Goal: Task Accomplishment & Management: Use online tool/utility

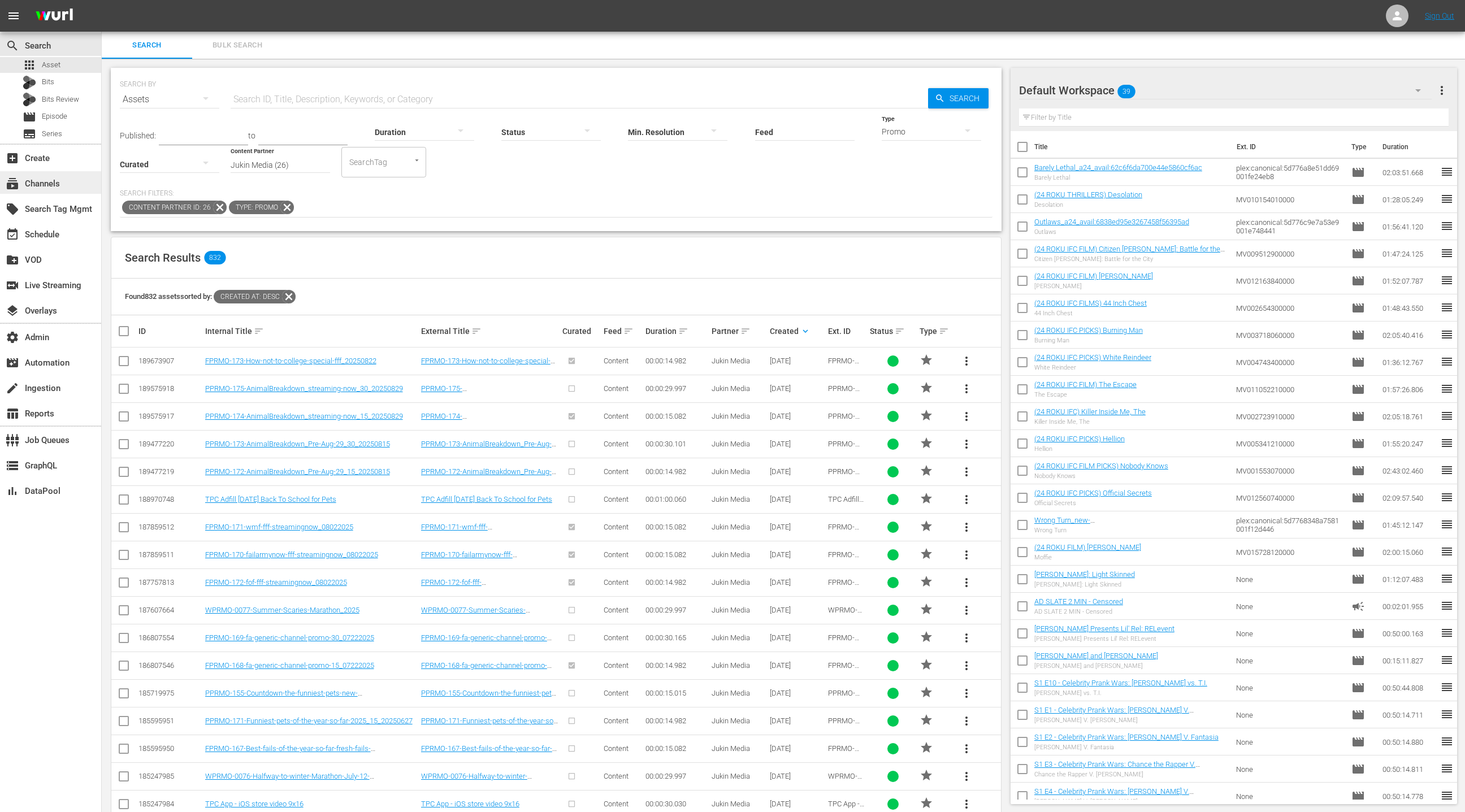
click at [43, 179] on div "subscriptions Channels" at bounding box center [31, 181] width 63 height 10
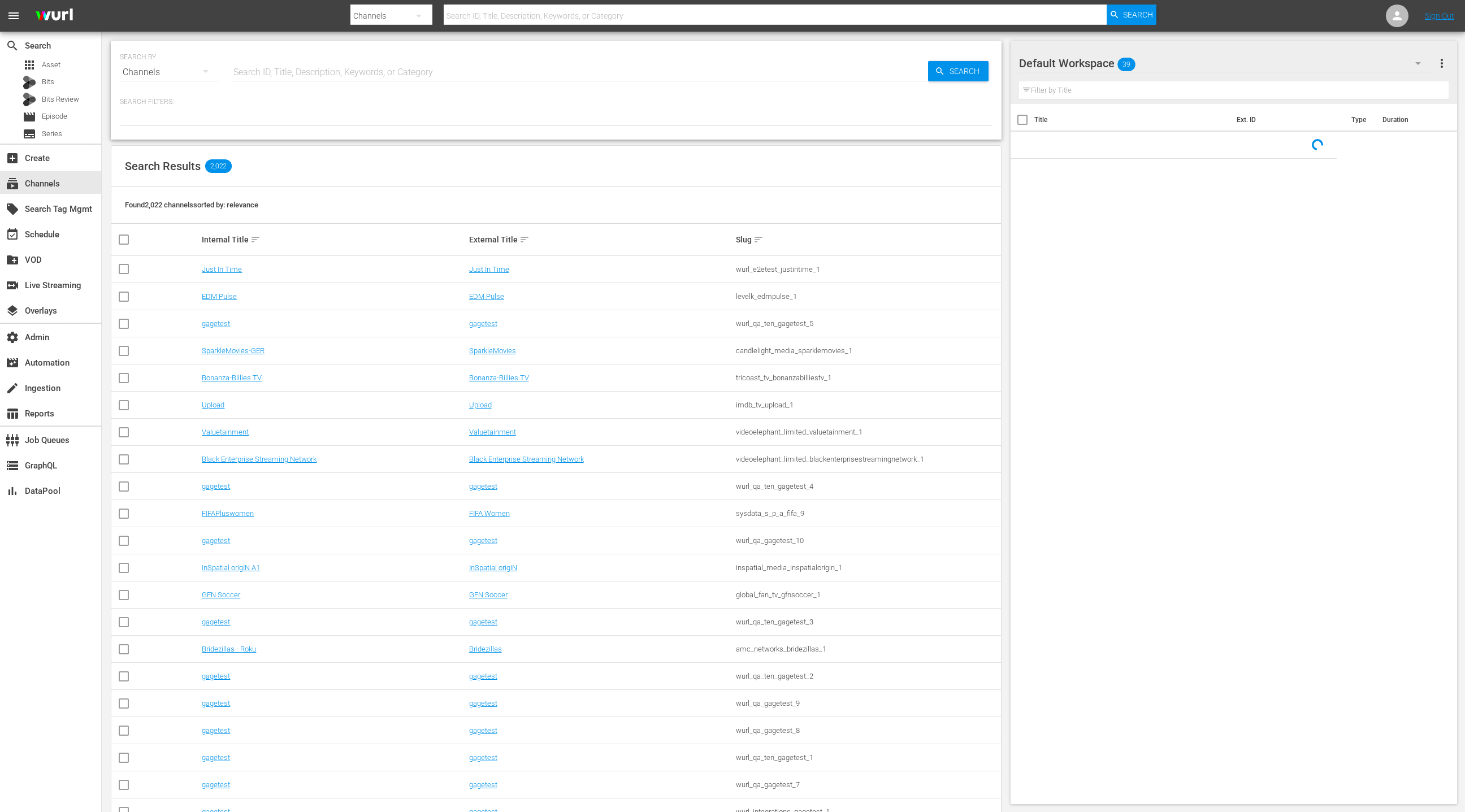
click at [263, 77] on input "text" at bounding box center [579, 72] width 697 height 27
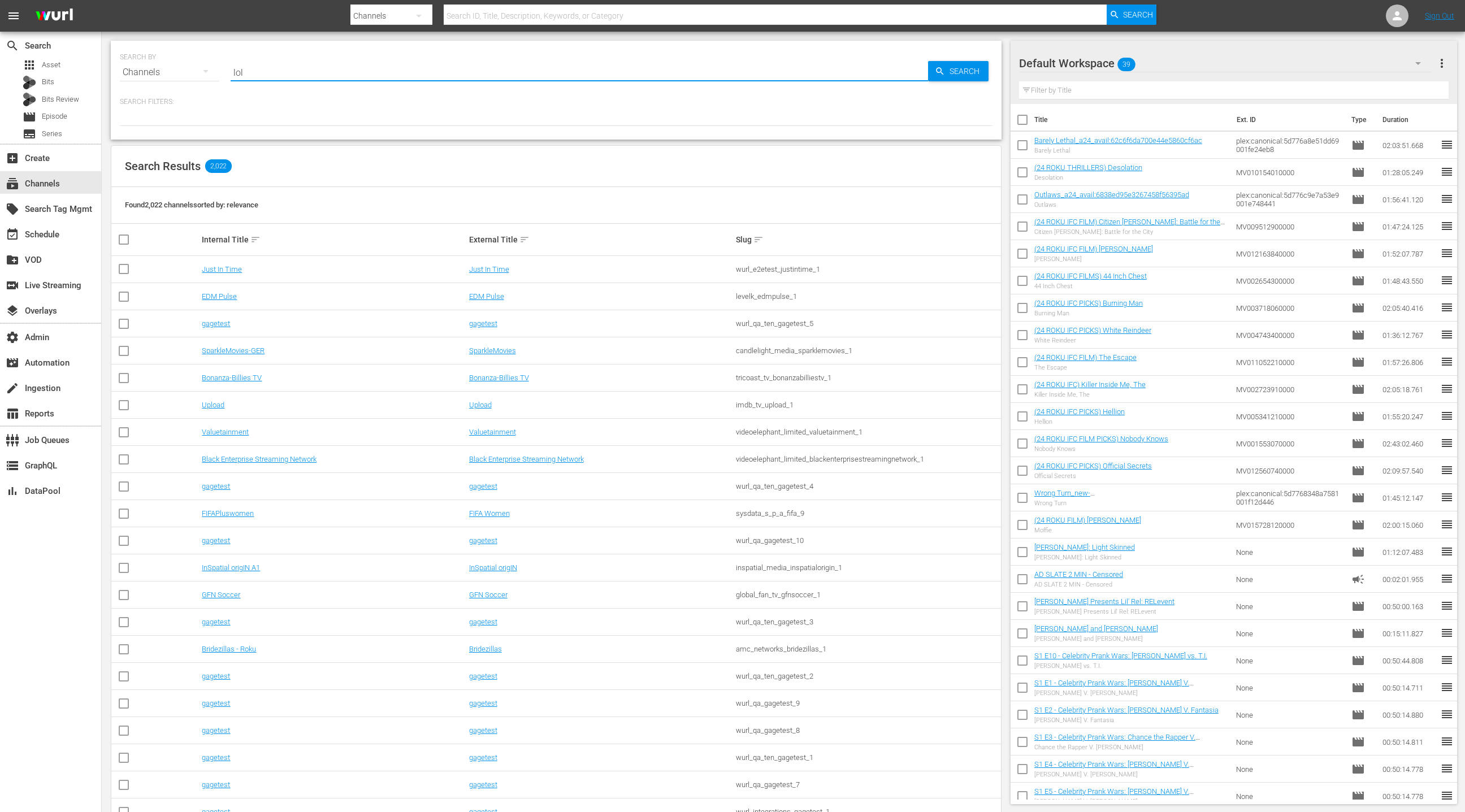
type input "LOL"
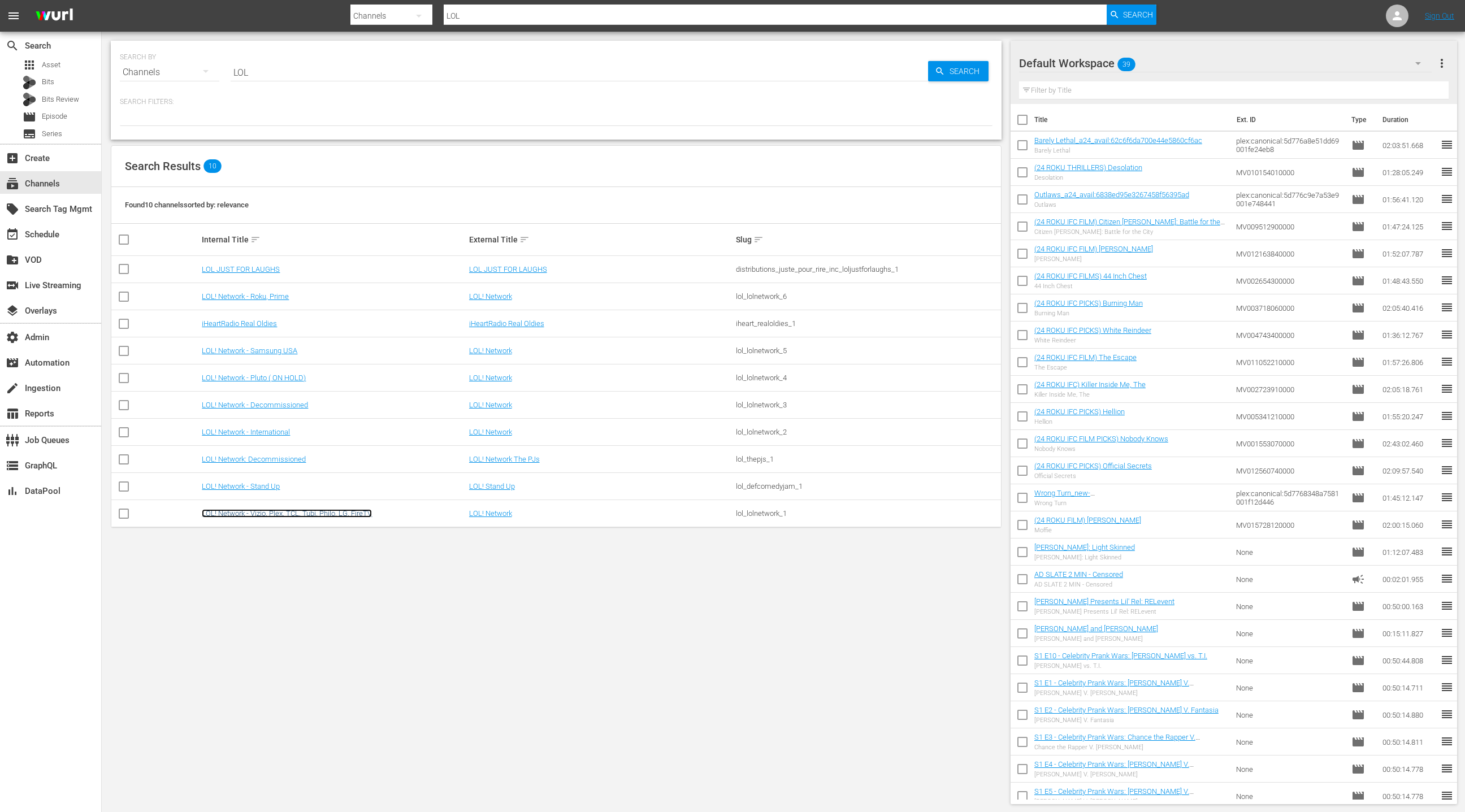
click at [260, 516] on link "LOL! Network - Vizio, Plex, TCL, Tubi, Philo, LG, FireTV" at bounding box center [287, 513] width 170 height 8
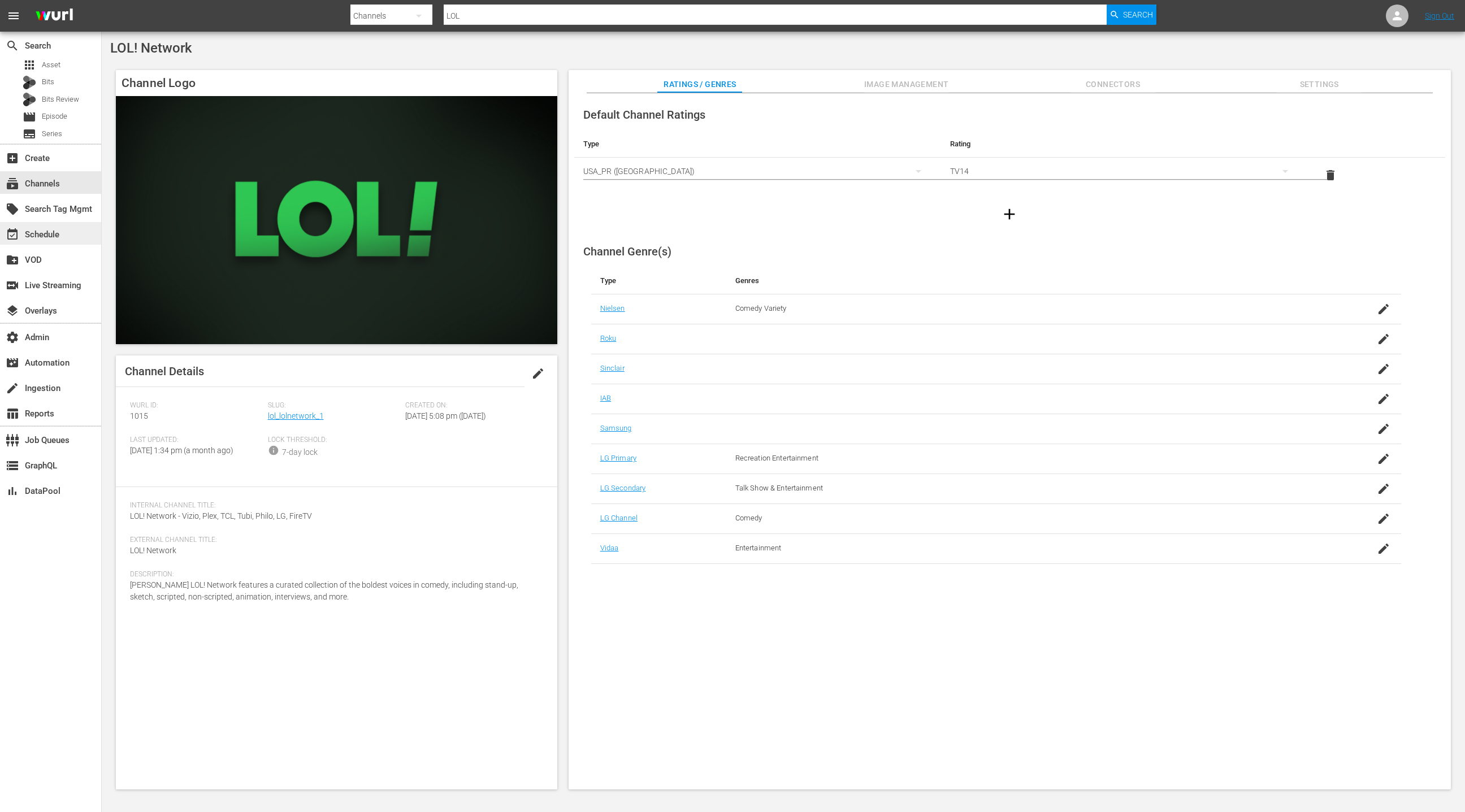
click at [62, 243] on div "event_available Schedule" at bounding box center [50, 233] width 101 height 22
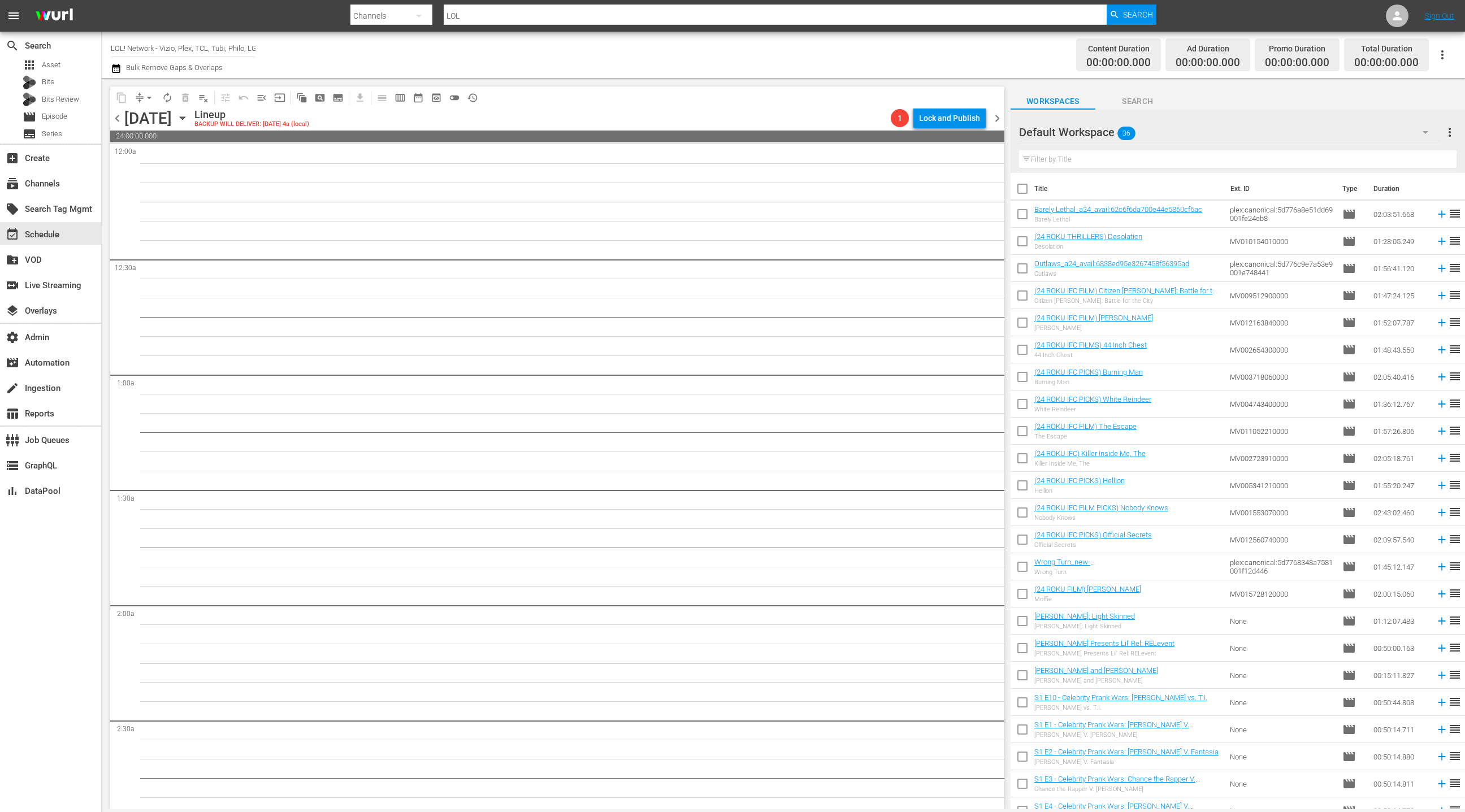
click at [189, 118] on icon "button" at bounding box center [182, 117] width 12 height 12
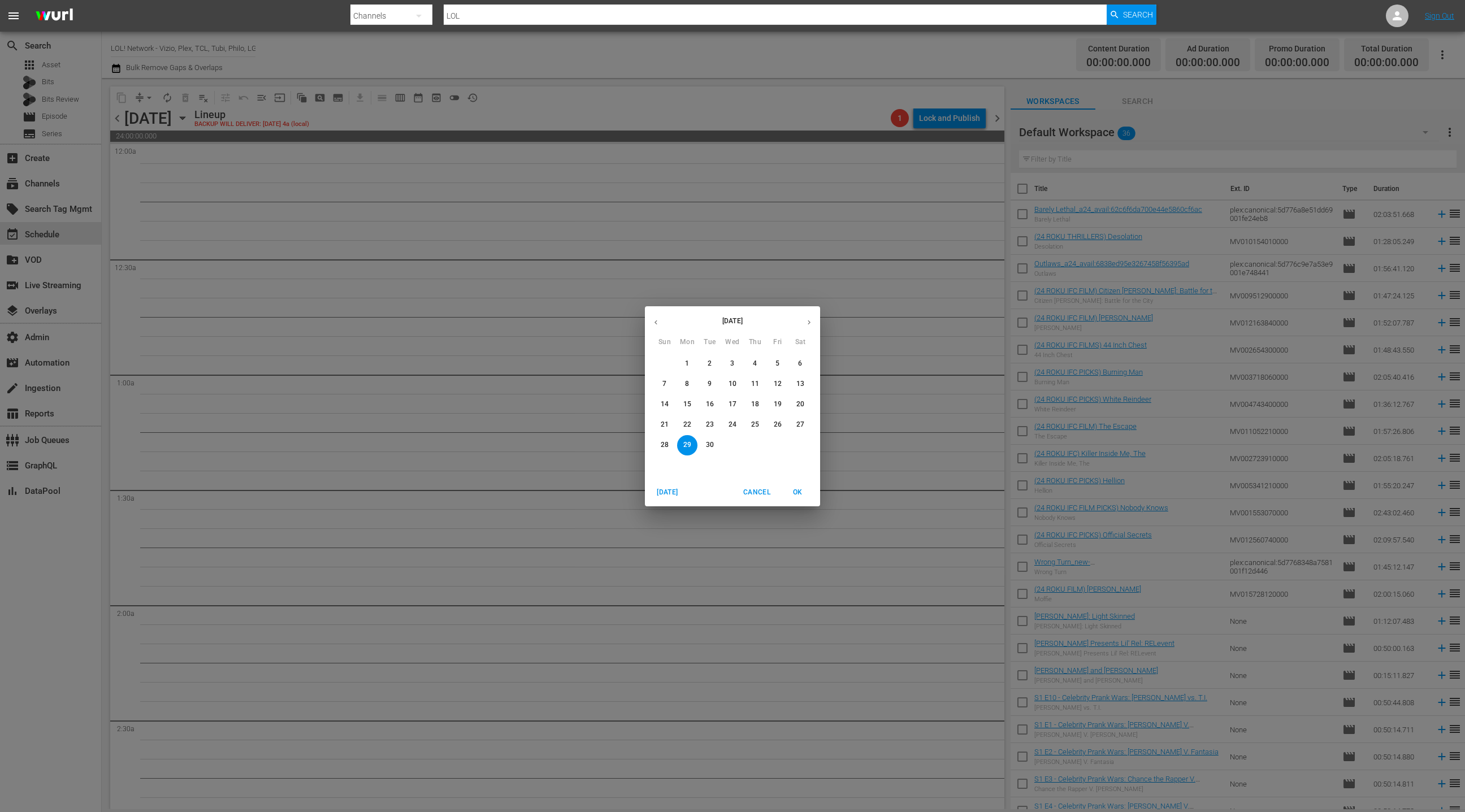
click at [657, 322] on icon "button" at bounding box center [656, 322] width 8 height 8
click at [784, 363] on span "1" at bounding box center [778, 363] width 20 height 9
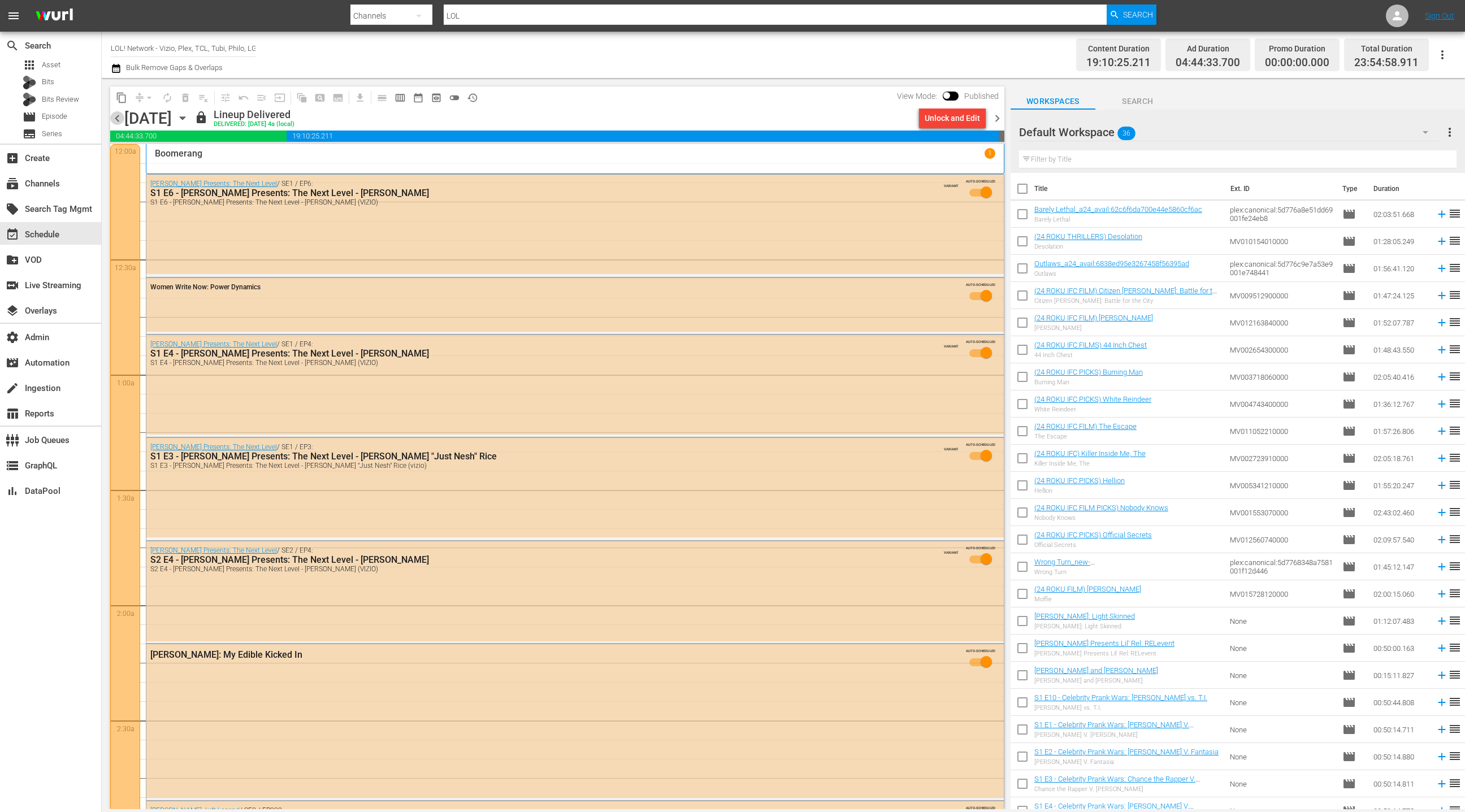
click at [120, 118] on span "chevron_left" at bounding box center [117, 117] width 14 height 14
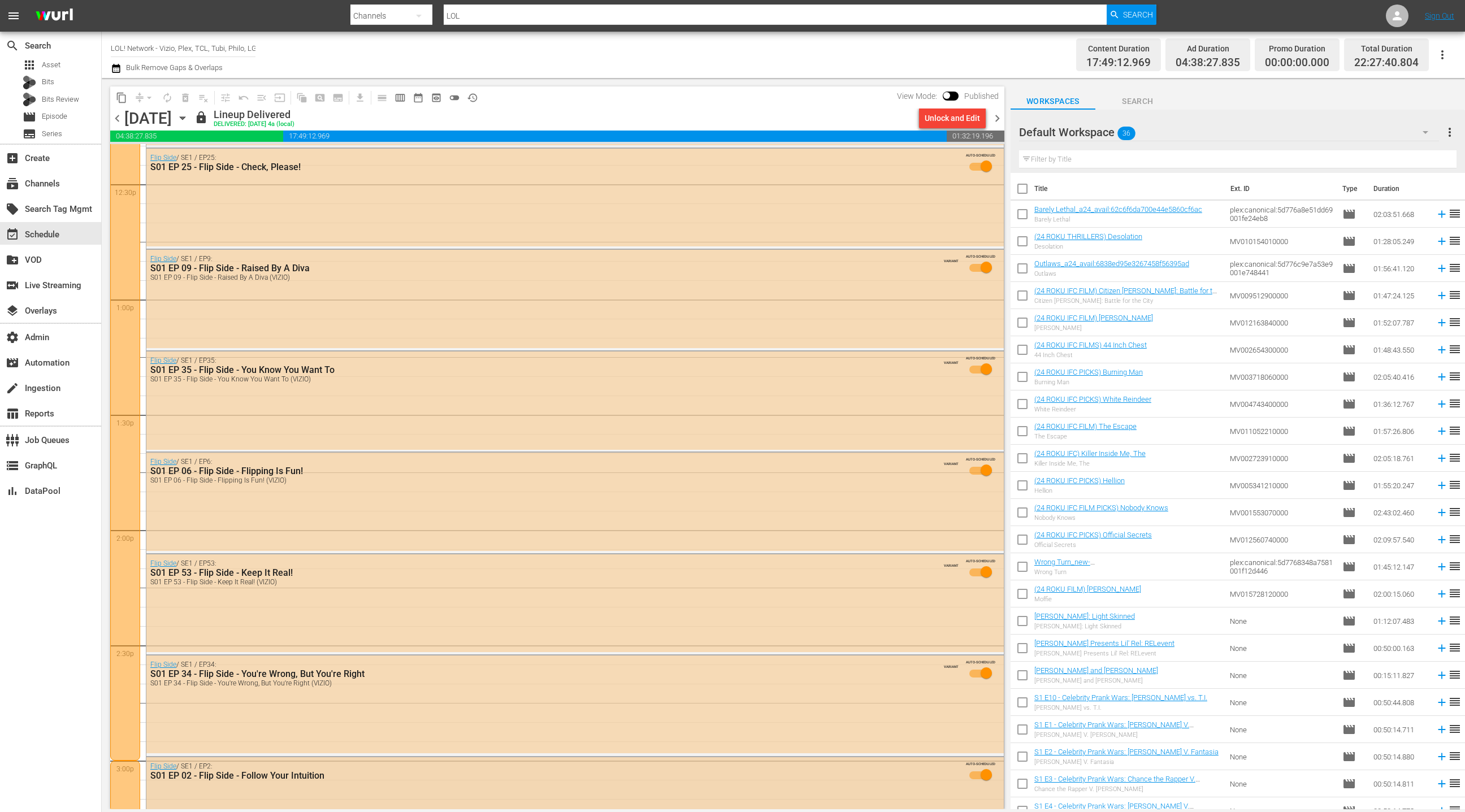
scroll to position [2772, 0]
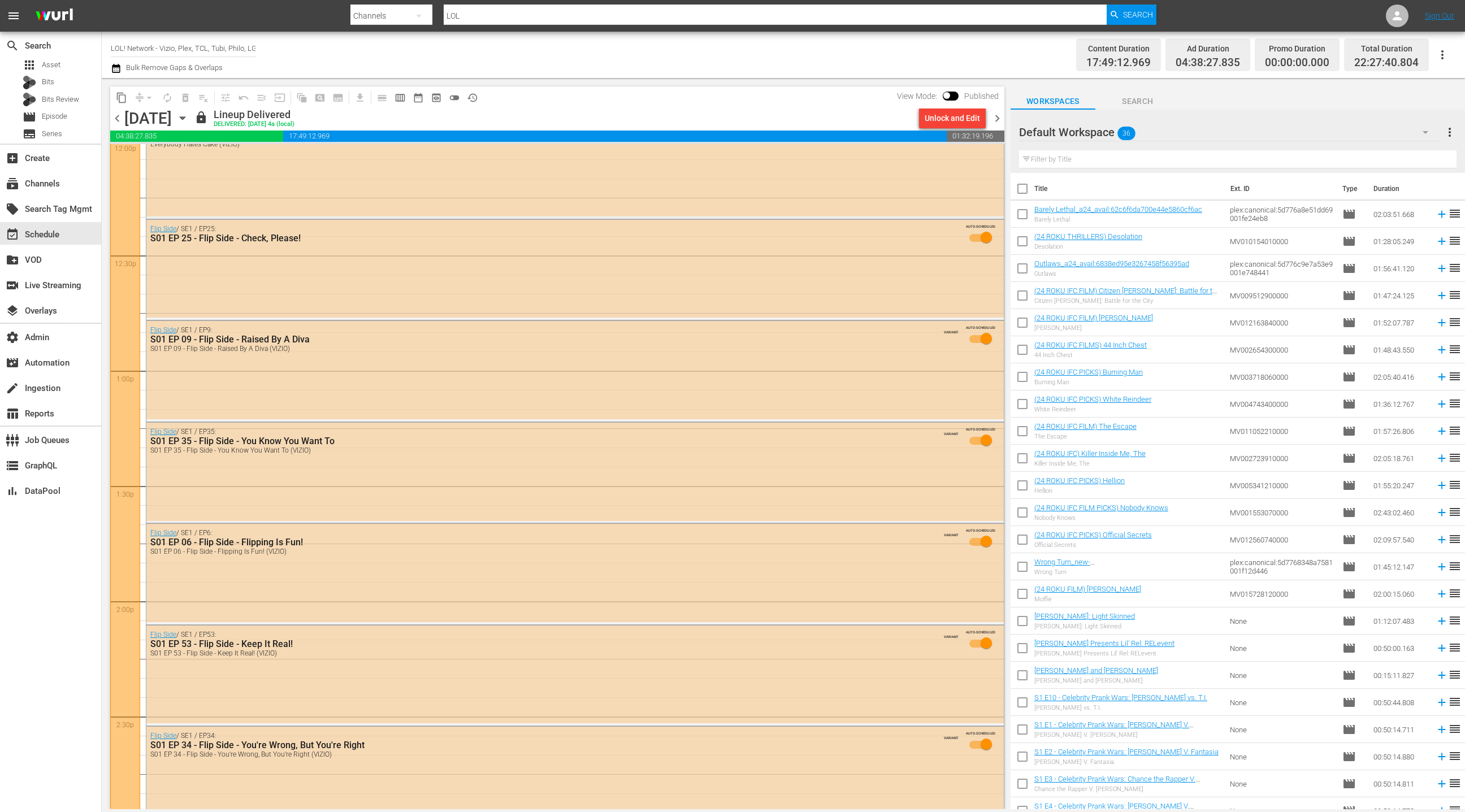
click at [118, 121] on span "chevron_left" at bounding box center [117, 117] width 14 height 14
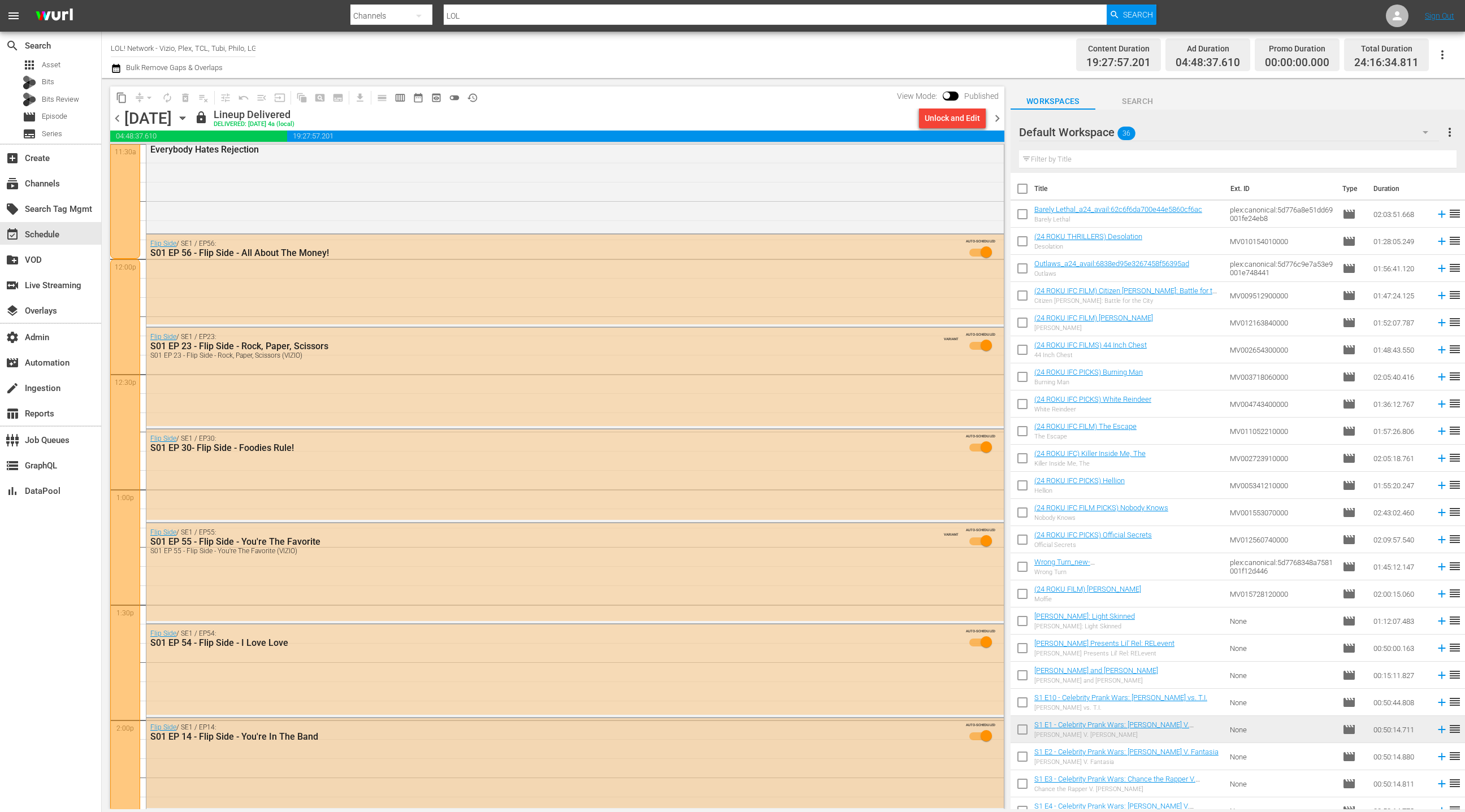
scroll to position [2575, 0]
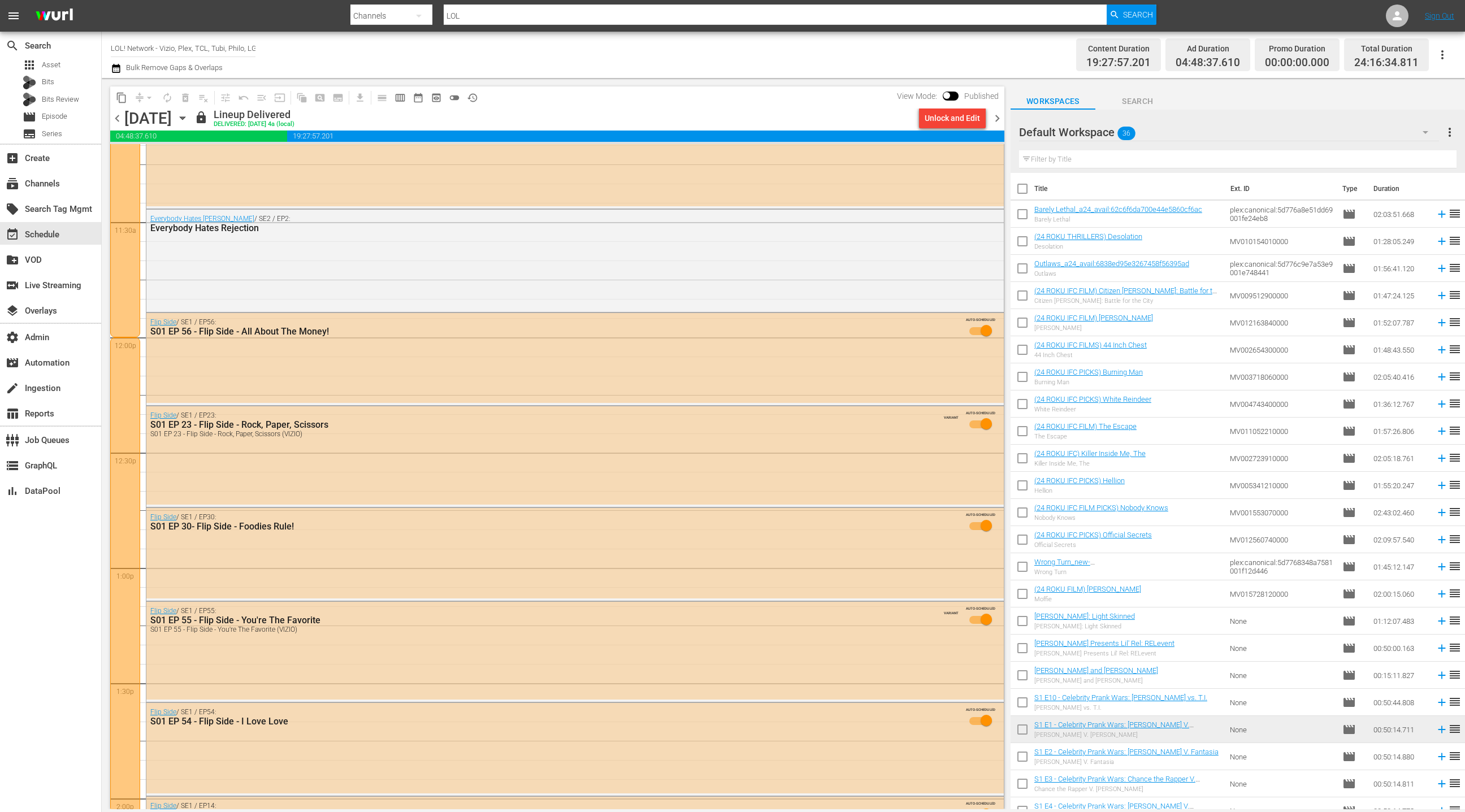
click at [117, 123] on span "chevron_left" at bounding box center [117, 117] width 14 height 14
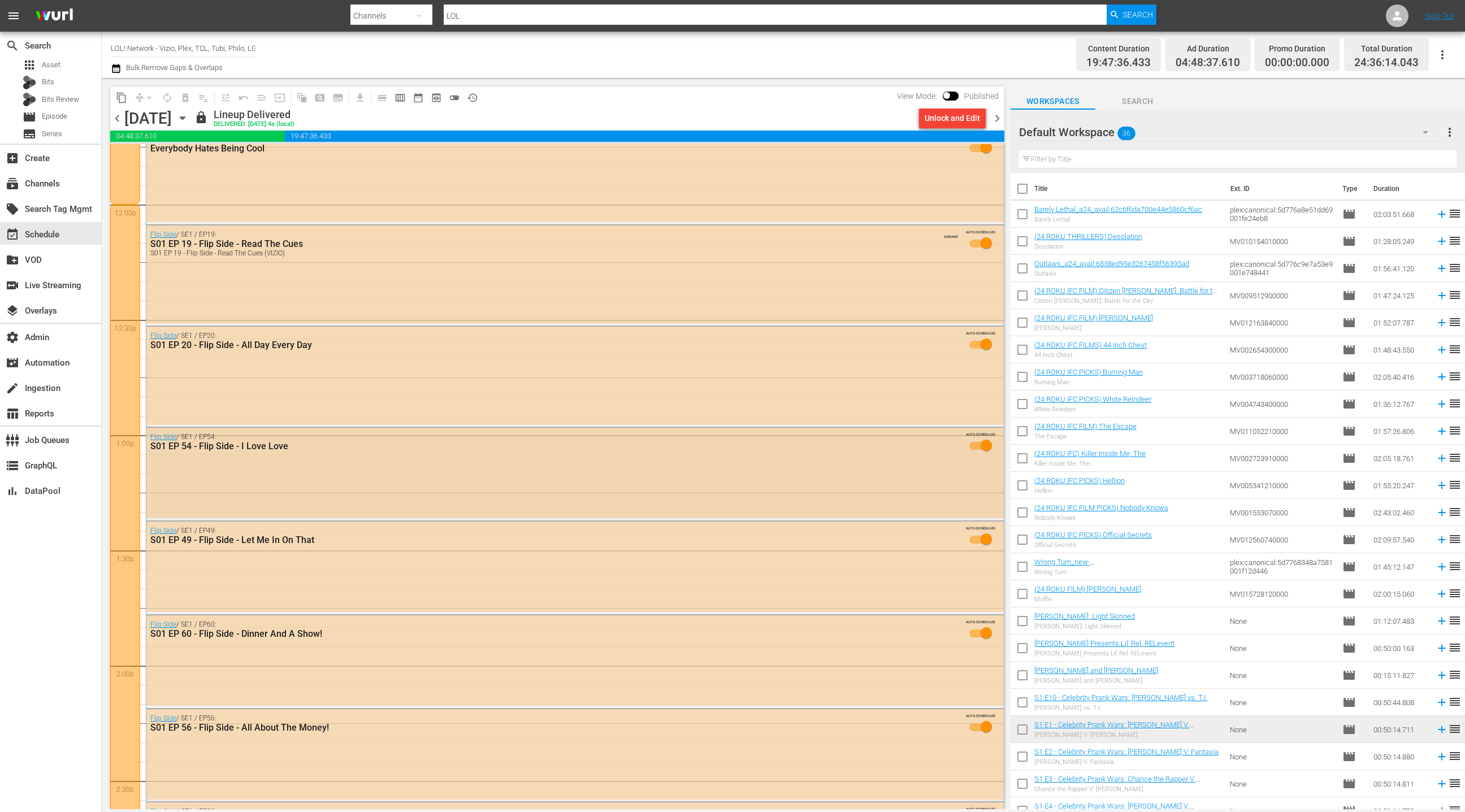
scroll to position [2738, 0]
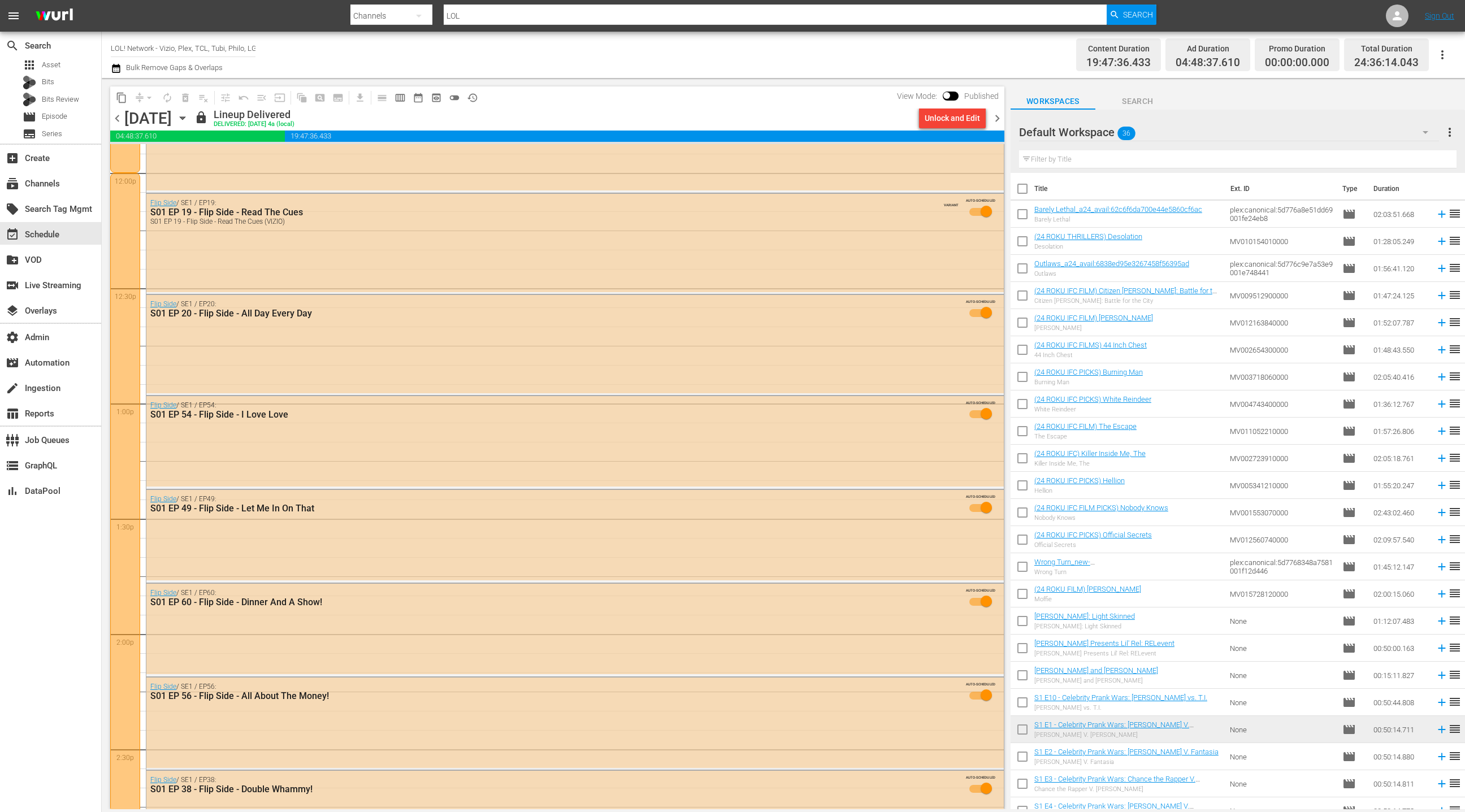
click at [117, 120] on span "chevron_left" at bounding box center [117, 117] width 14 height 14
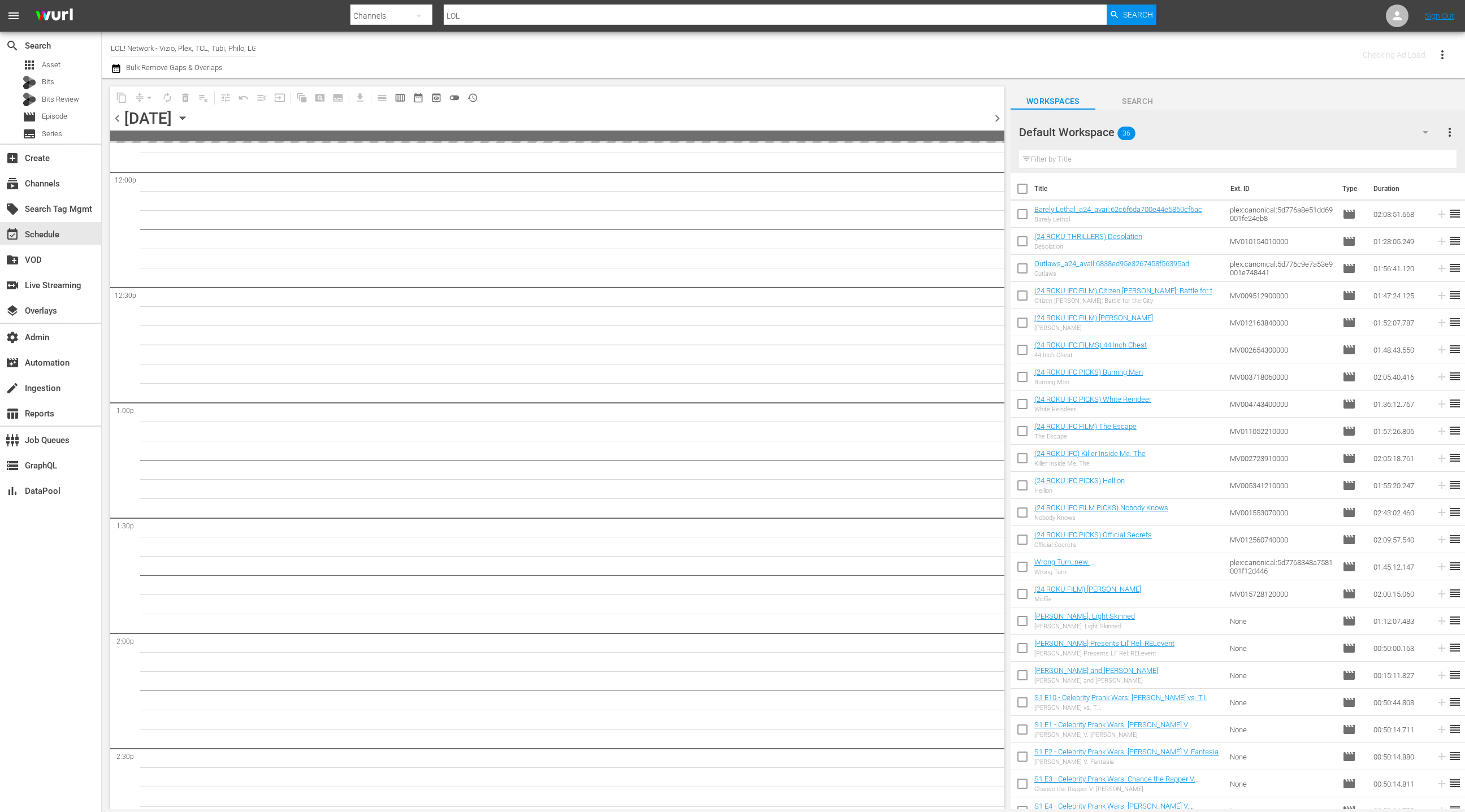
scroll to position [2911, 0]
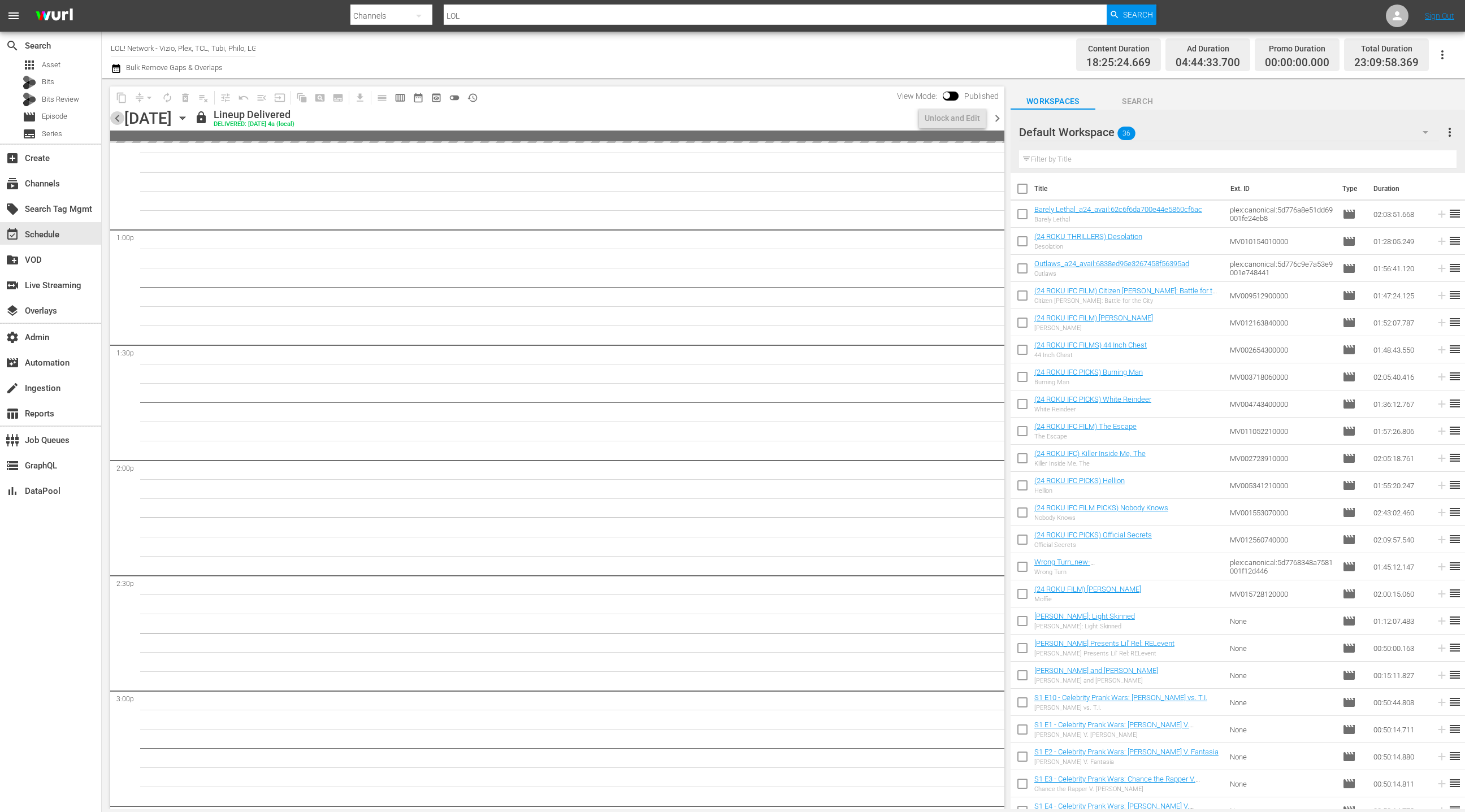
click at [117, 120] on span "chevron_left" at bounding box center [117, 117] width 14 height 14
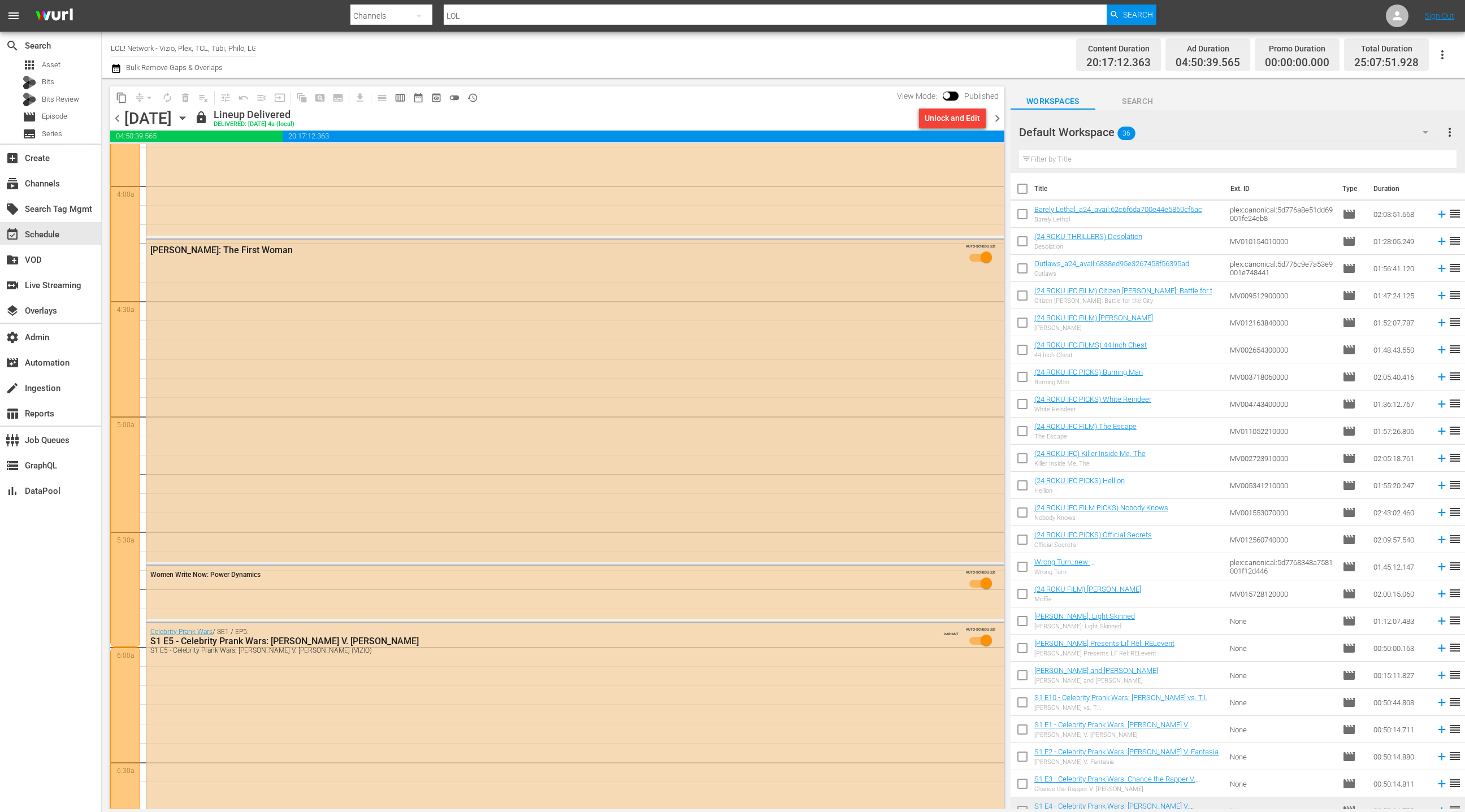
scroll to position [934, 0]
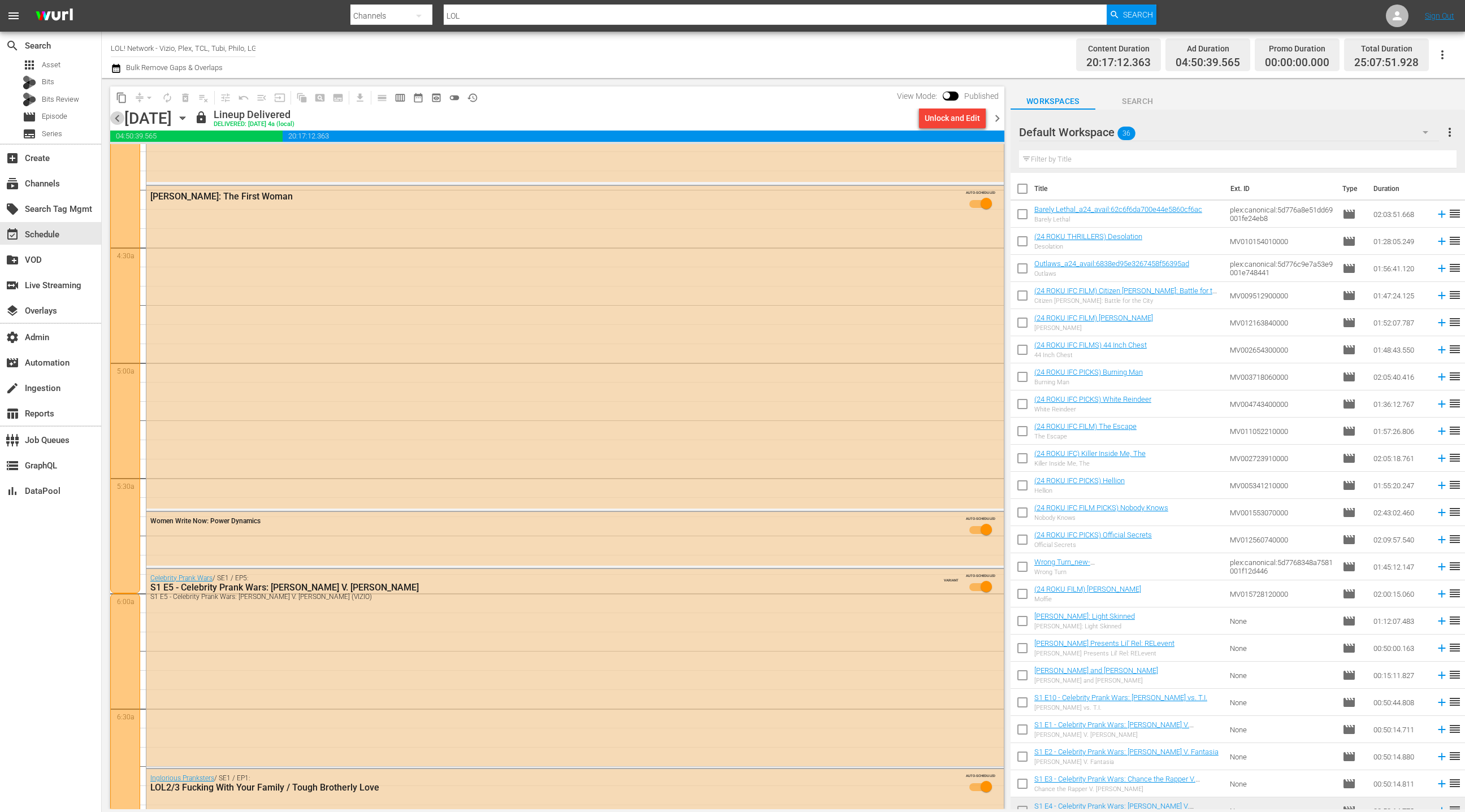
click at [117, 116] on span "chevron_left" at bounding box center [117, 117] width 14 height 14
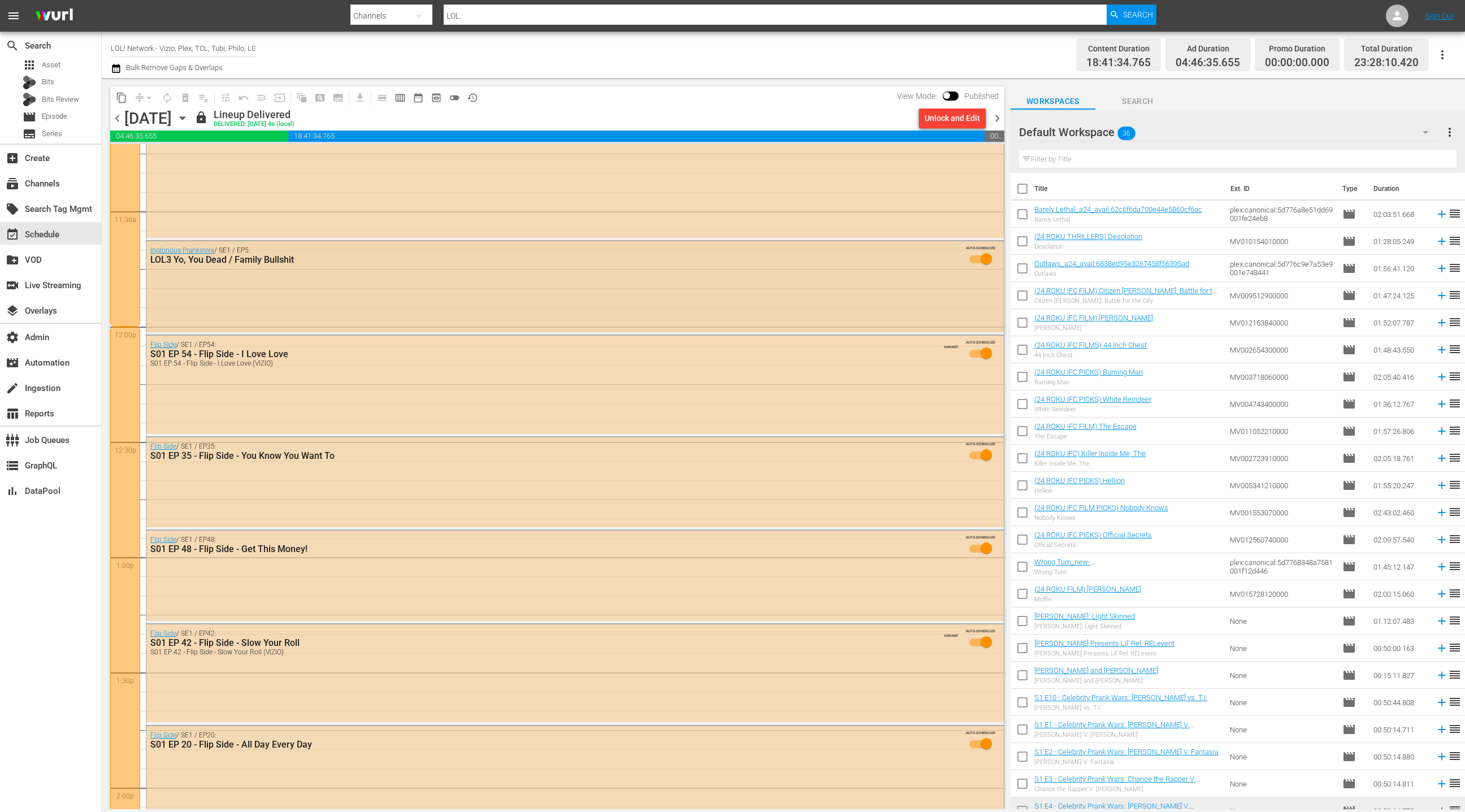
scroll to position [2630, 0]
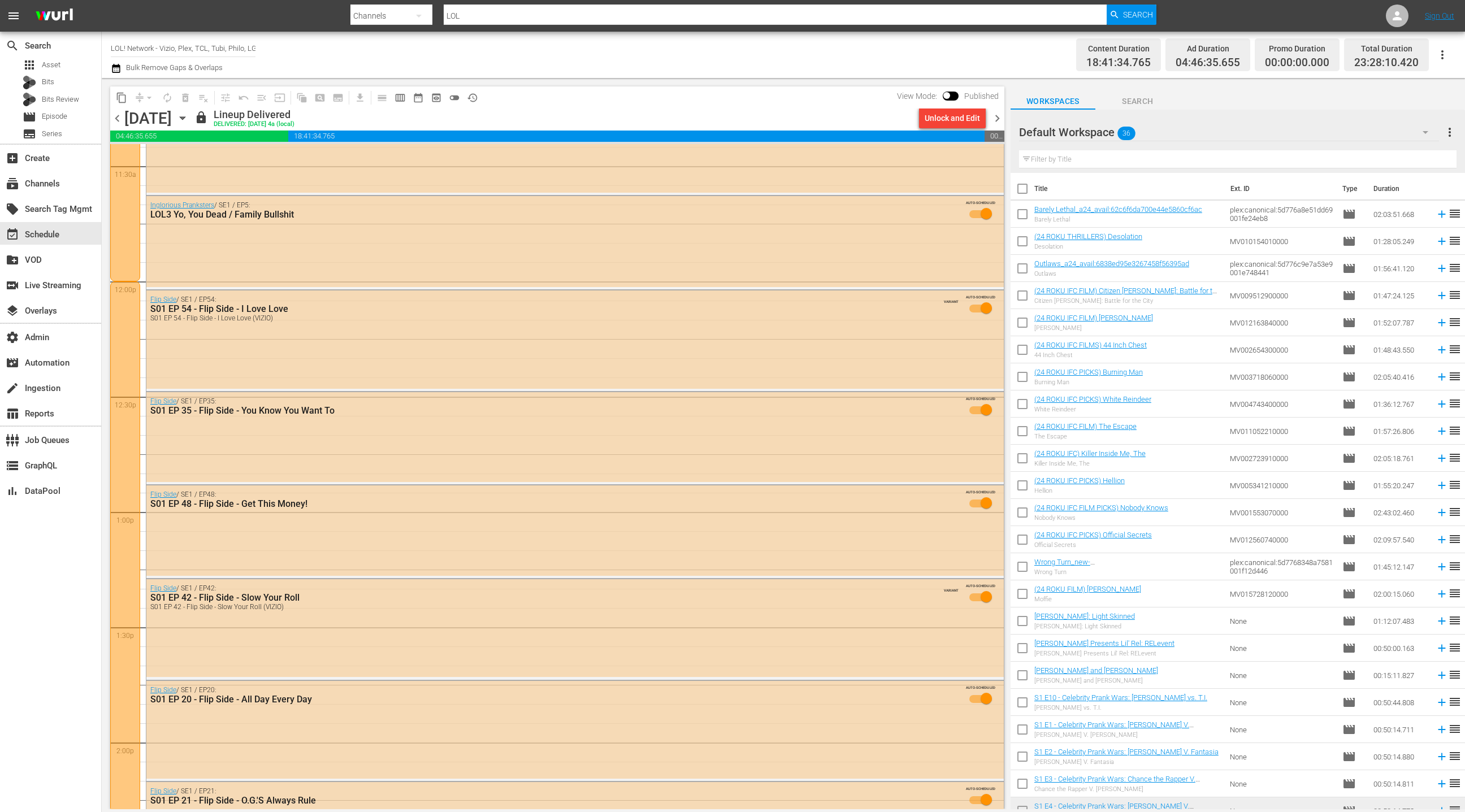
click at [116, 121] on span "chevron_left" at bounding box center [117, 117] width 14 height 14
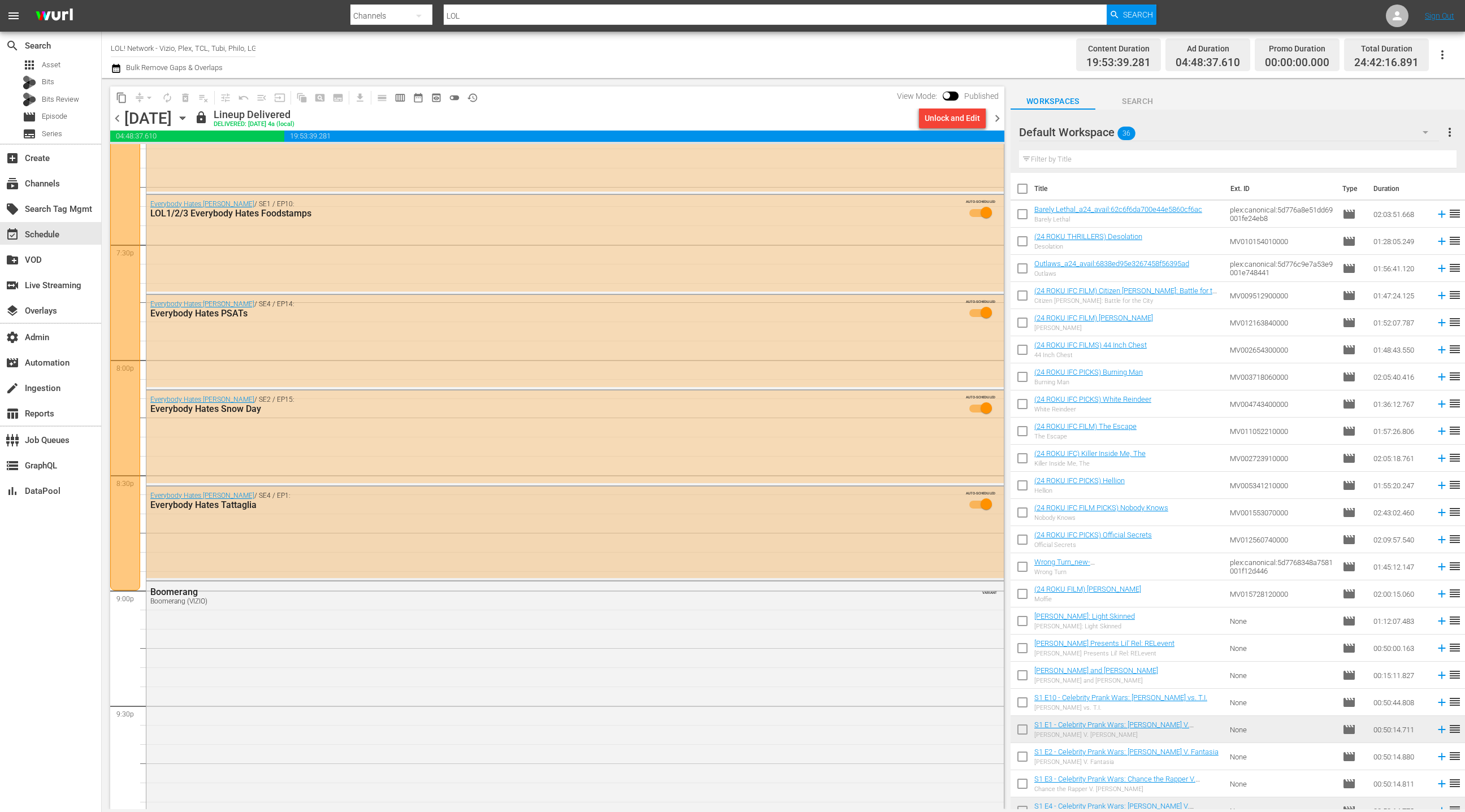
scroll to position [4500, 0]
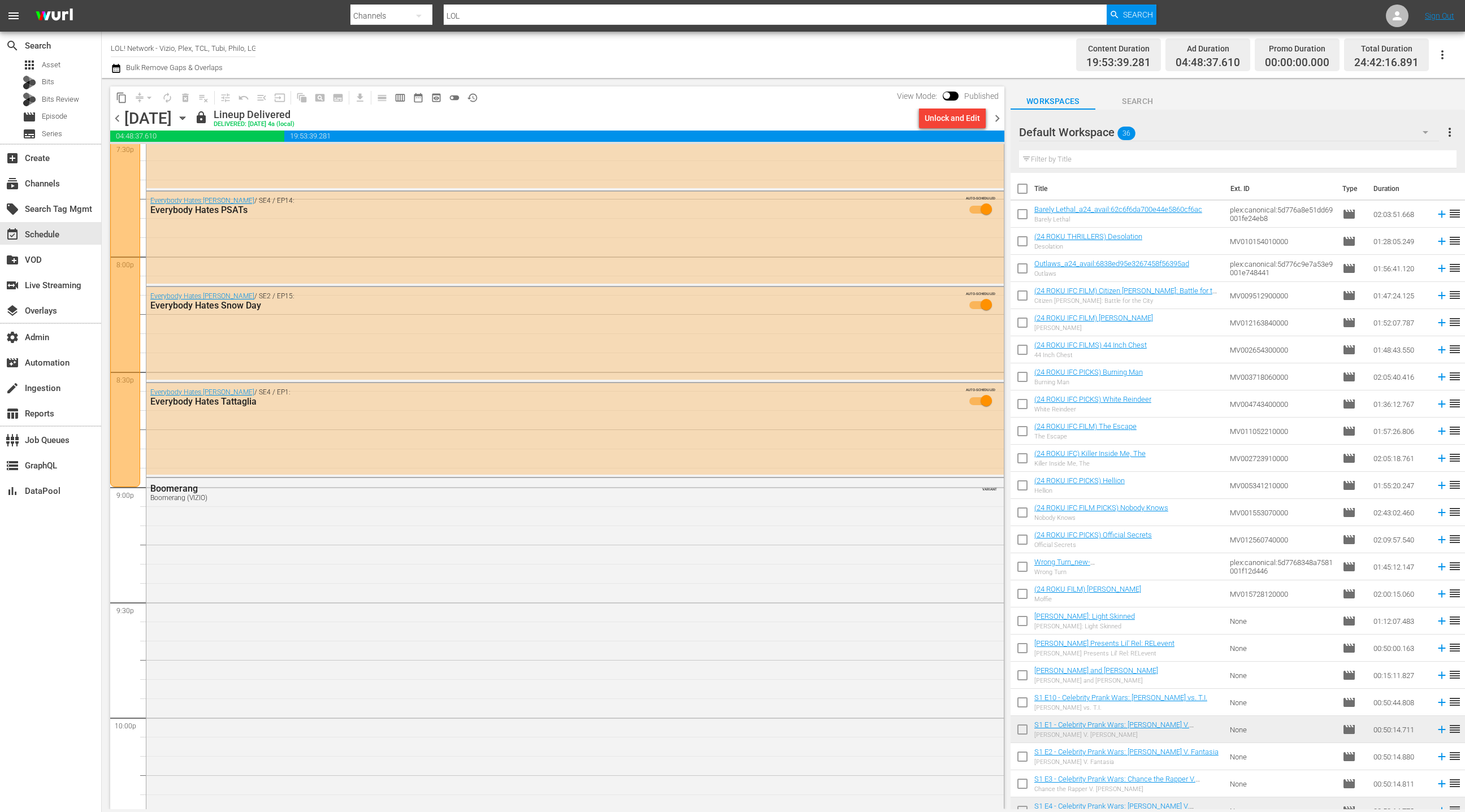
click at [117, 121] on span "chevron_left" at bounding box center [117, 117] width 14 height 14
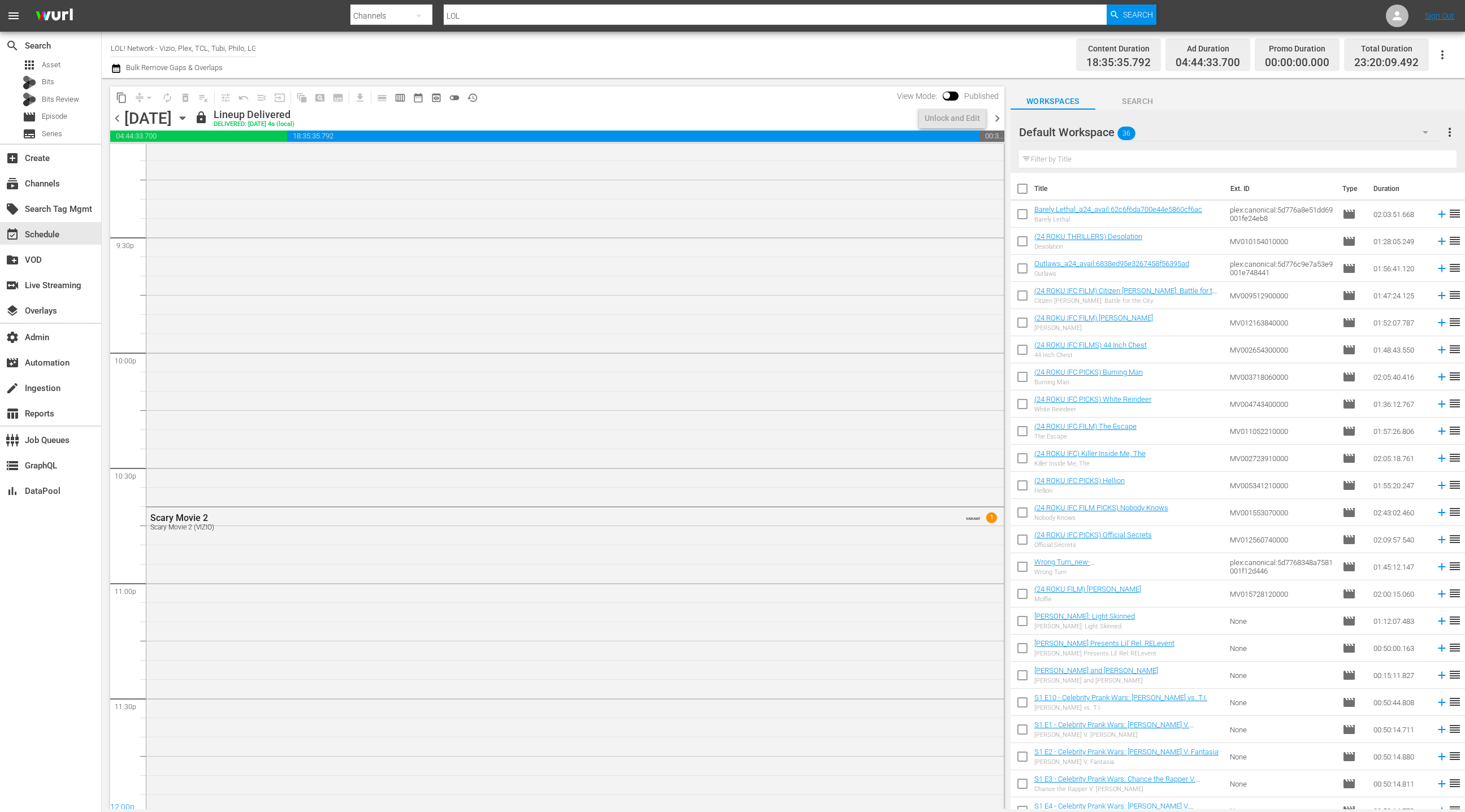
scroll to position [4443, 0]
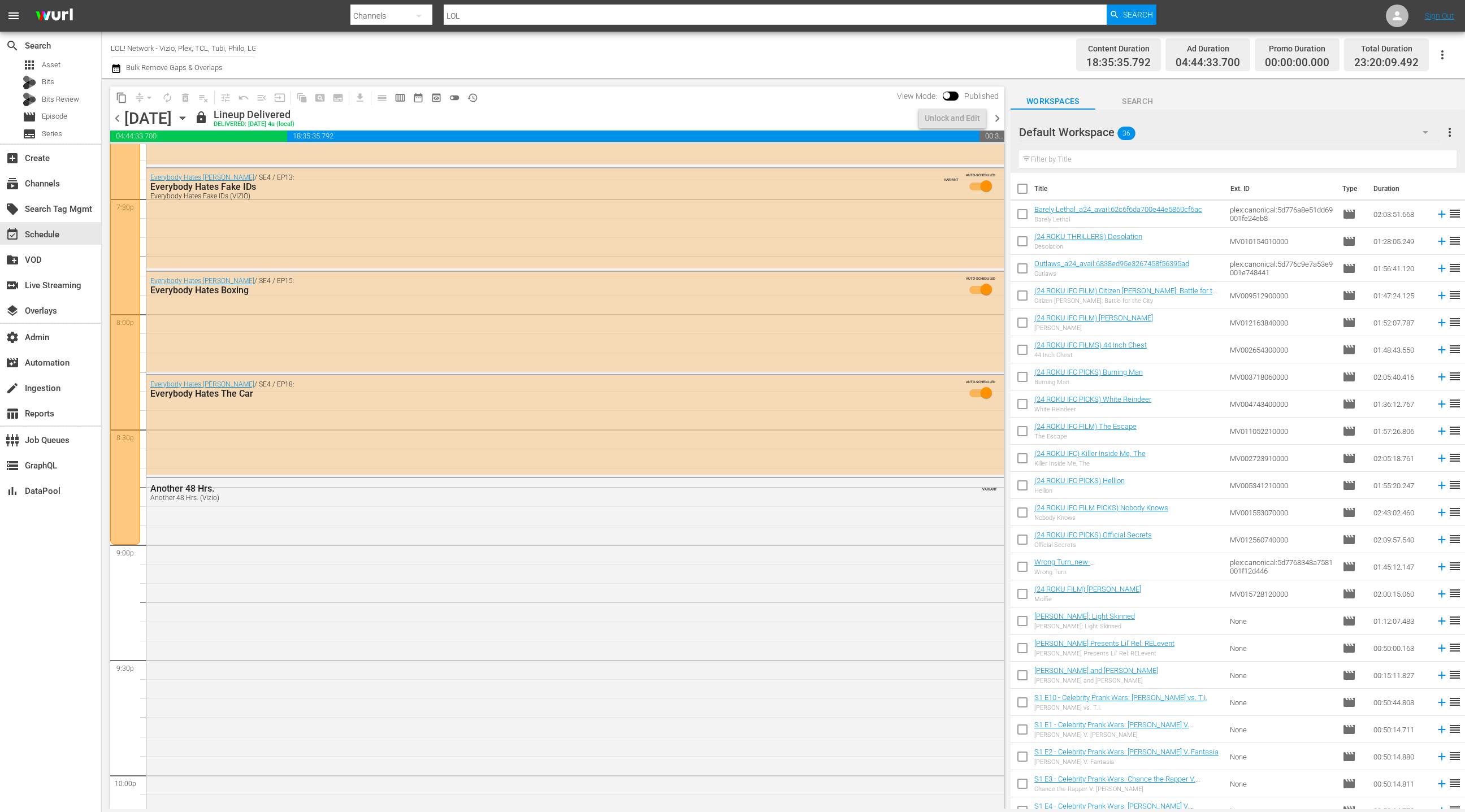
click at [117, 121] on span "chevron_left" at bounding box center [117, 117] width 14 height 14
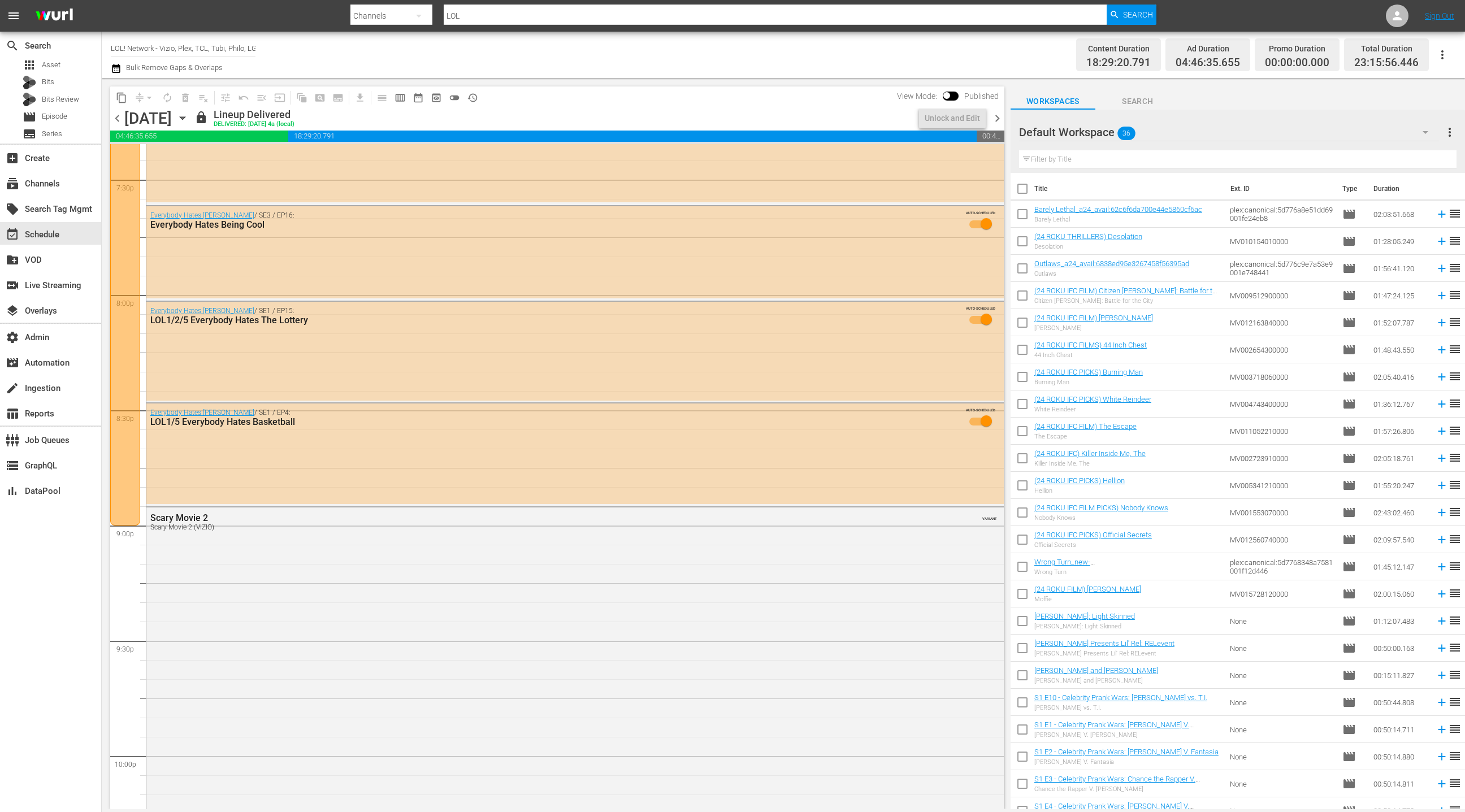
click at [117, 121] on span "chevron_left" at bounding box center [117, 117] width 14 height 14
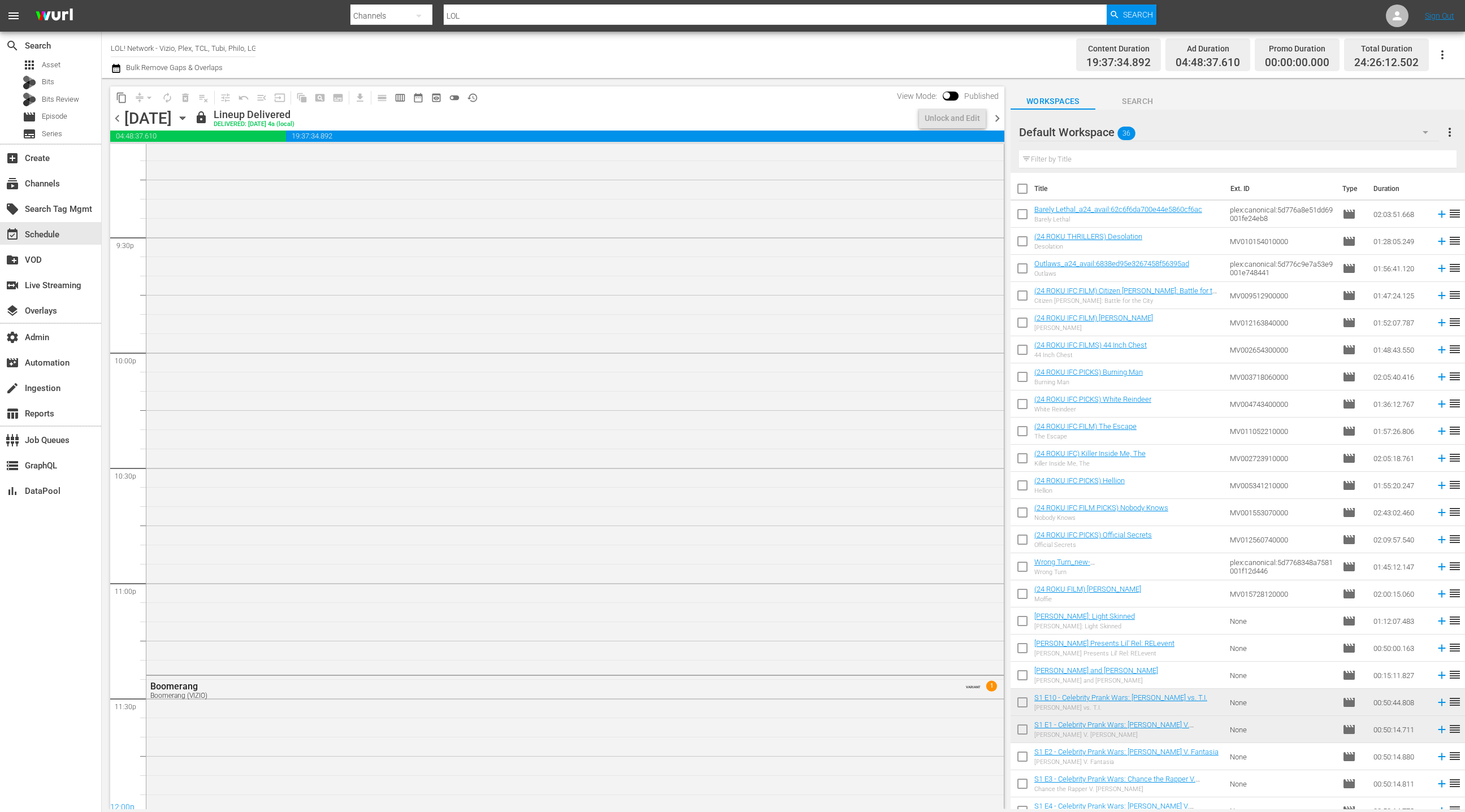
scroll to position [4499, 0]
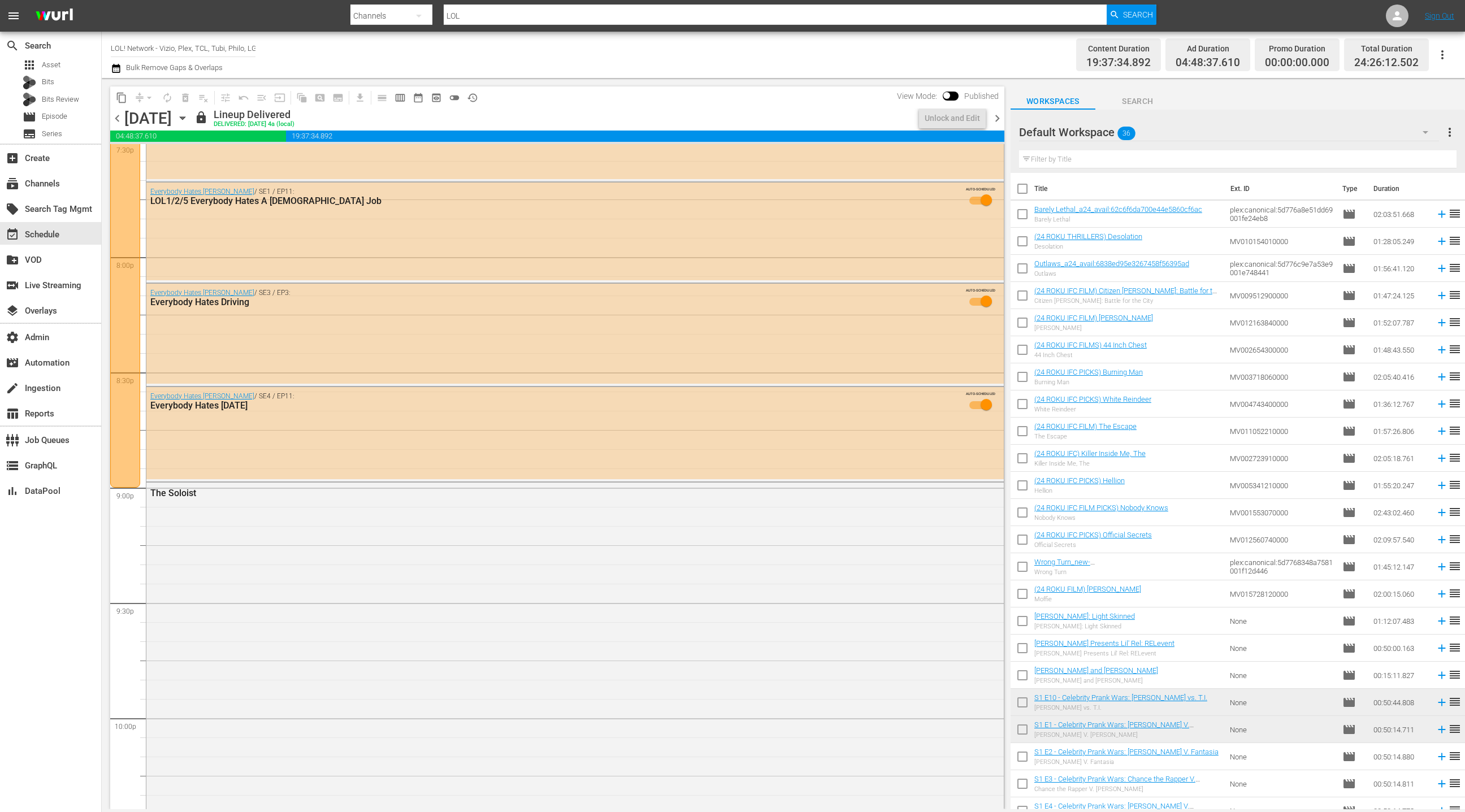
click at [117, 121] on span "chevron_left" at bounding box center [117, 117] width 14 height 14
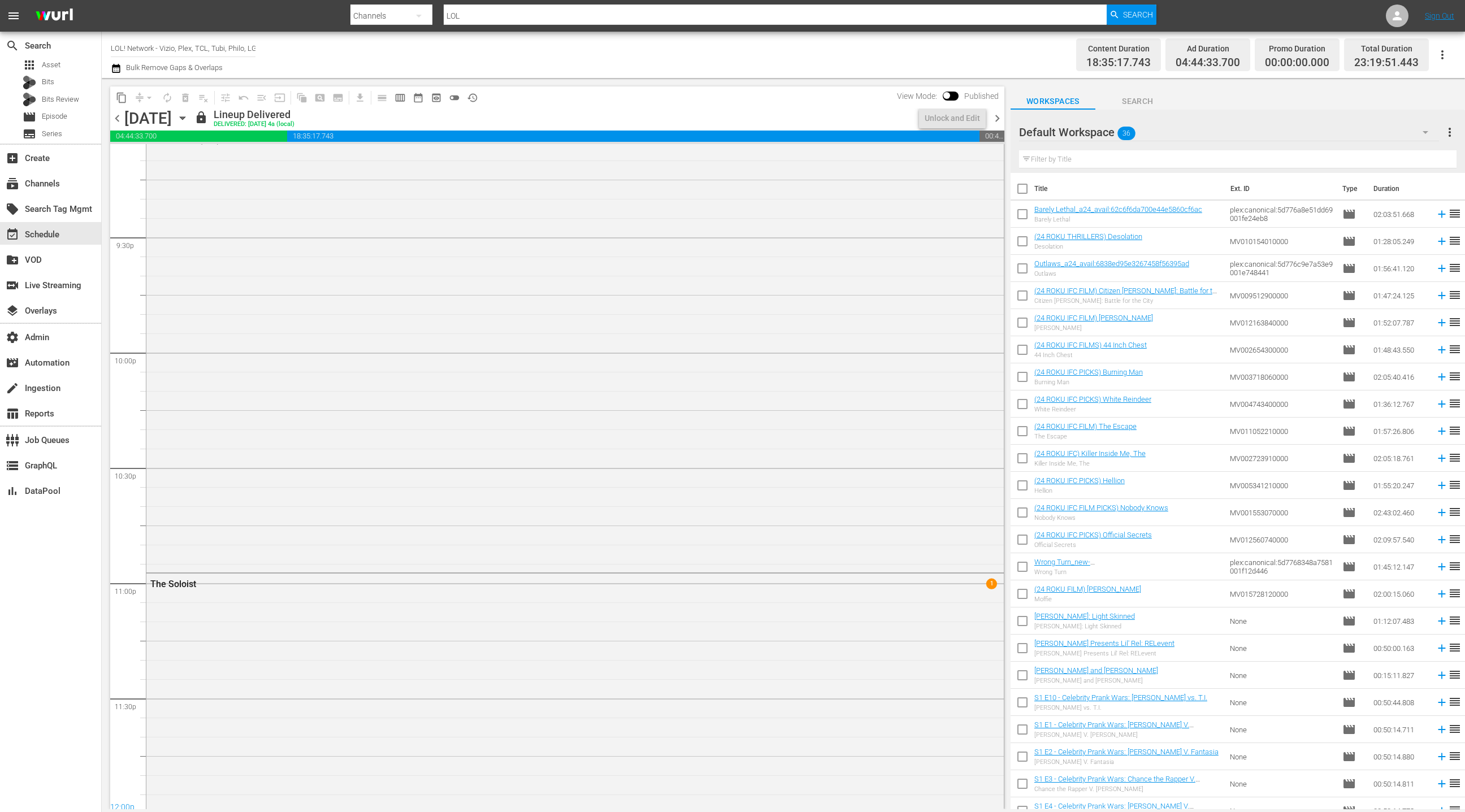
scroll to position [4481, 0]
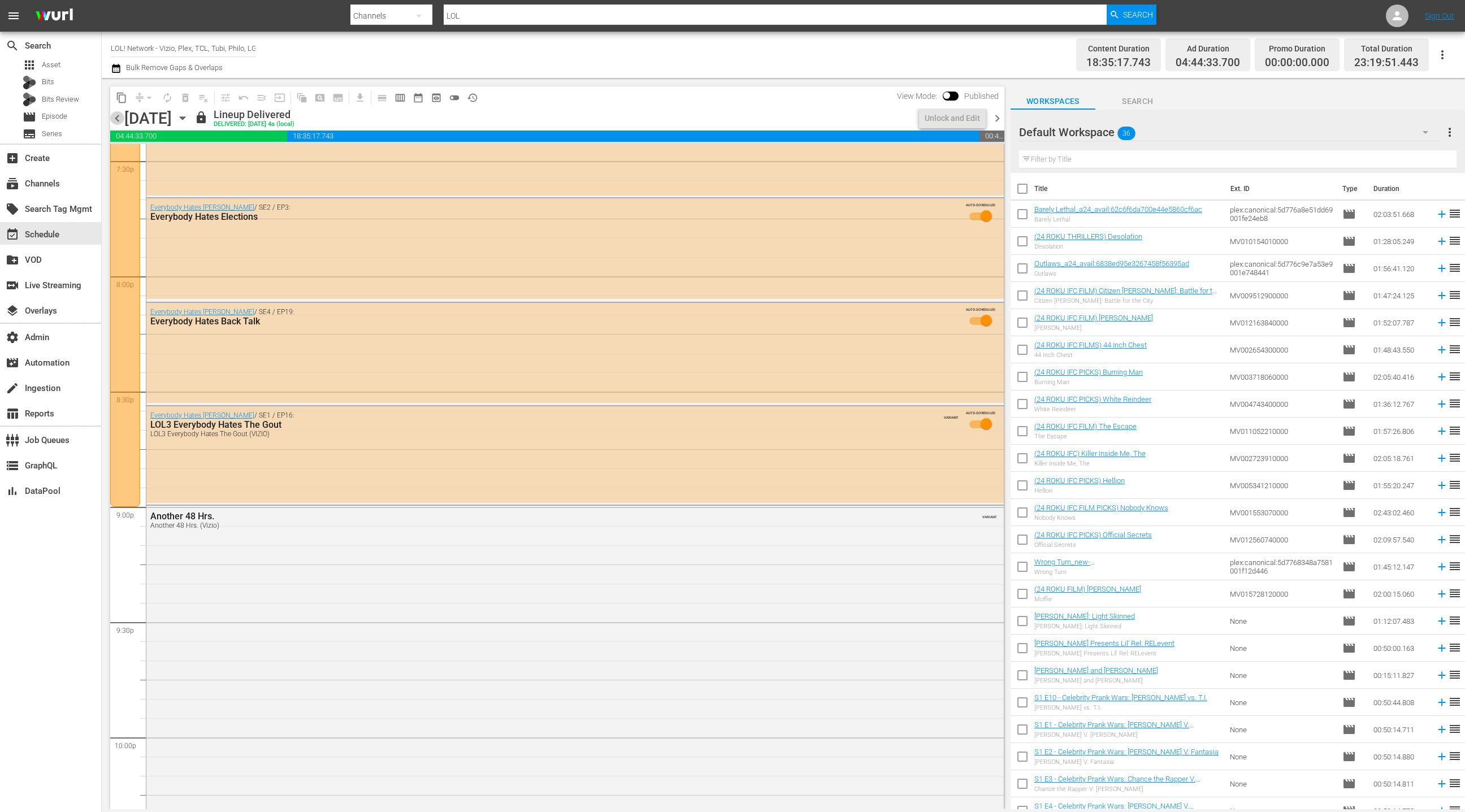
click at [117, 121] on span "chevron_left" at bounding box center [117, 117] width 14 height 14
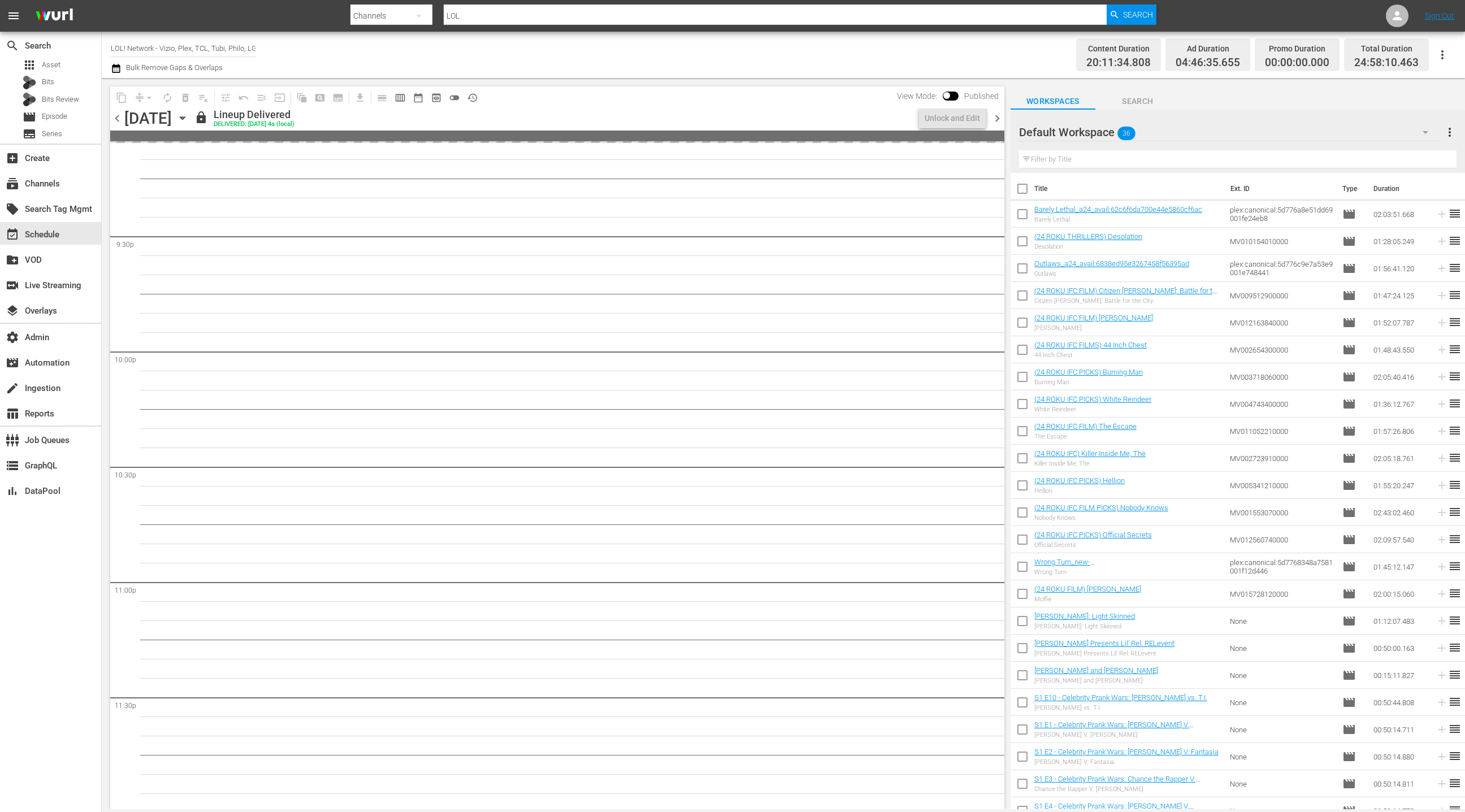
scroll to position [4577, 0]
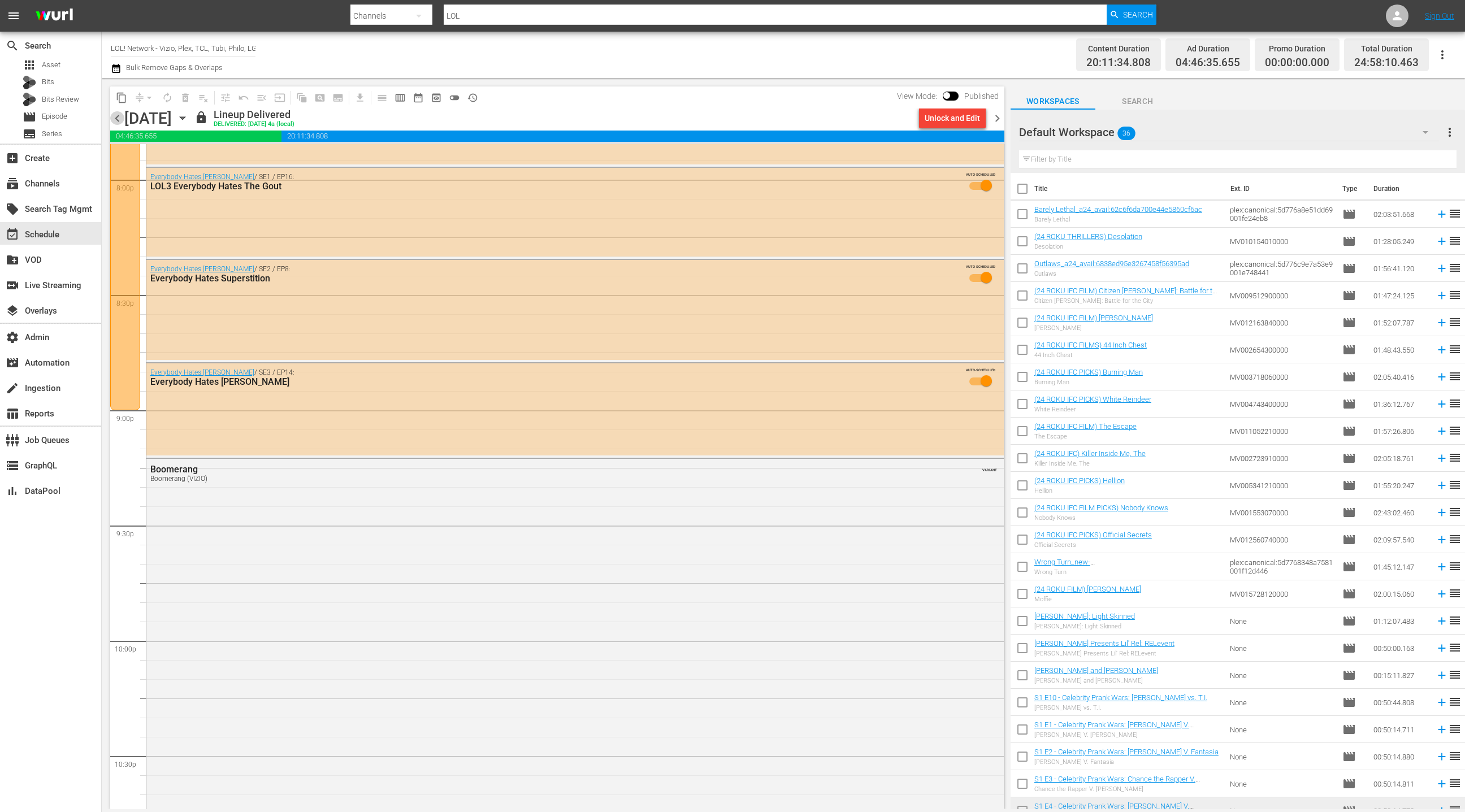
click at [117, 121] on span "chevron_left" at bounding box center [117, 117] width 14 height 14
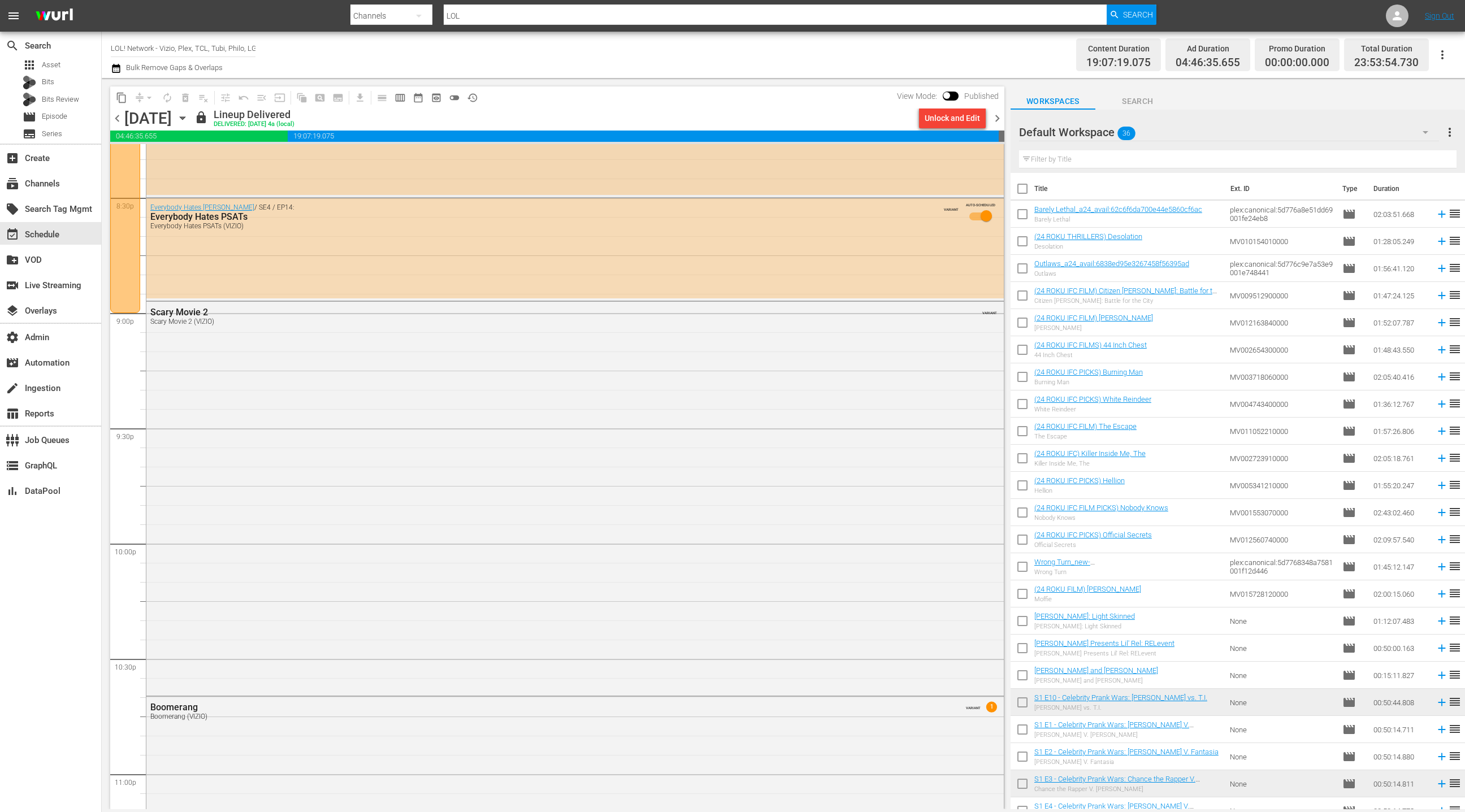
scroll to position [4554, 0]
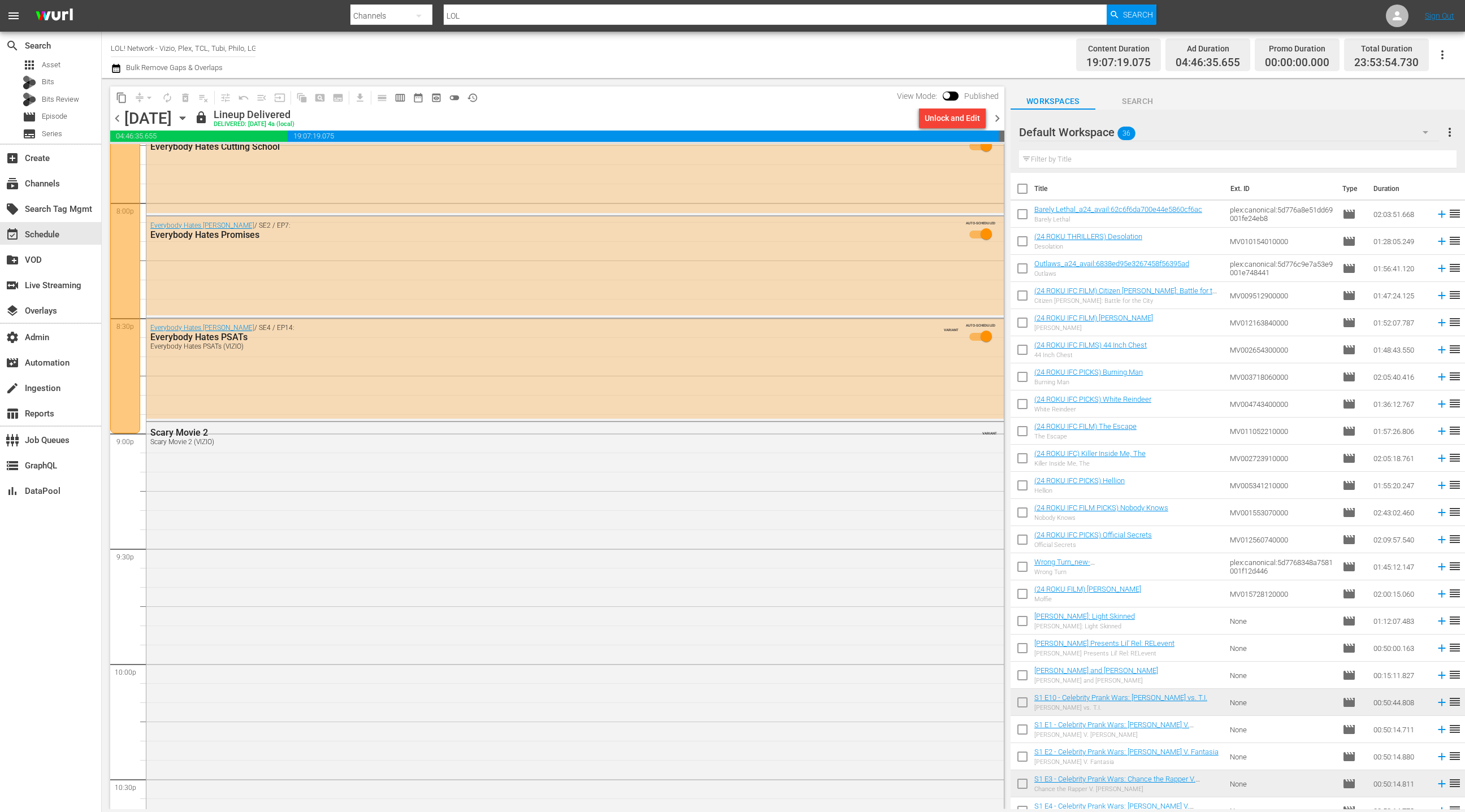
click at [1001, 123] on span "chevron_right" at bounding box center [997, 117] width 14 height 14
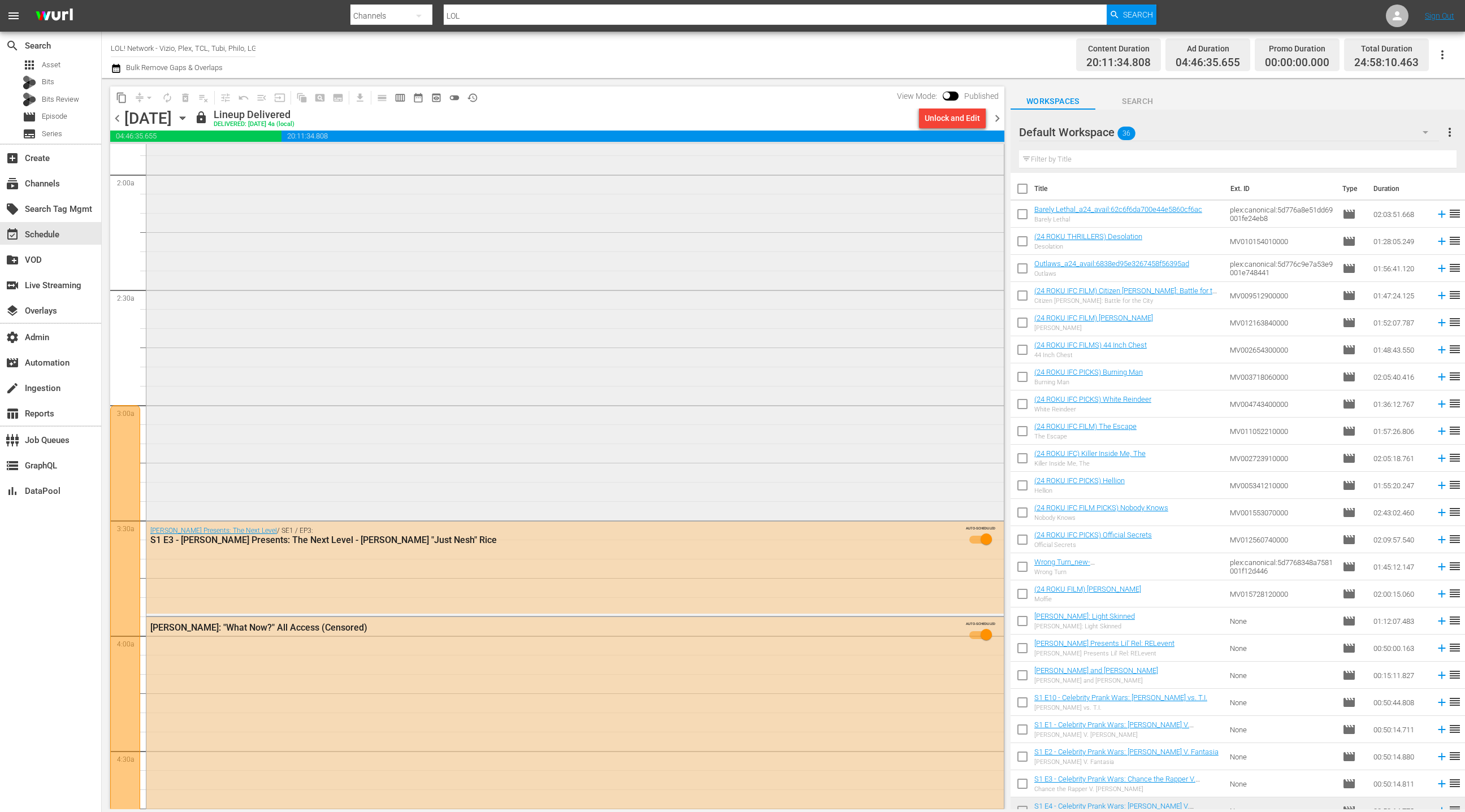
scroll to position [311, 0]
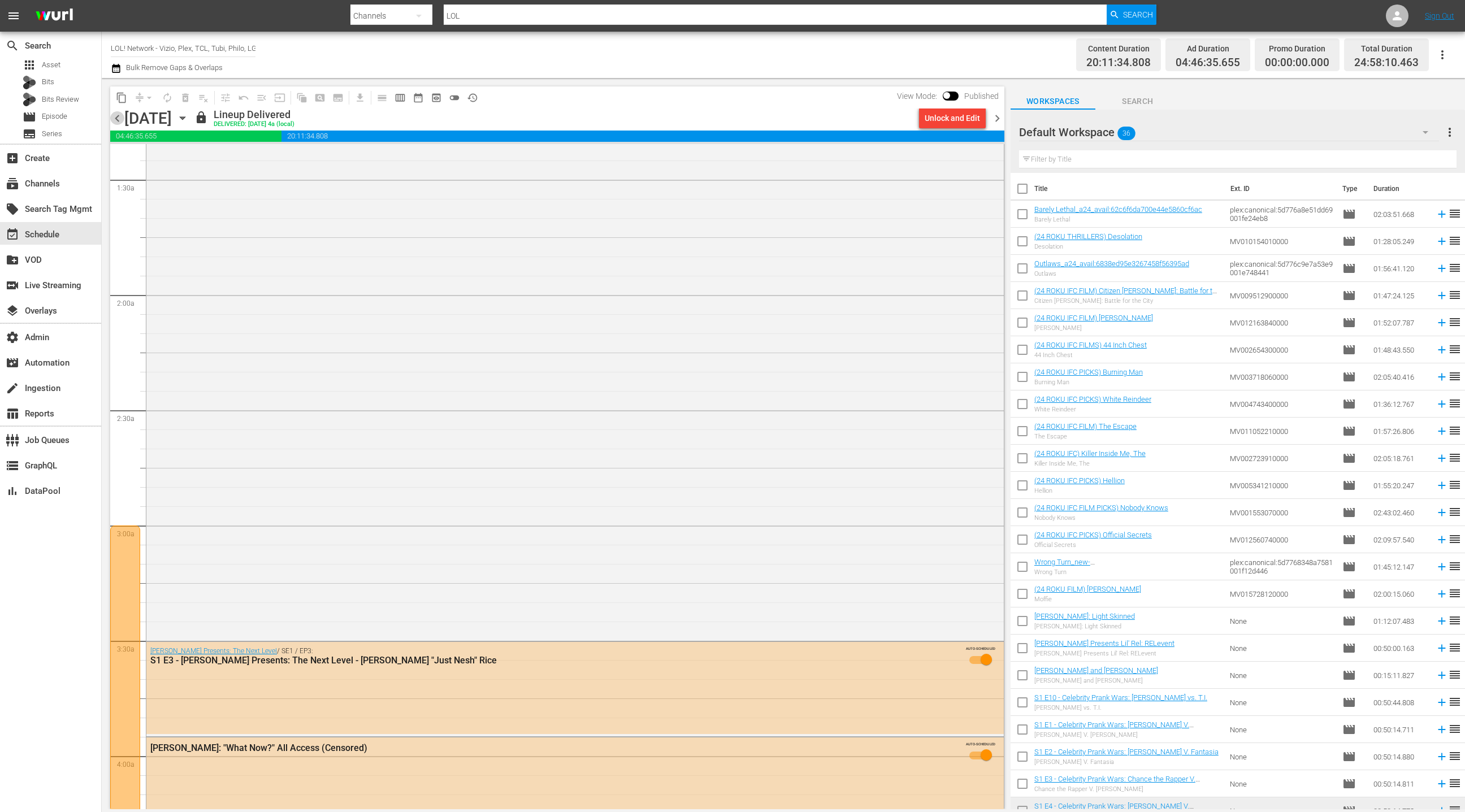
click at [115, 120] on span "chevron_left" at bounding box center [117, 117] width 14 height 14
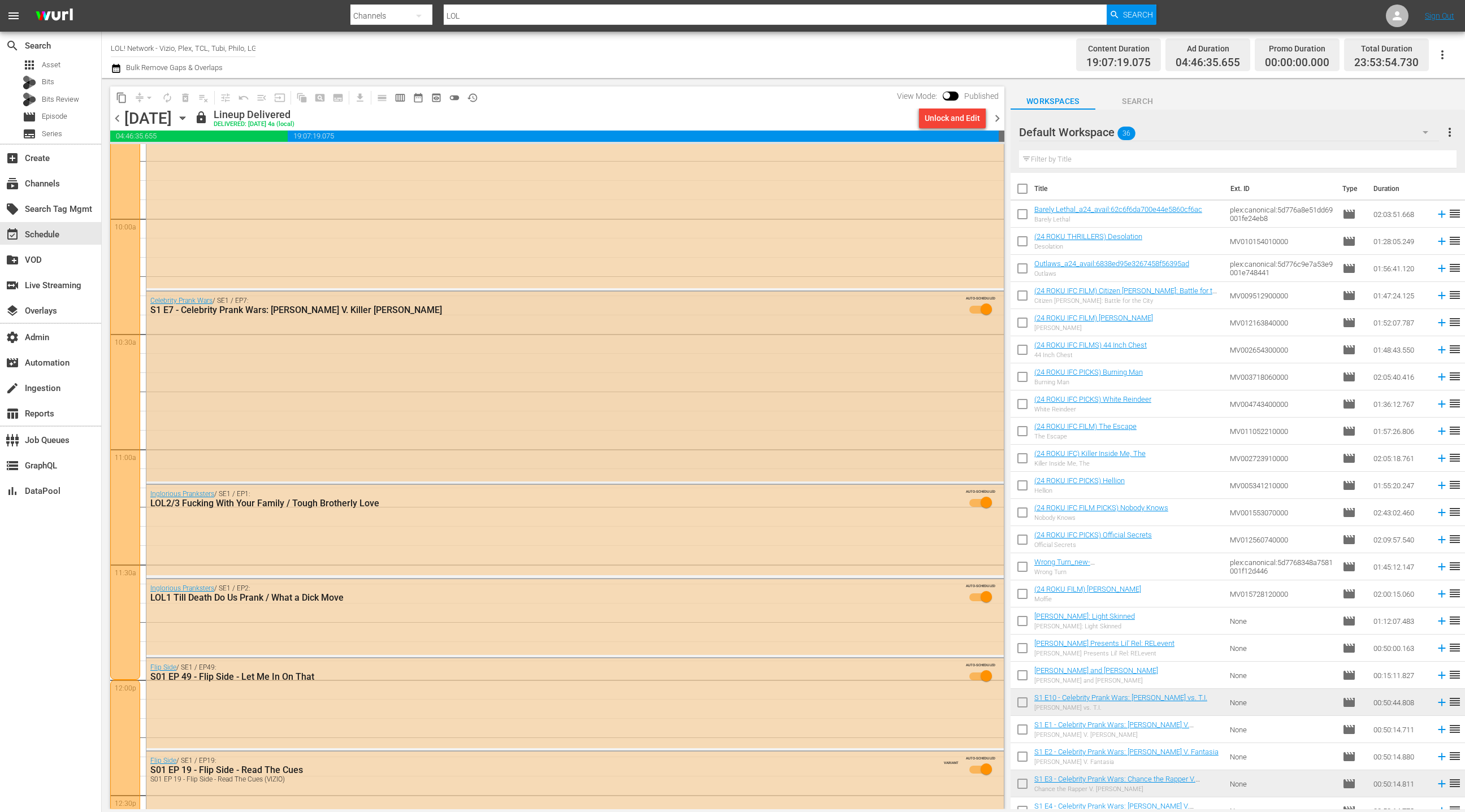
scroll to position [2329, 0]
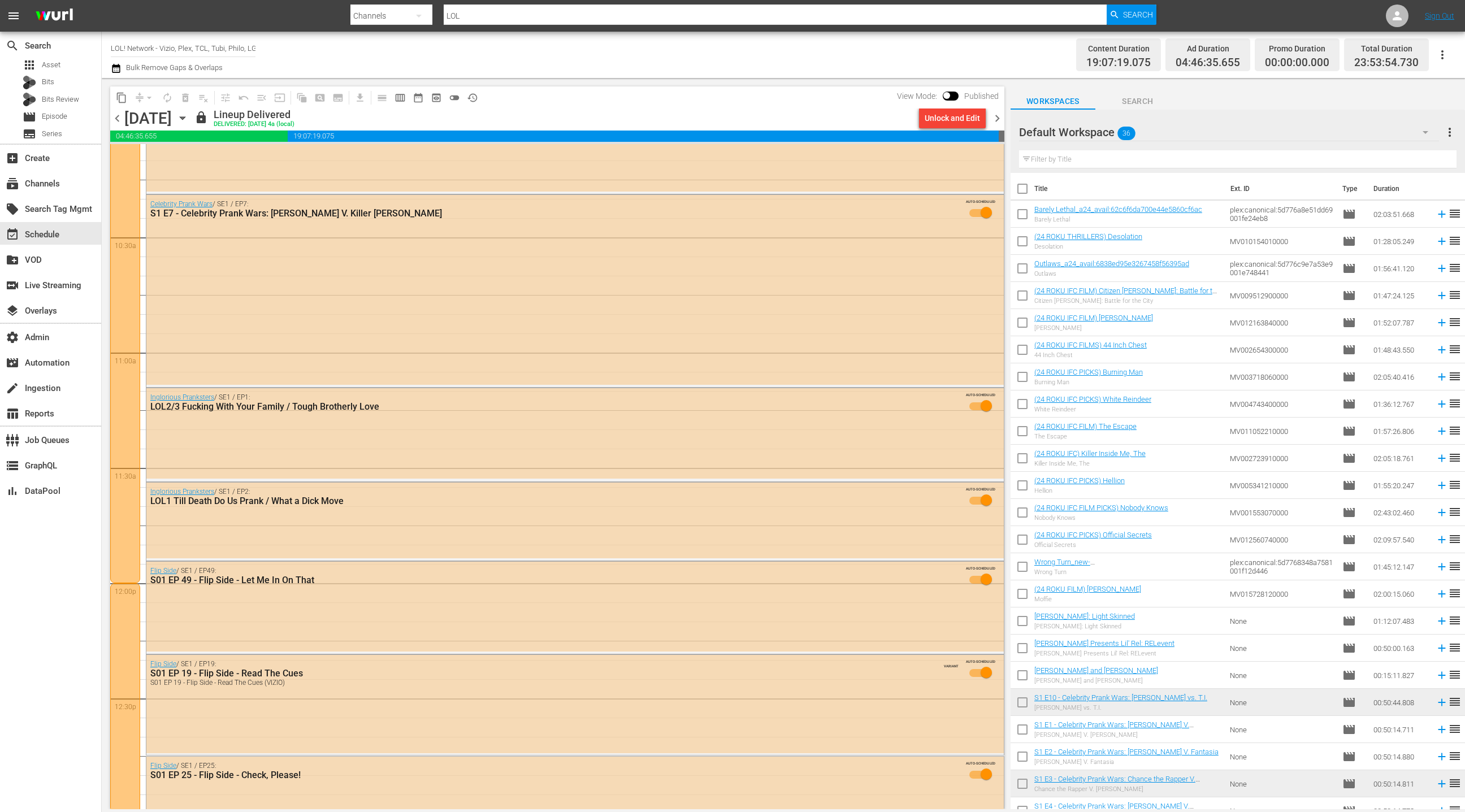
click at [117, 121] on span "chevron_left" at bounding box center [117, 117] width 14 height 14
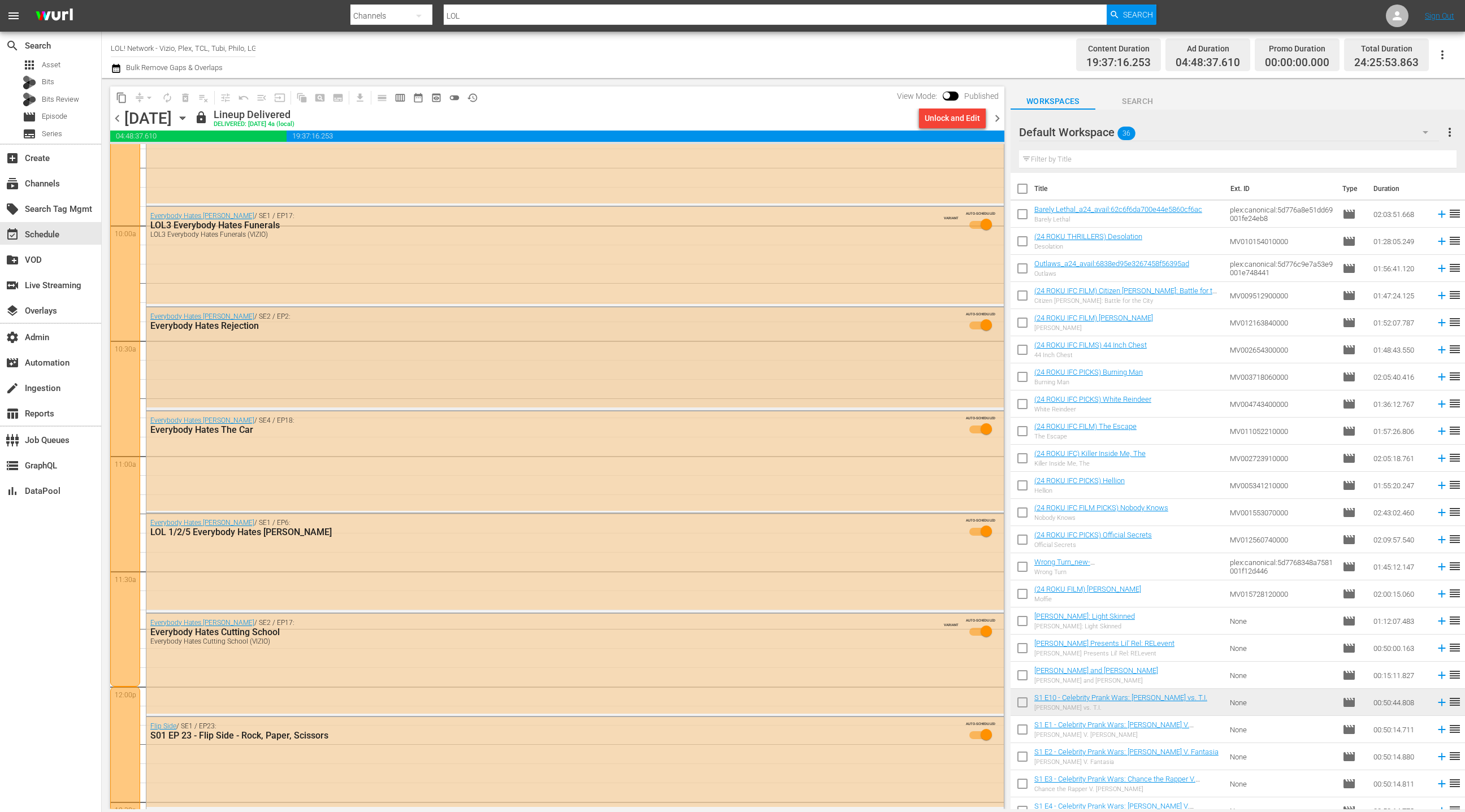
scroll to position [2307, 0]
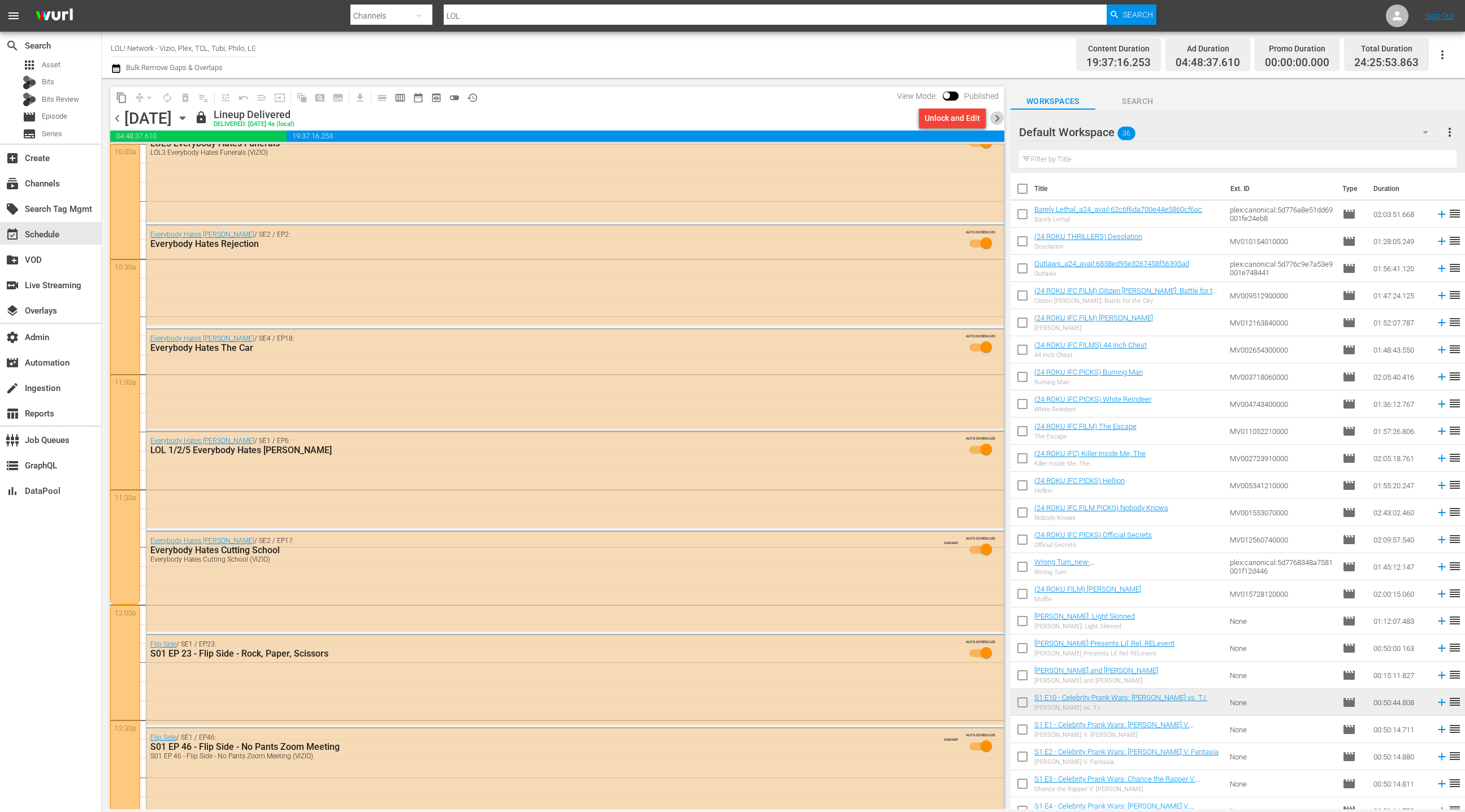
drag, startPoint x: 998, startPoint y: 120, endPoint x: 1005, endPoint y: 113, distance: 9.9
click at [998, 120] on span "chevron_right" at bounding box center [997, 117] width 14 height 14
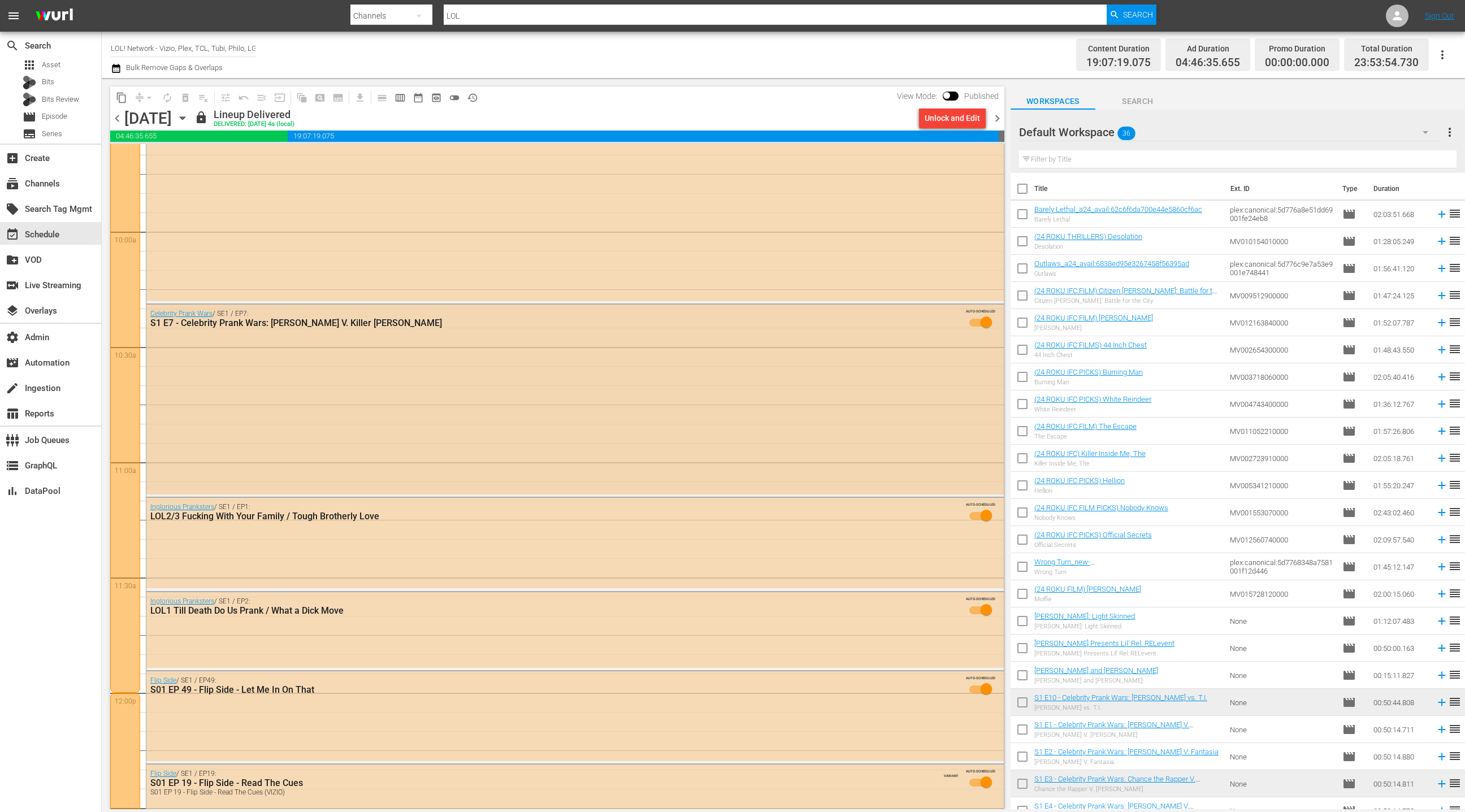
scroll to position [2400, 0]
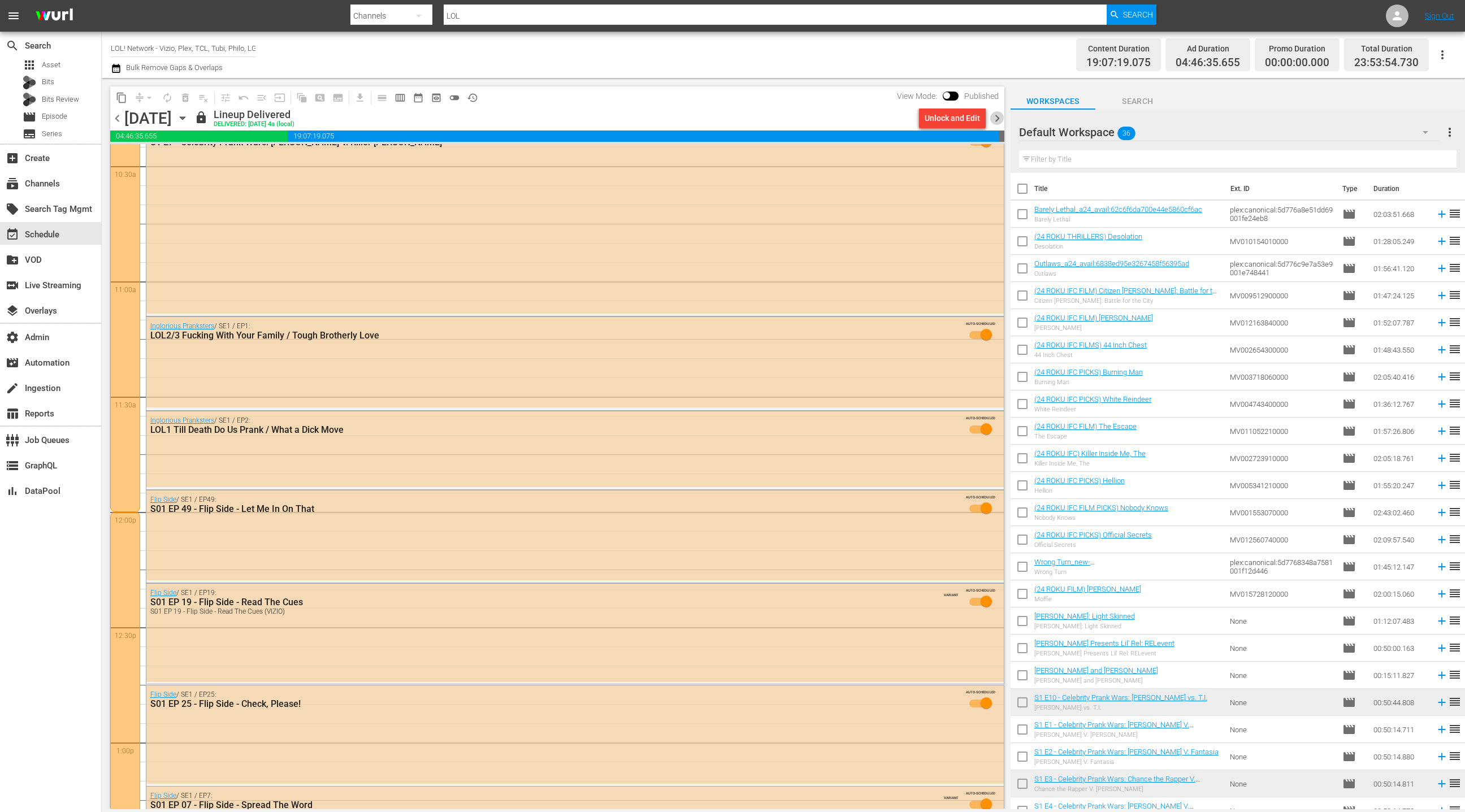
click at [995, 120] on span "chevron_right" at bounding box center [997, 117] width 14 height 14
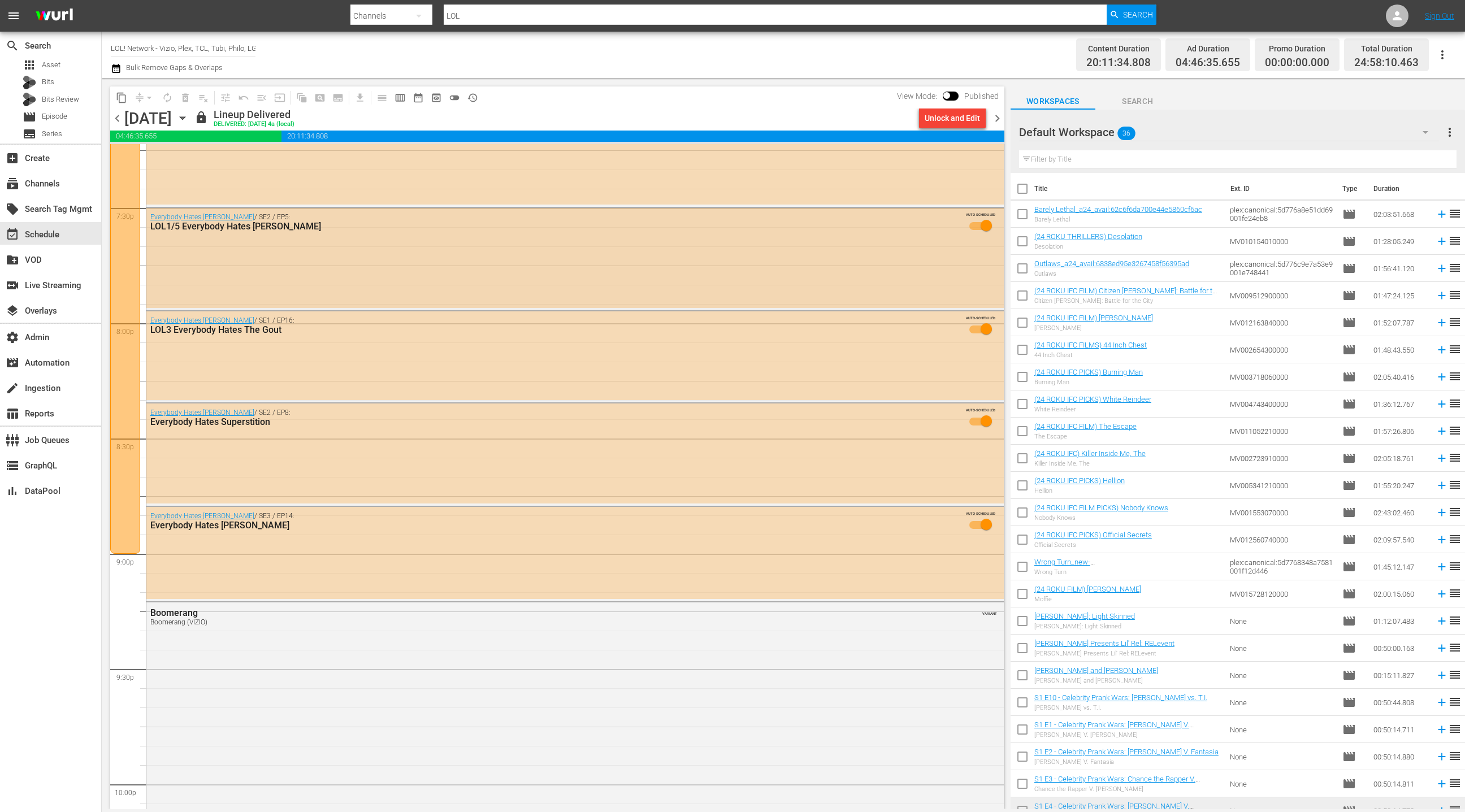
scroll to position [4459, 0]
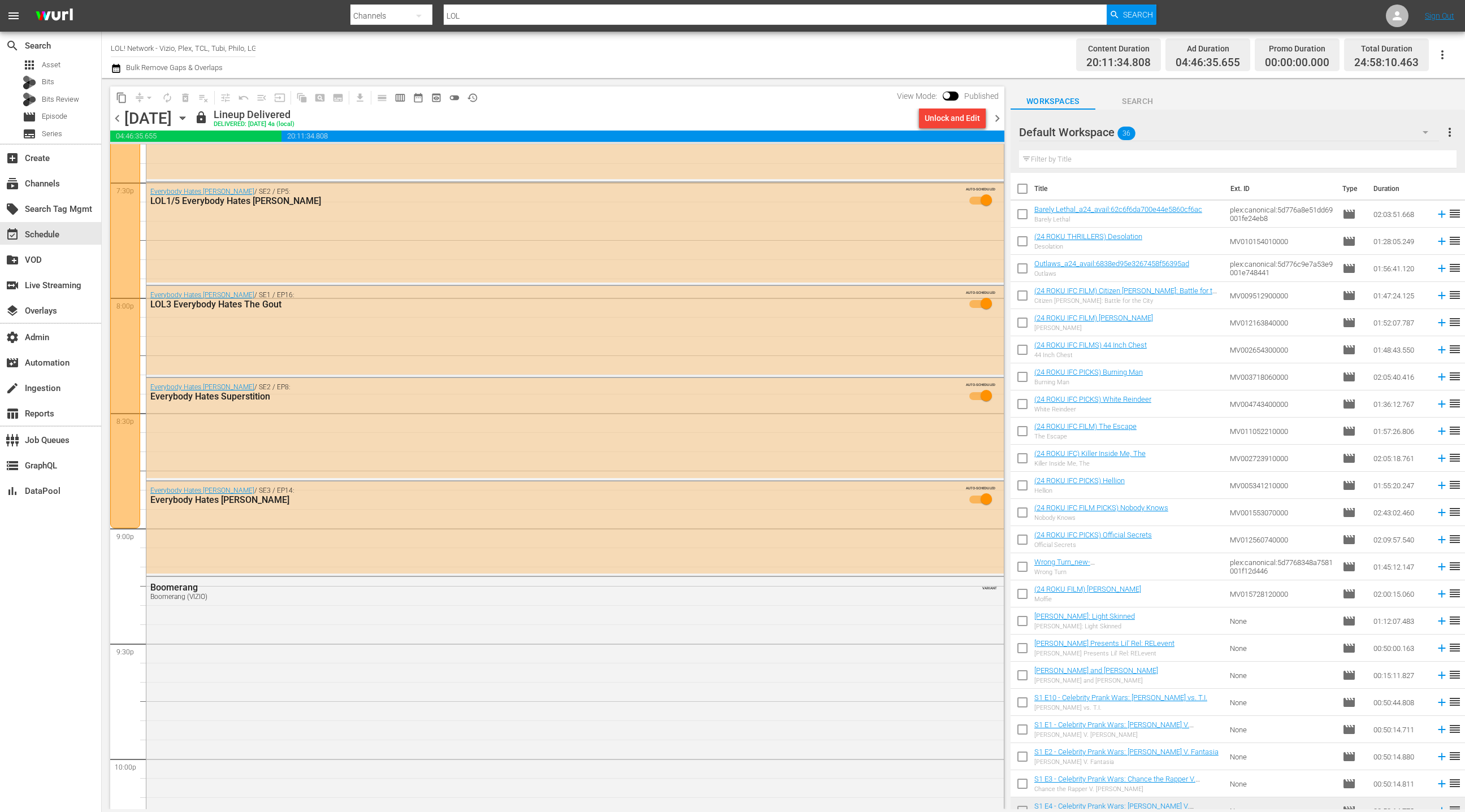
click at [115, 123] on span "chevron_left" at bounding box center [117, 117] width 14 height 14
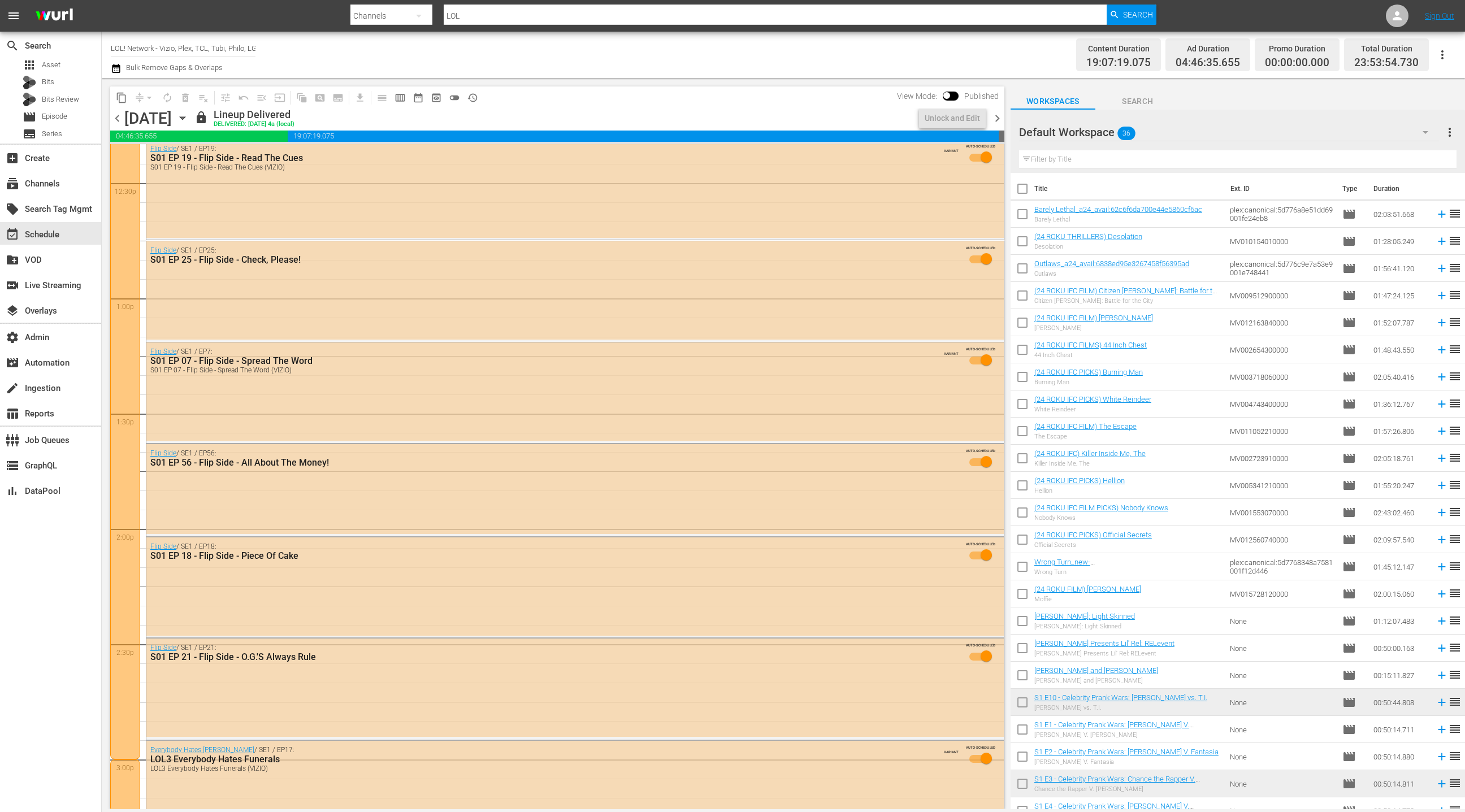
scroll to position [2524, 0]
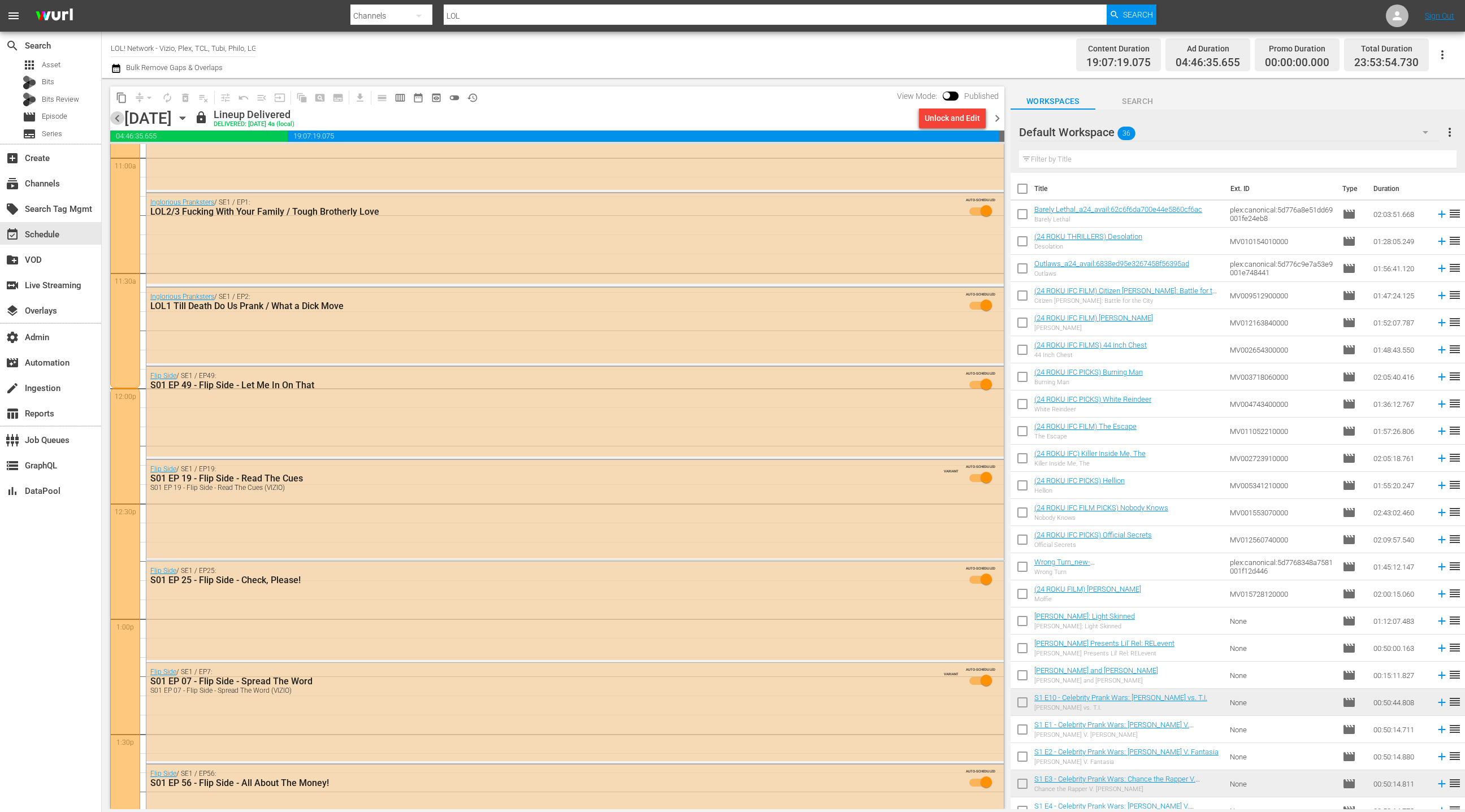
click at [117, 121] on span "chevron_left" at bounding box center [117, 117] width 14 height 14
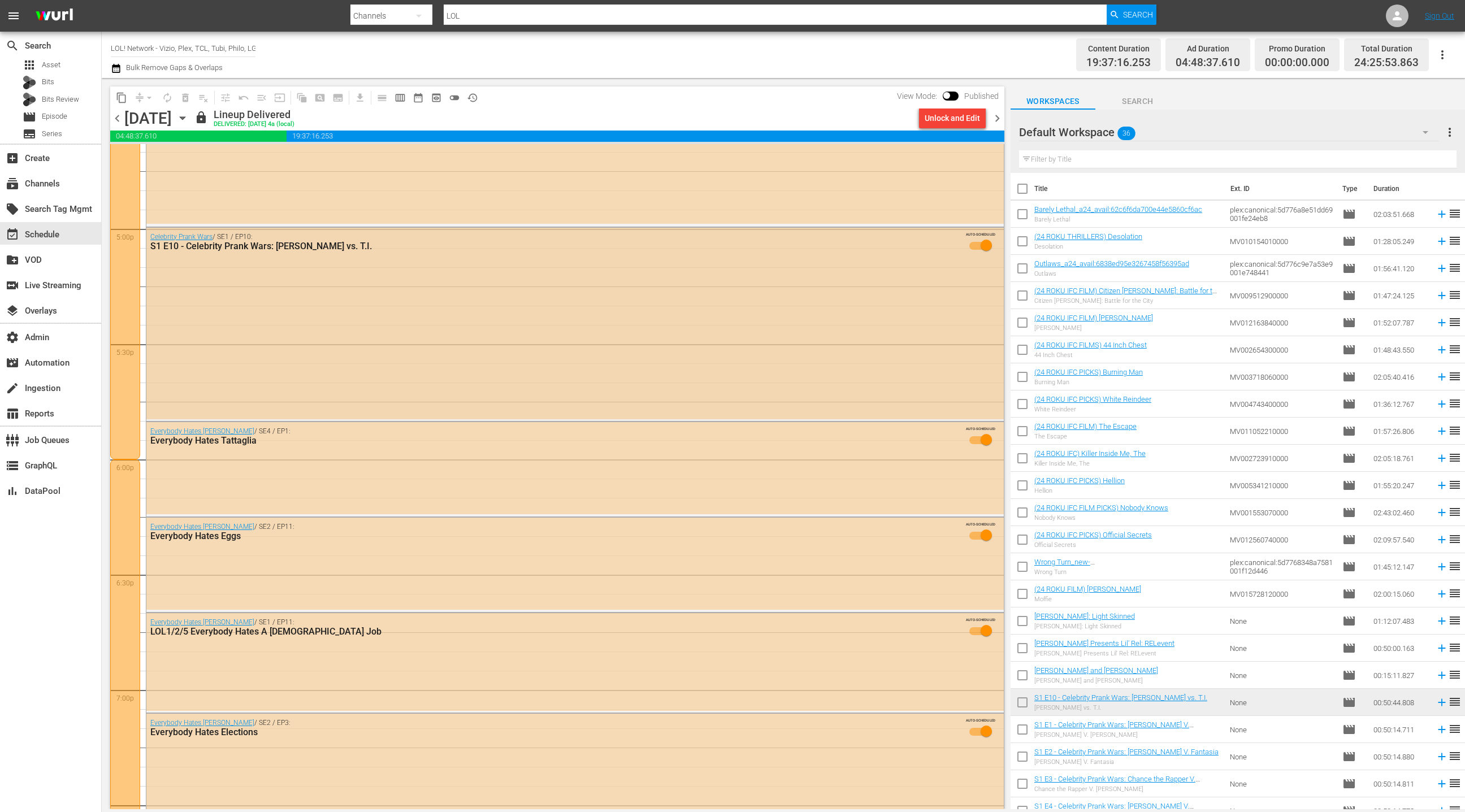
scroll to position [3851, 0]
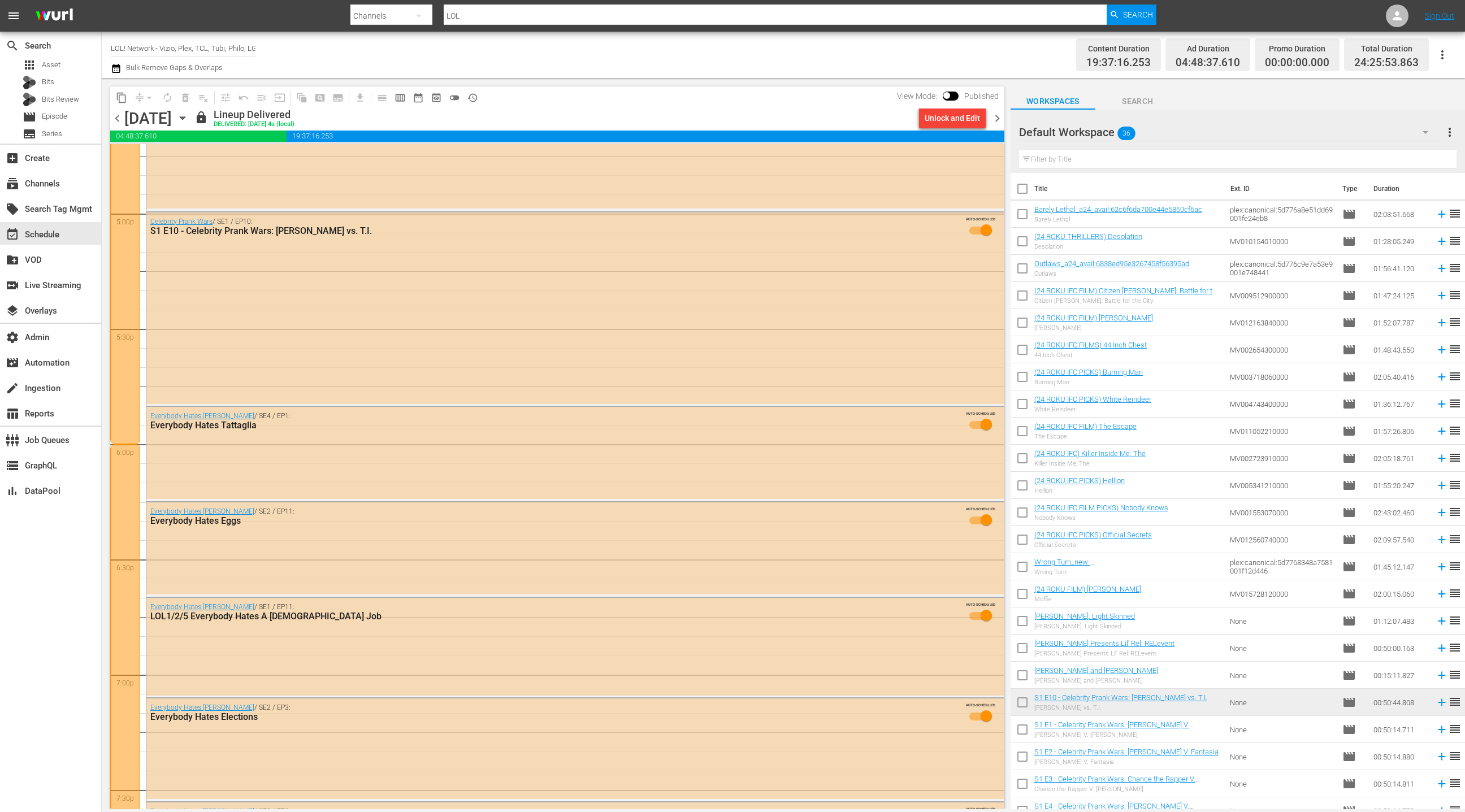
click at [189, 118] on icon "button" at bounding box center [182, 117] width 12 height 12
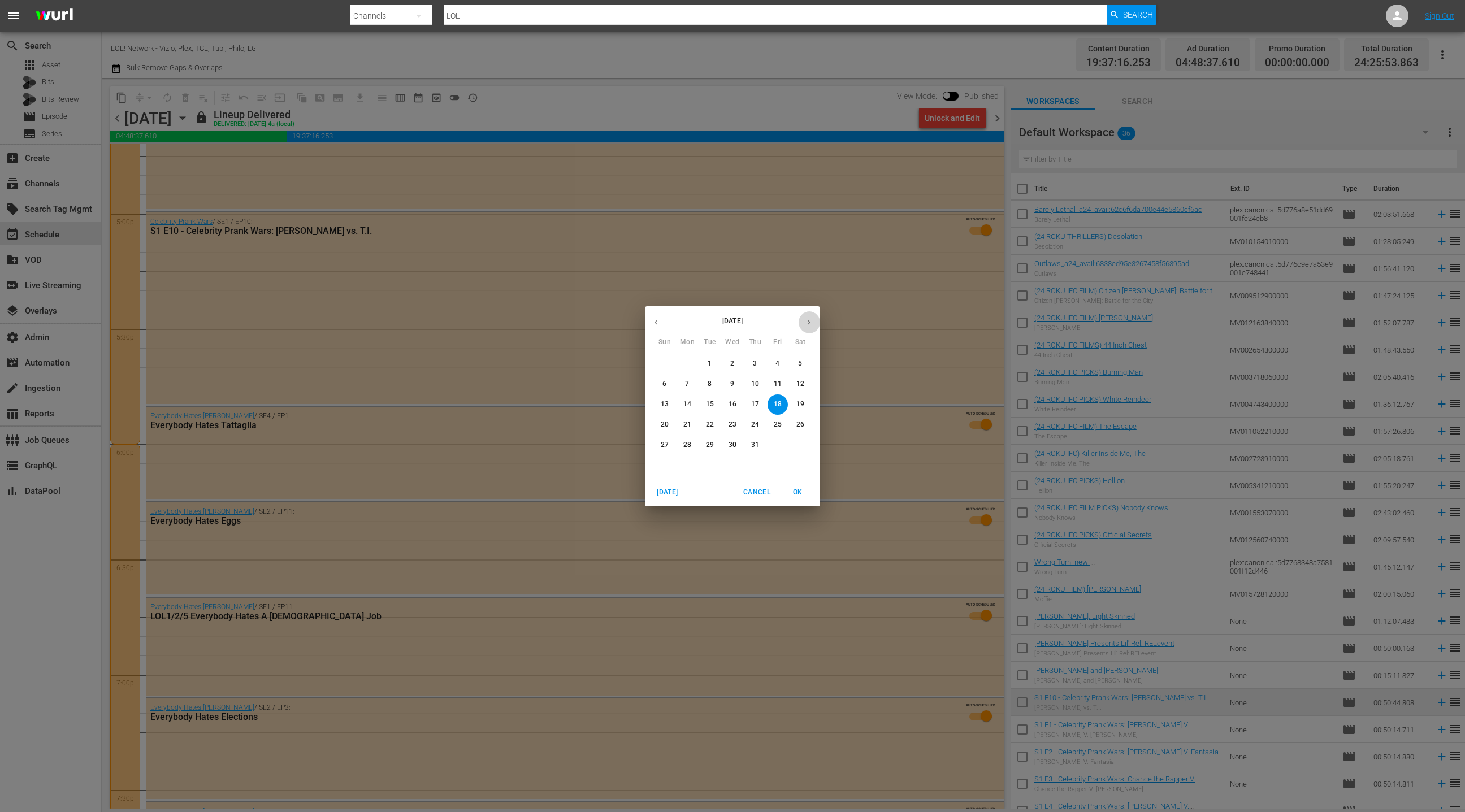
click at [811, 325] on icon "button" at bounding box center [808, 322] width 8 height 8
drag, startPoint x: 759, startPoint y: 497, endPoint x: 738, endPoint y: 472, distance: 32.6
click at [758, 495] on span "Cancel" at bounding box center [757, 492] width 27 height 12
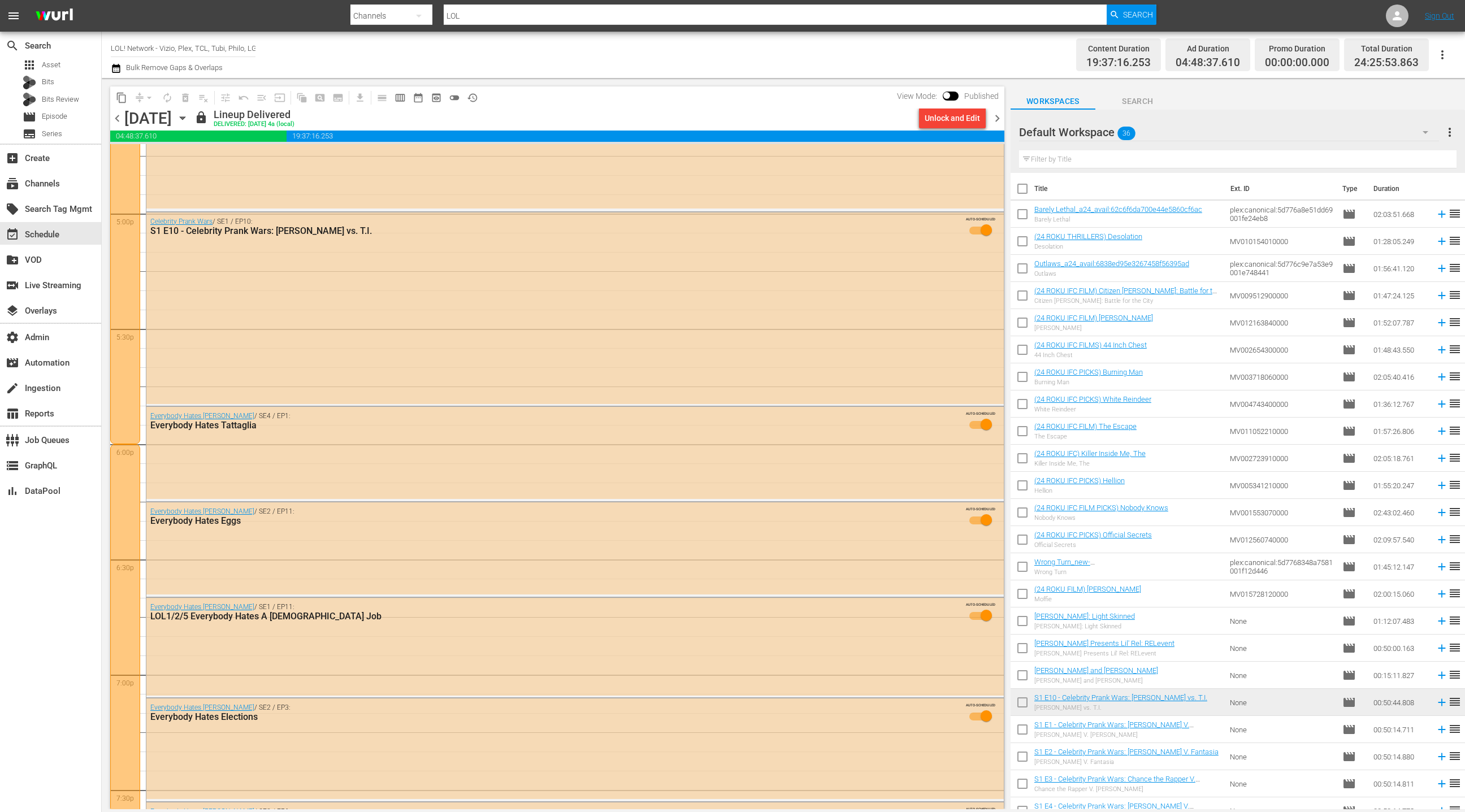
click at [189, 119] on icon "button" at bounding box center [182, 117] width 12 height 12
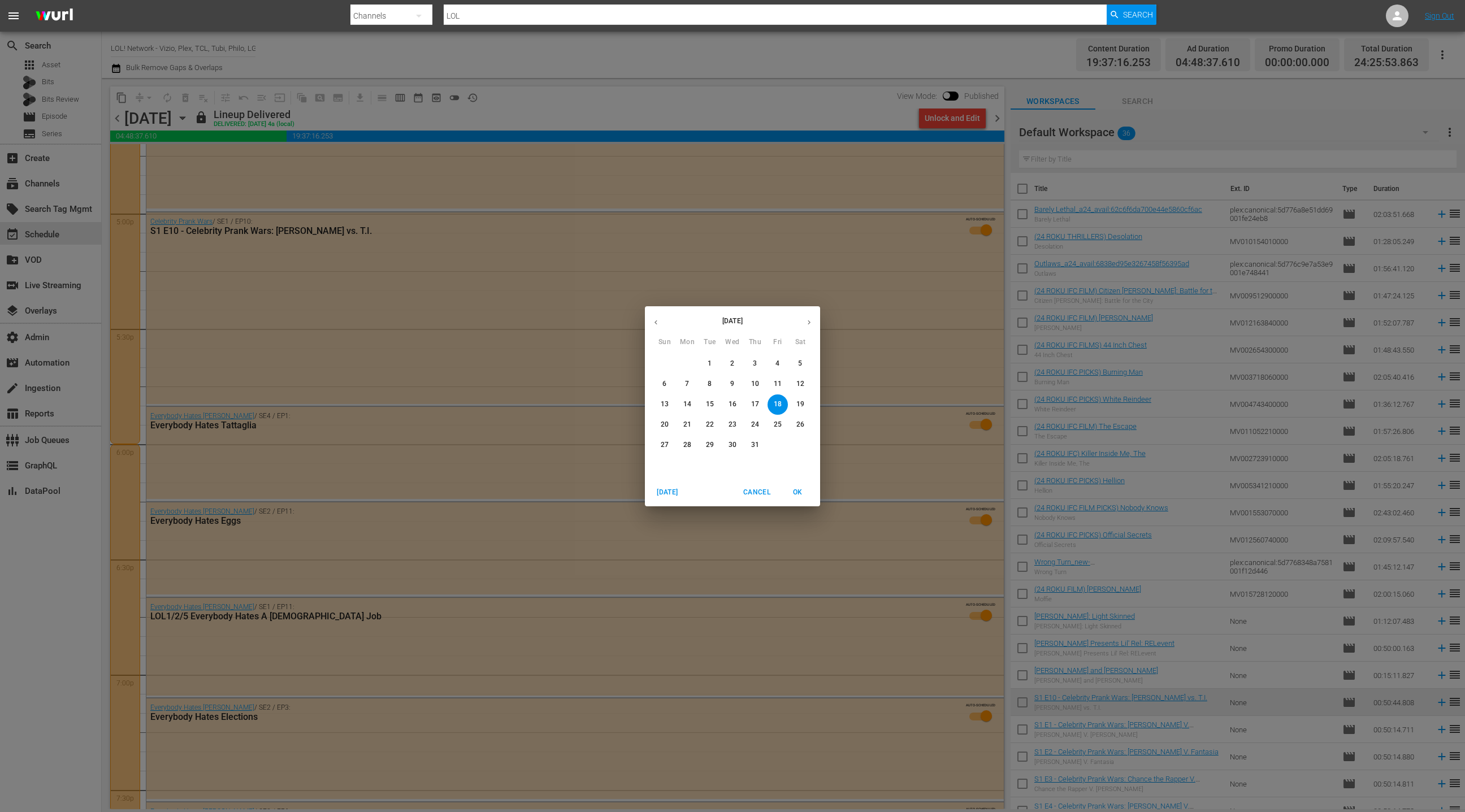
click at [815, 321] on button "button" at bounding box center [809, 323] width 22 height 22
click at [690, 404] on p "11" at bounding box center [687, 404] width 8 height 9
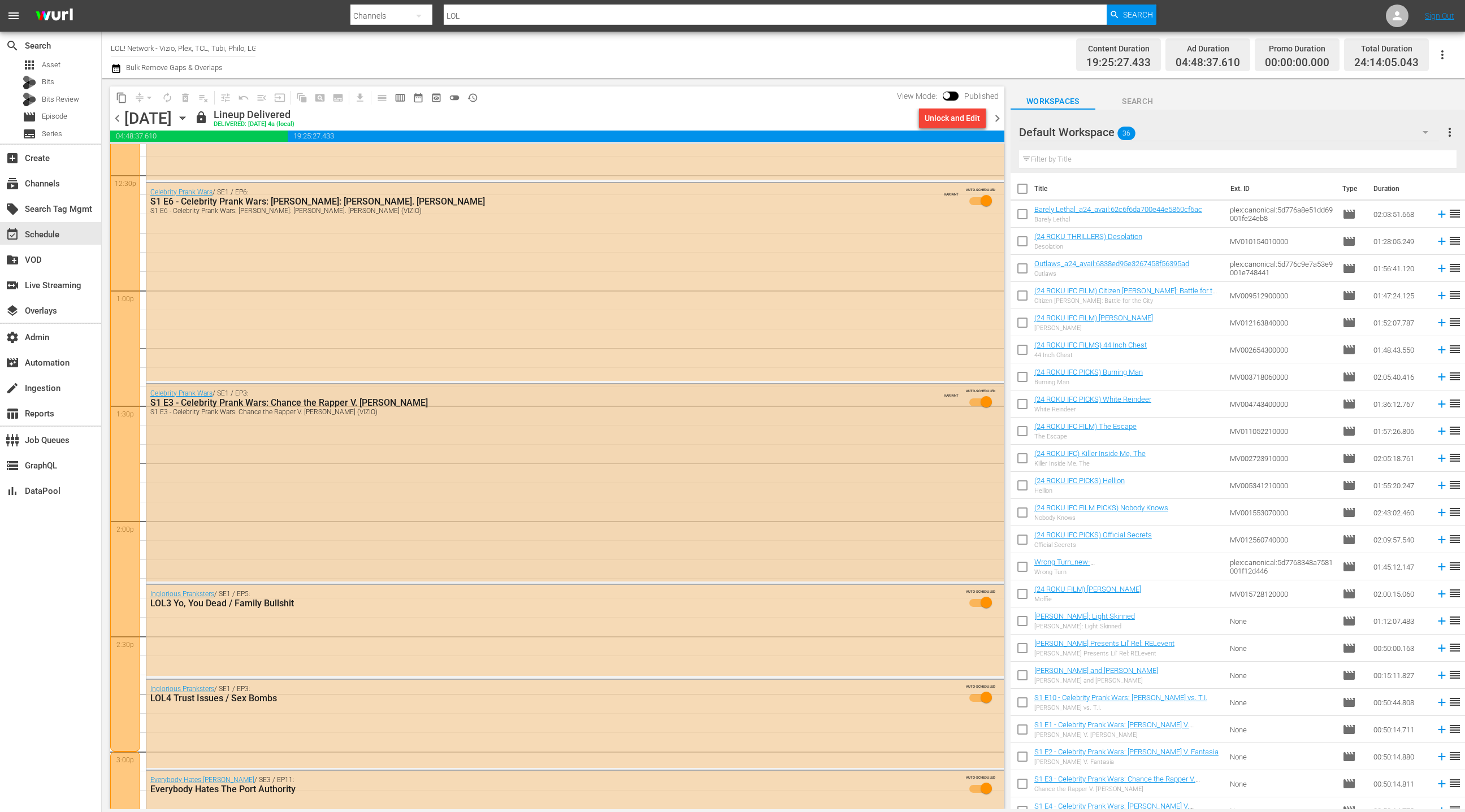
scroll to position [2798, 0]
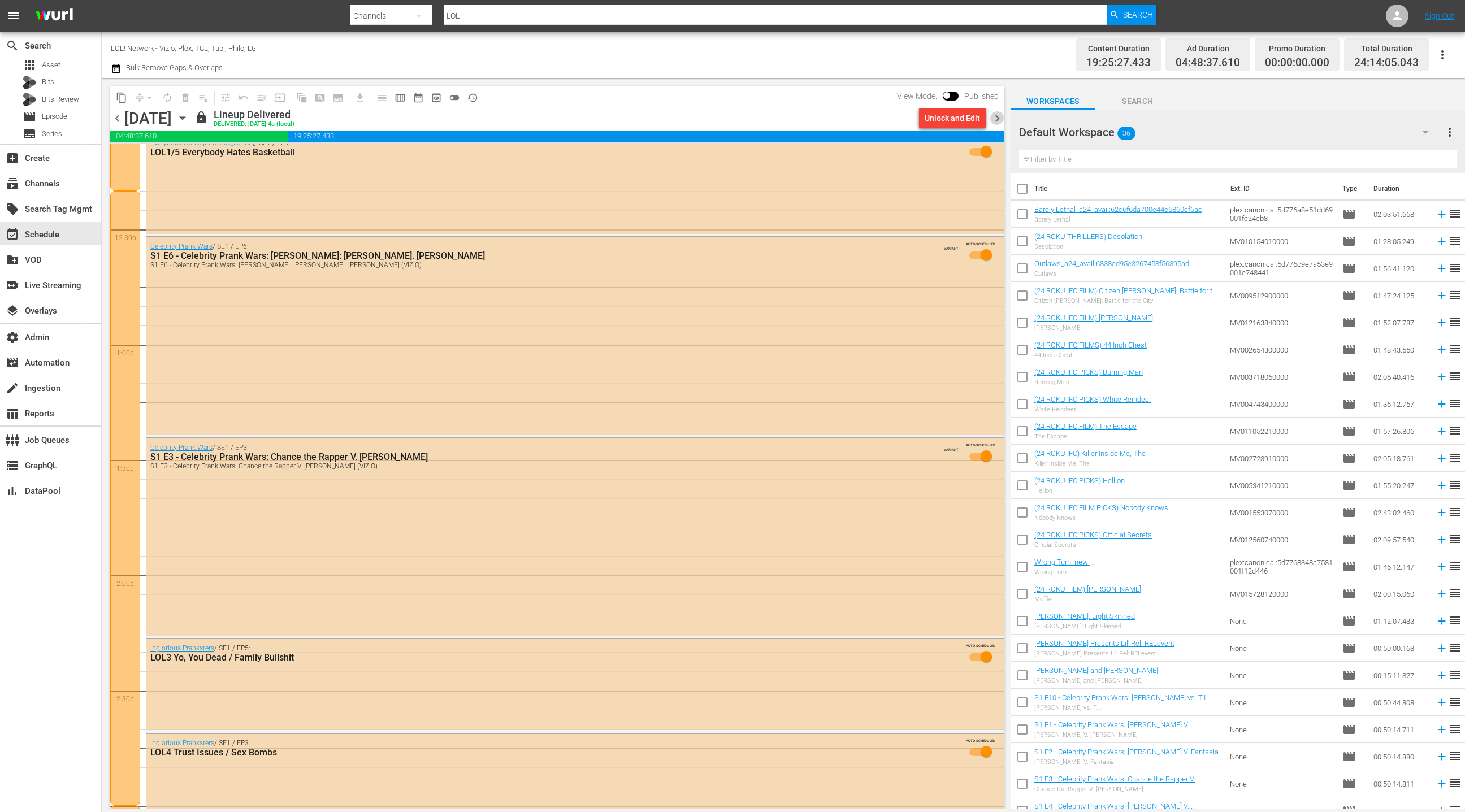
click at [1000, 118] on span "chevron_right" at bounding box center [997, 117] width 14 height 14
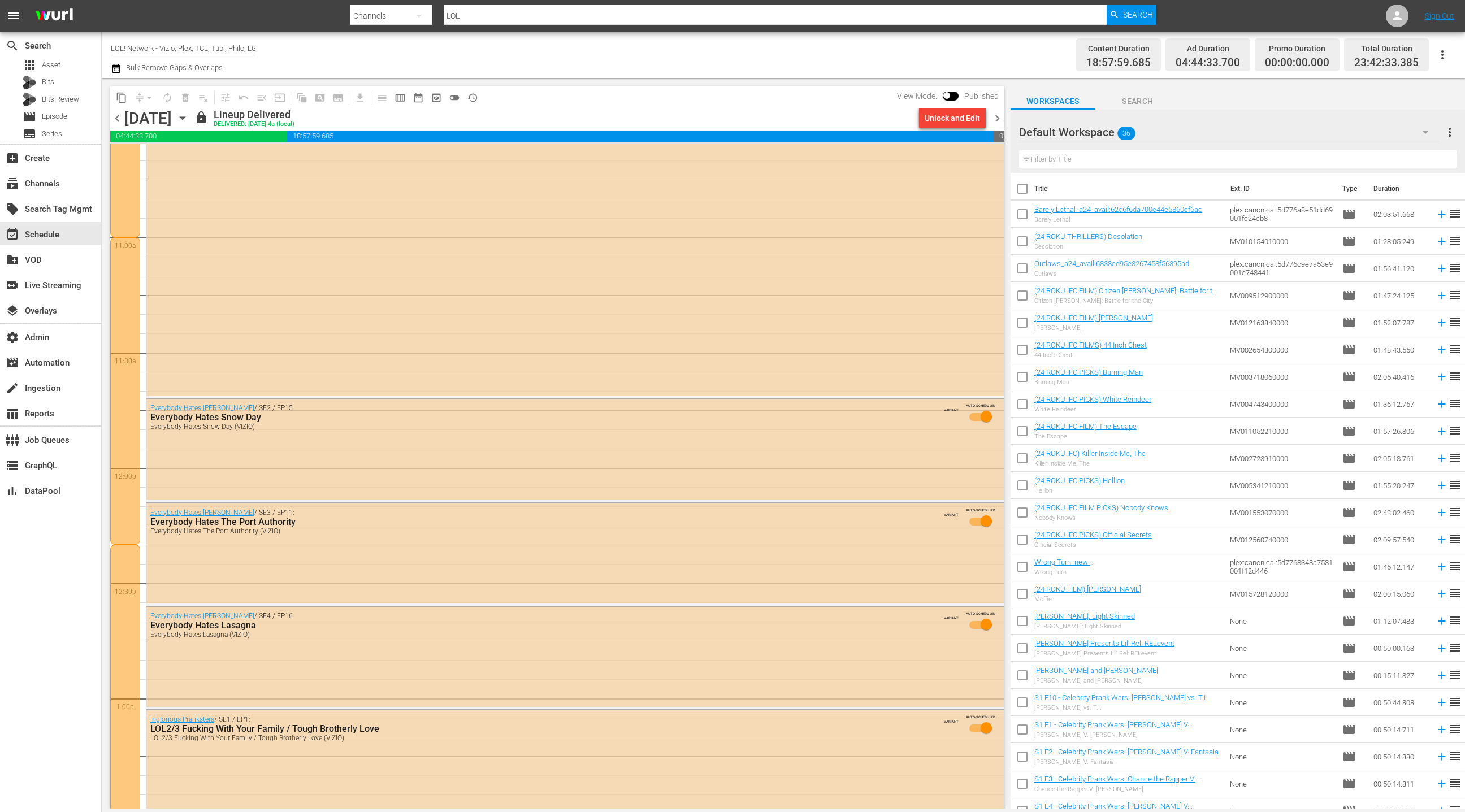
scroll to position [2447, 0]
click at [868, 177] on div "Original Kings of Comedy AUTO-SCHEDULED" at bounding box center [574, 132] width 857 height 520
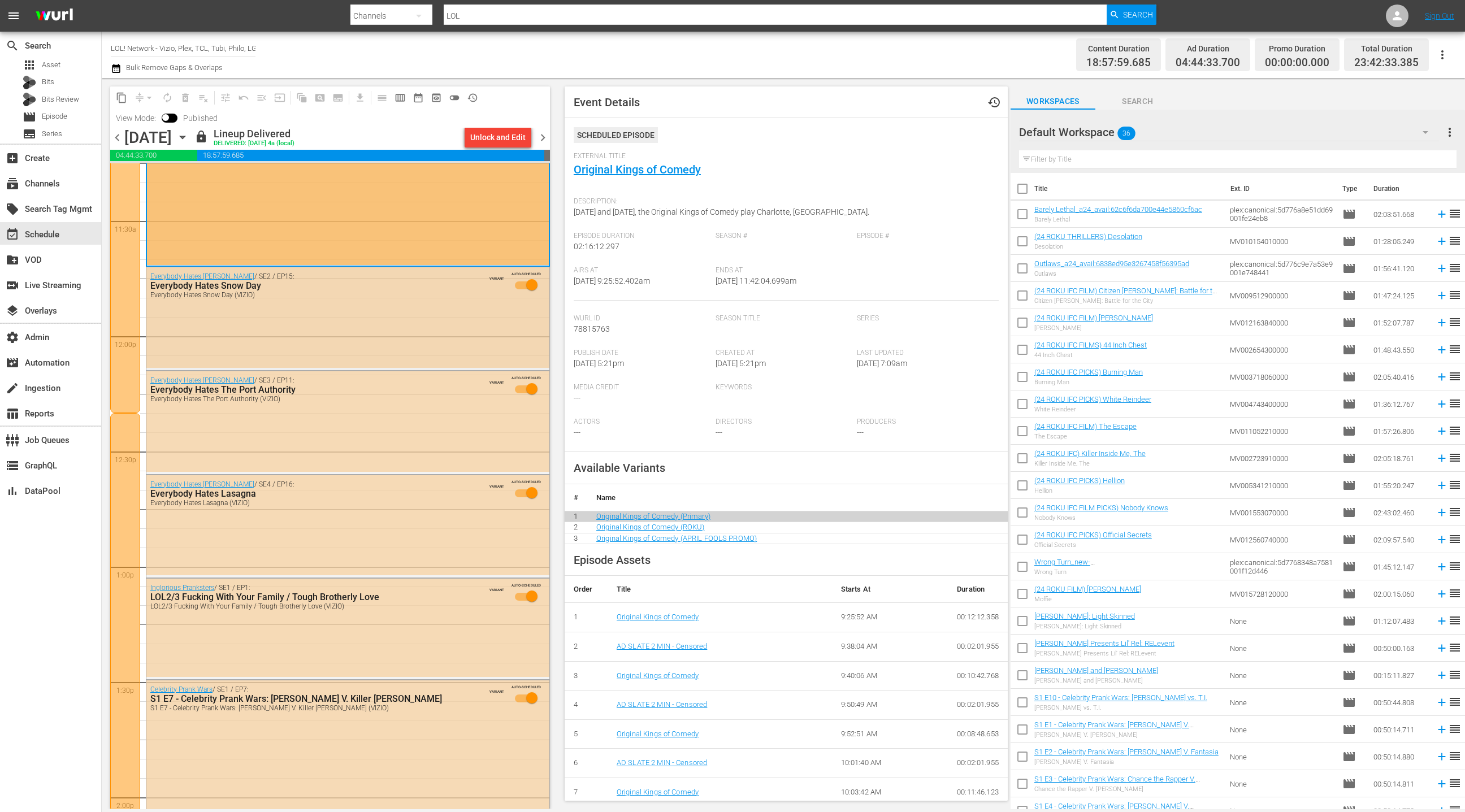
scroll to position [2622, 0]
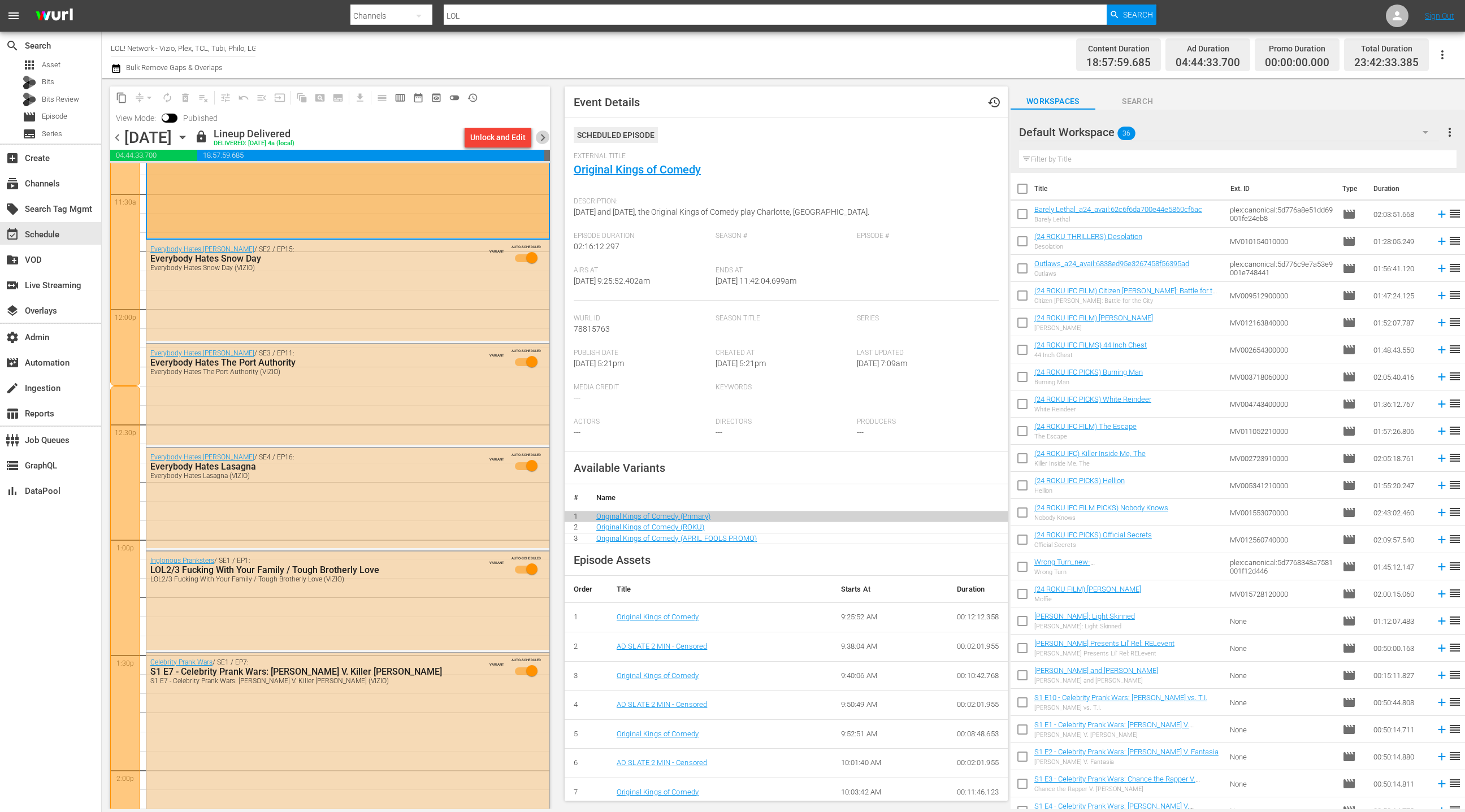
click at [542, 138] on span "chevron_right" at bounding box center [542, 137] width 14 height 14
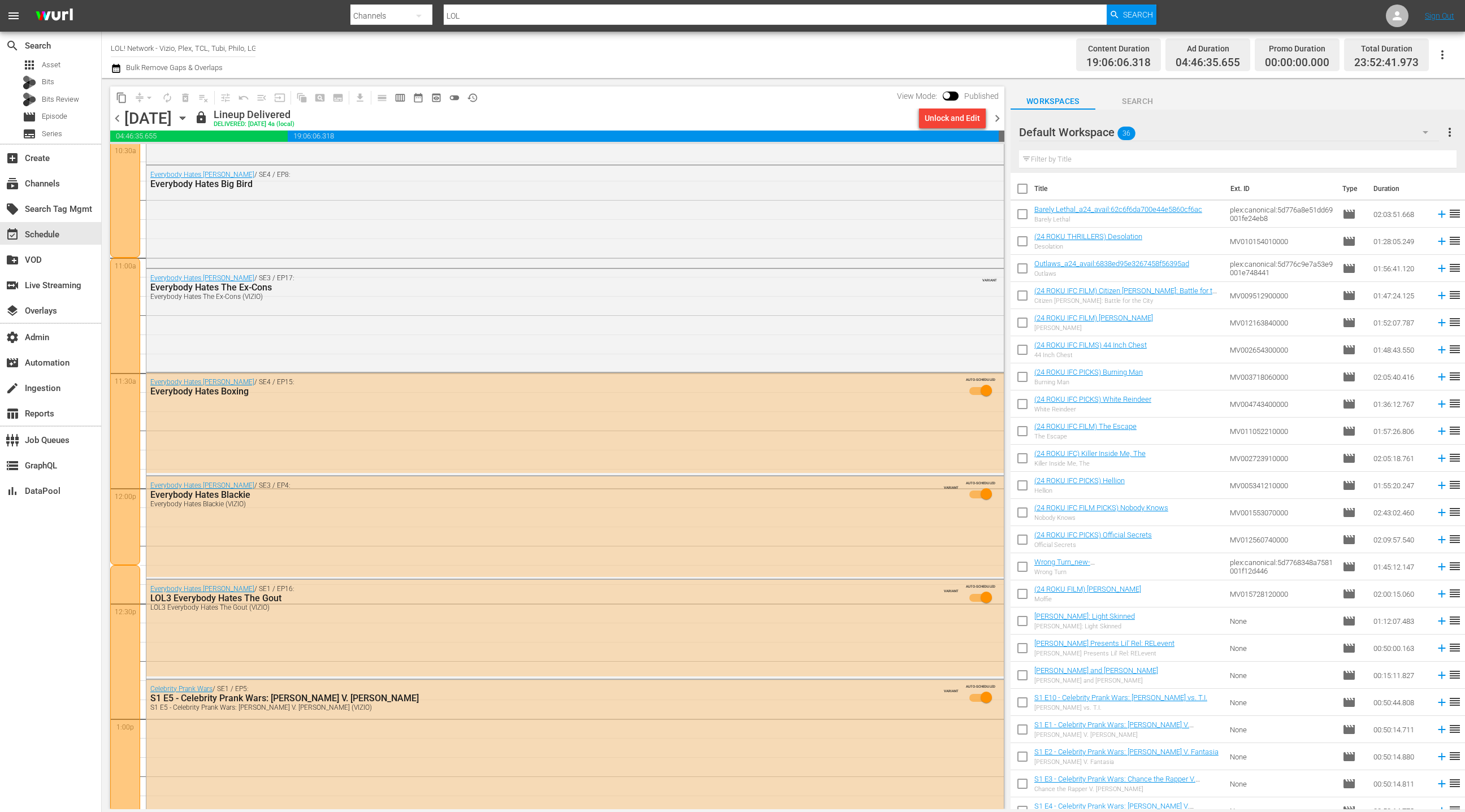
scroll to position [2437, 0]
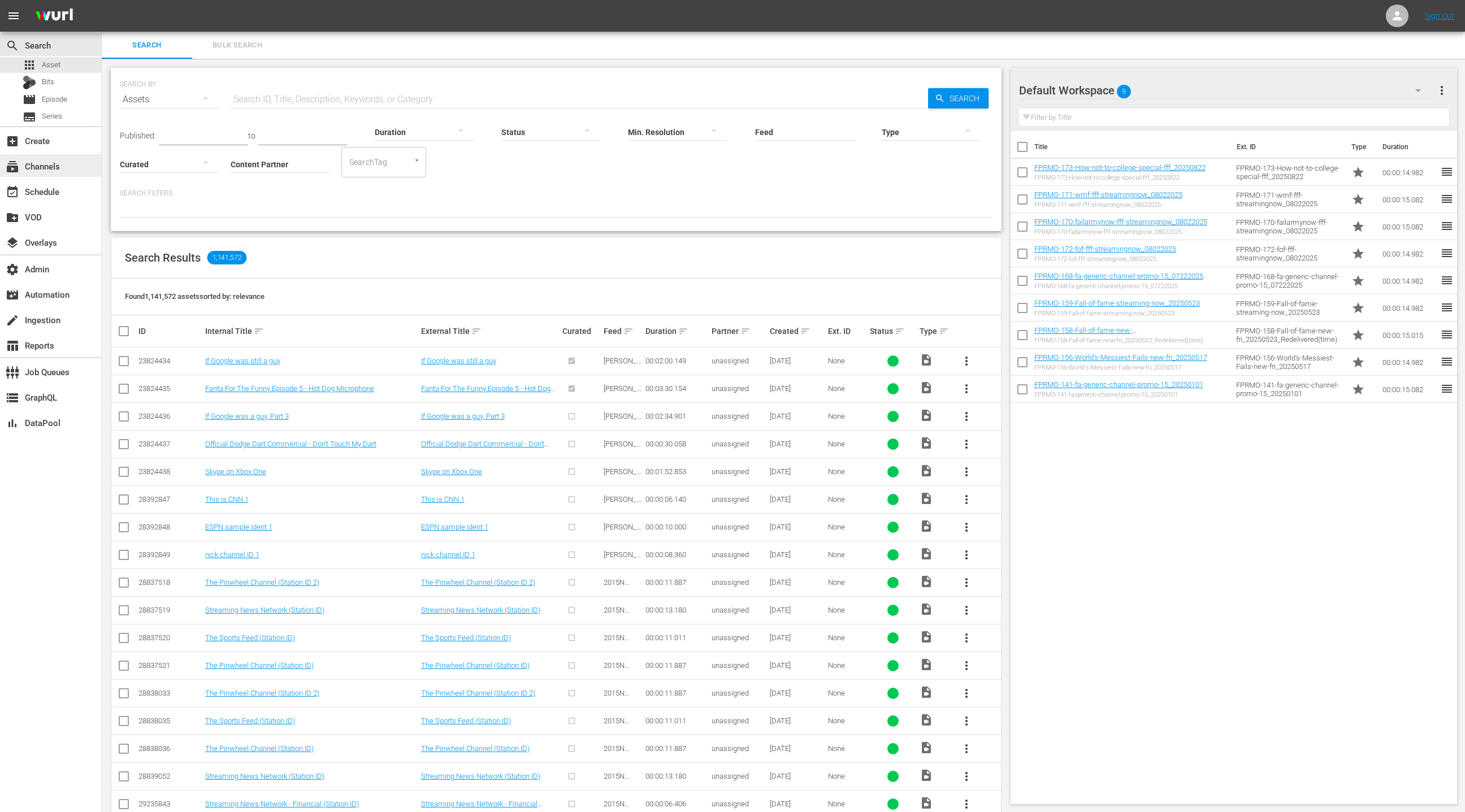
click at [55, 169] on div "subscriptions Channels" at bounding box center [31, 164] width 63 height 10
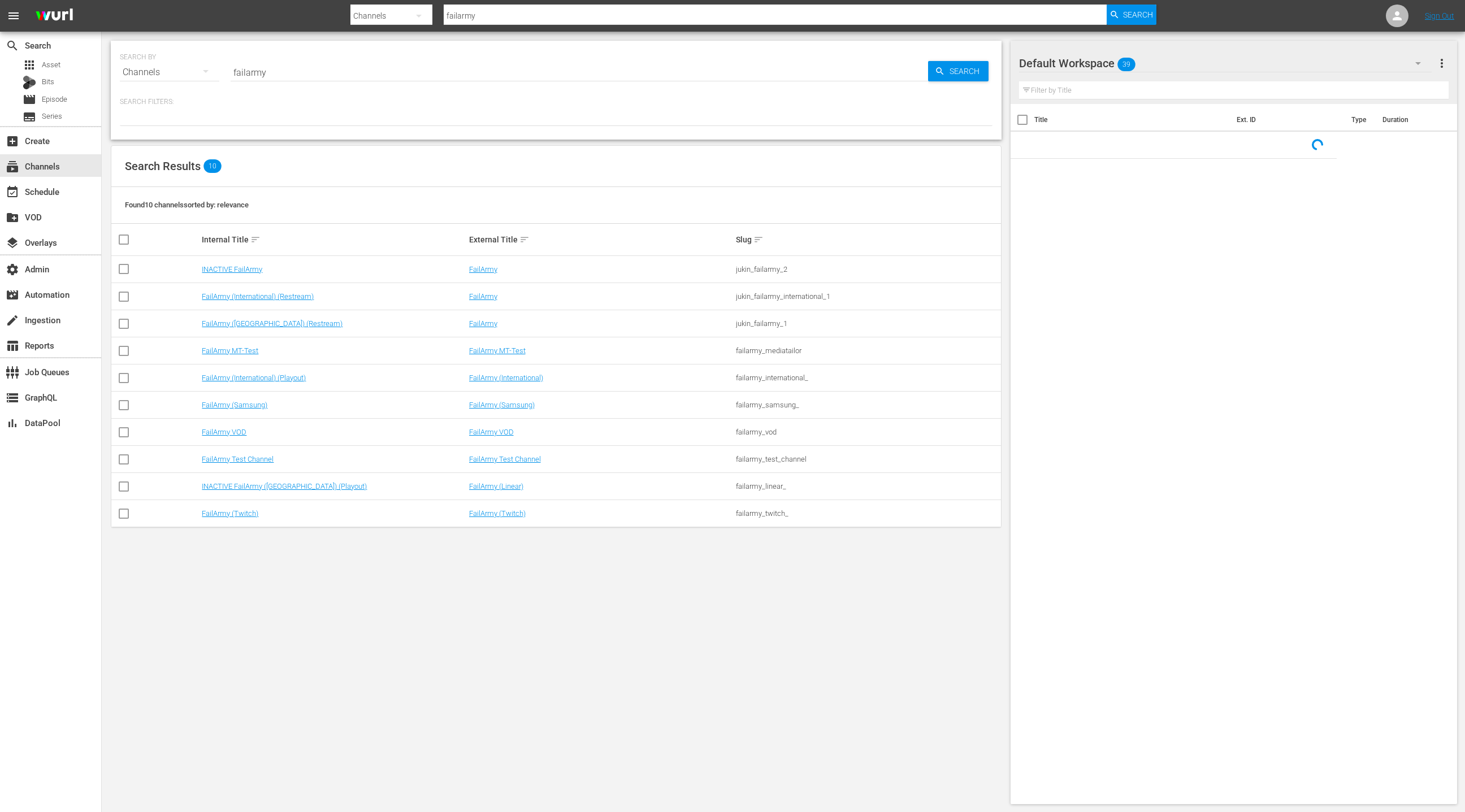
click at [257, 77] on input "failarmy" at bounding box center [579, 72] width 697 height 27
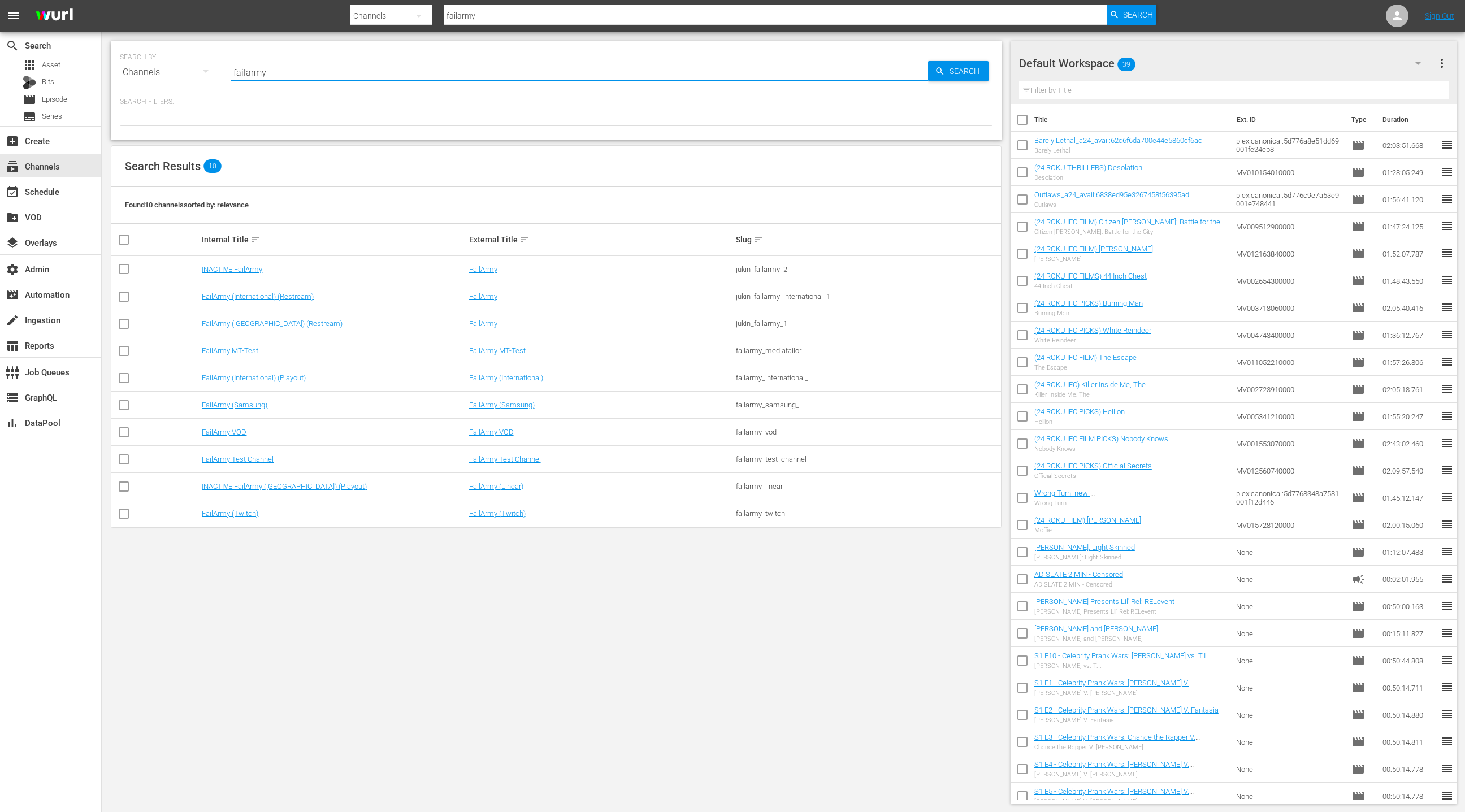
click at [257, 77] on input "failarmy" at bounding box center [579, 72] width 697 height 27
type input "demo"
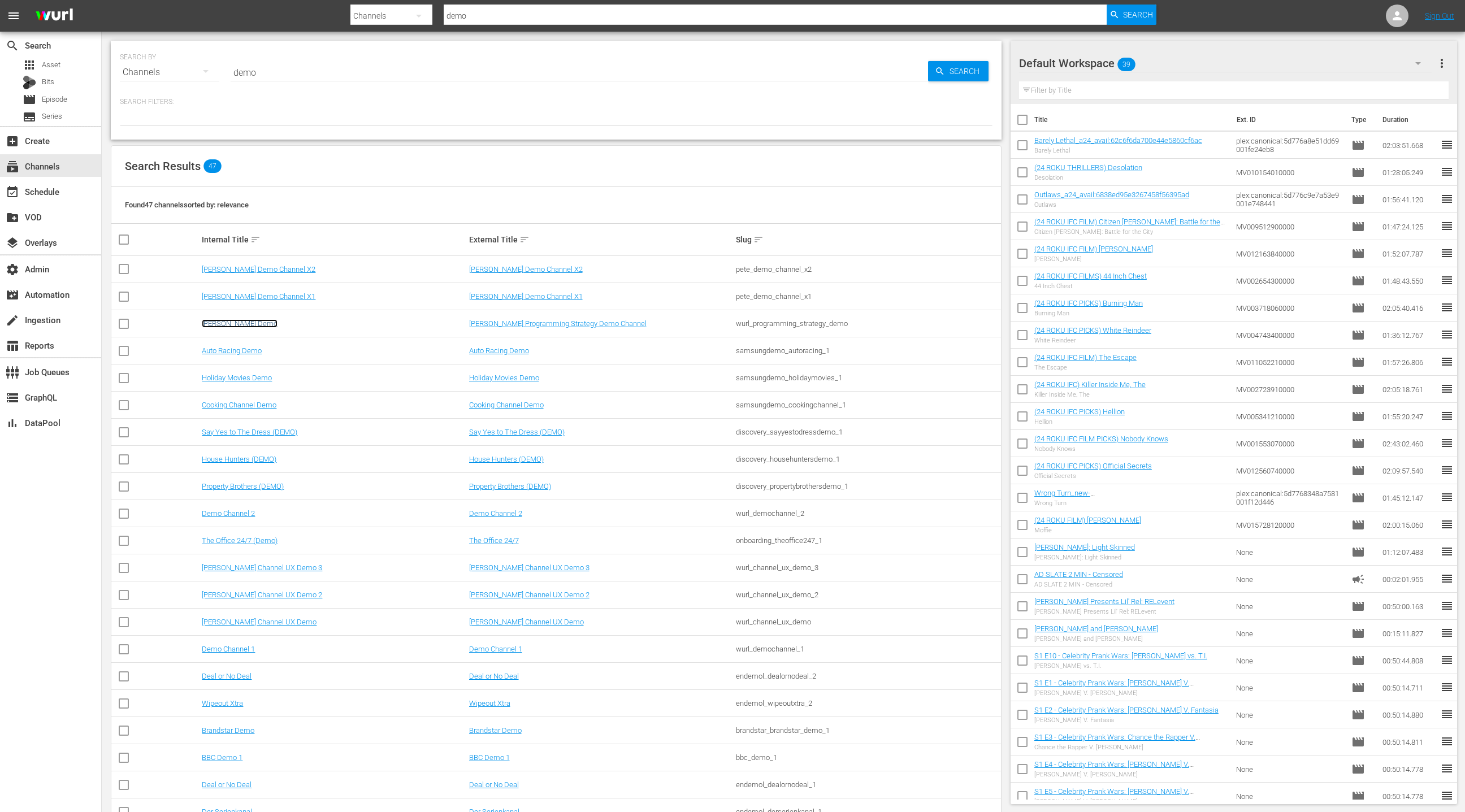
click at [236, 326] on link "Wurl PS Demo" at bounding box center [240, 323] width 76 height 8
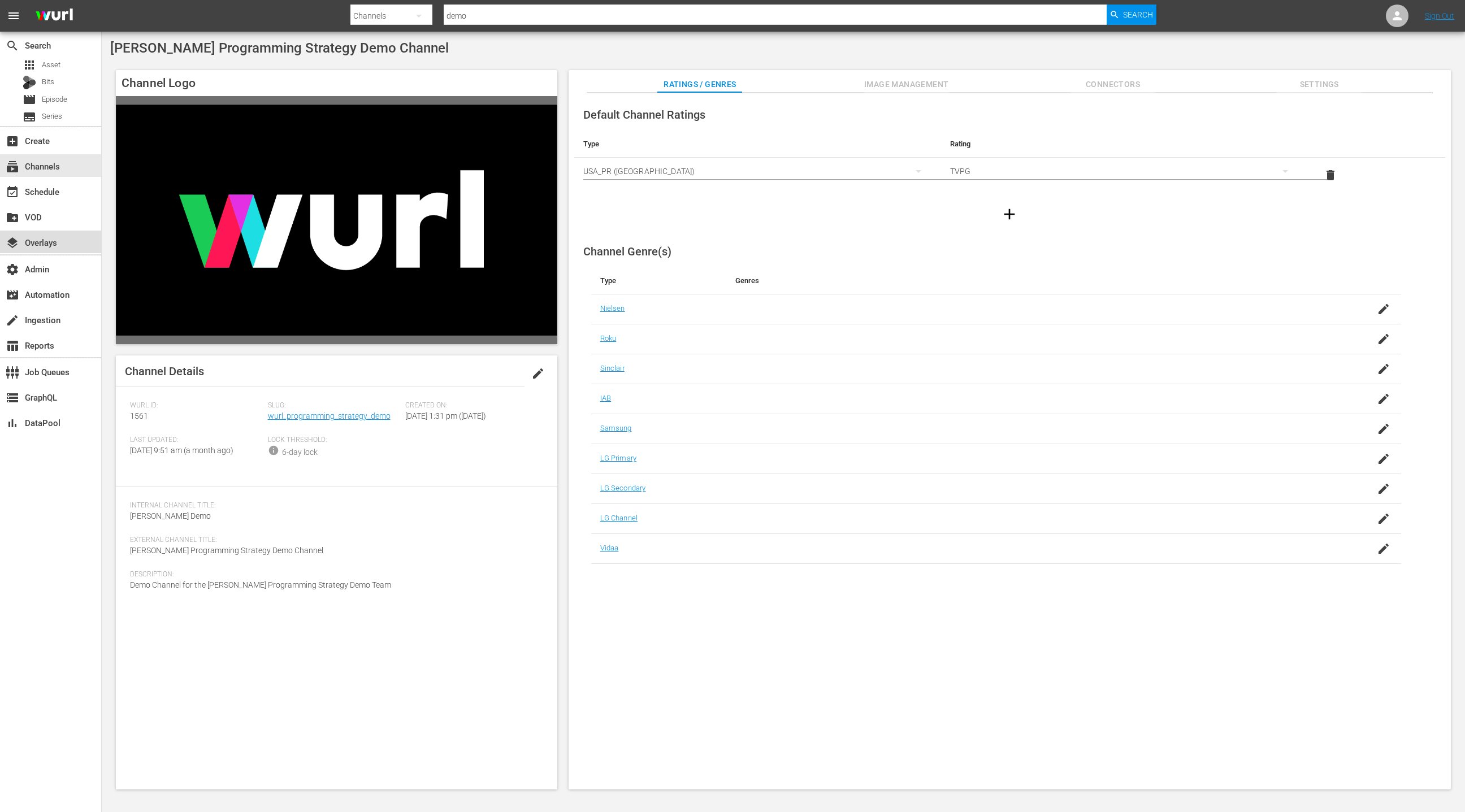
click at [52, 246] on div "layers Overlays" at bounding box center [31, 240] width 63 height 10
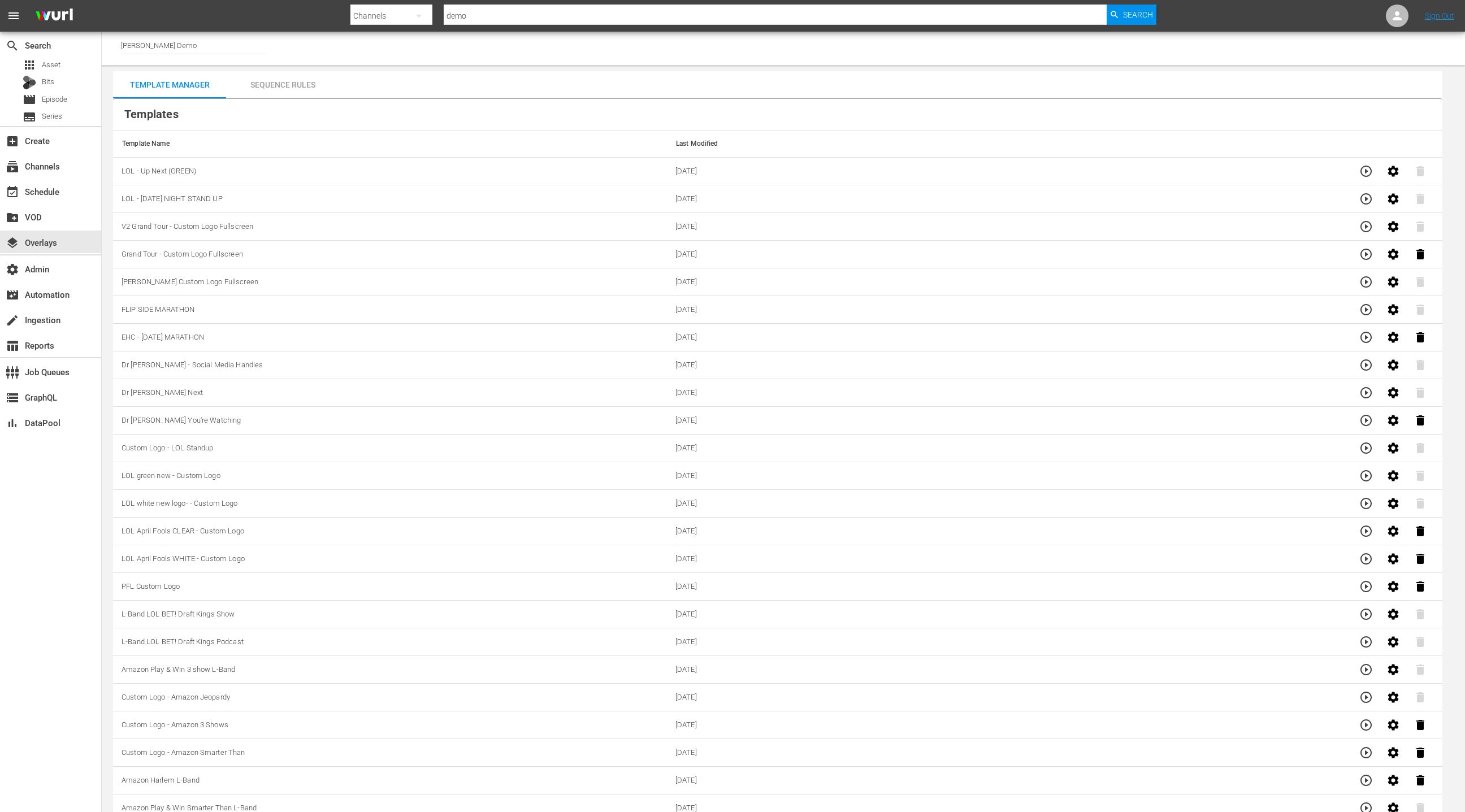
click at [287, 78] on div "Sequence Rules" at bounding box center [282, 84] width 113 height 27
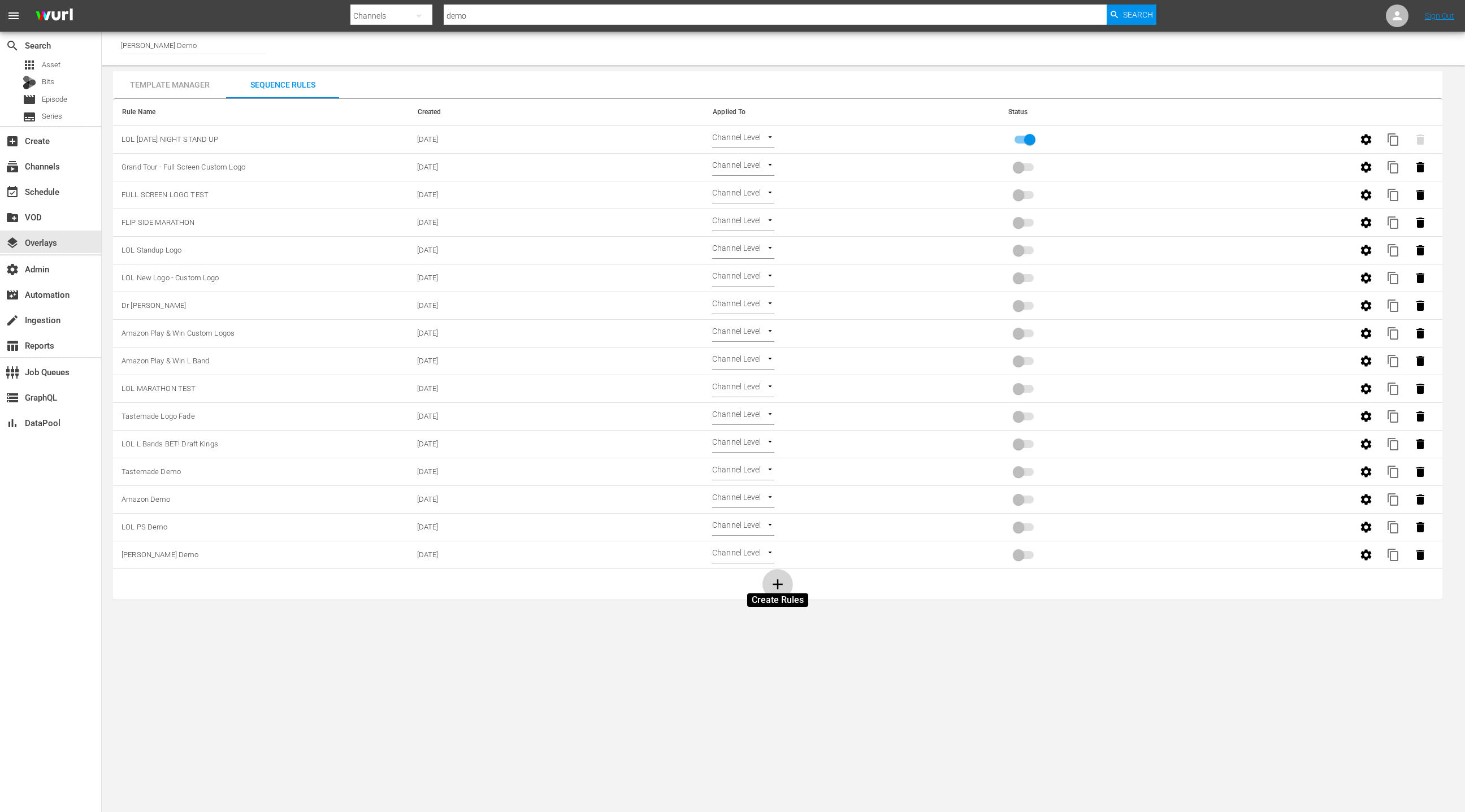
click at [782, 587] on icon "button" at bounding box center [778, 584] width 17 height 17
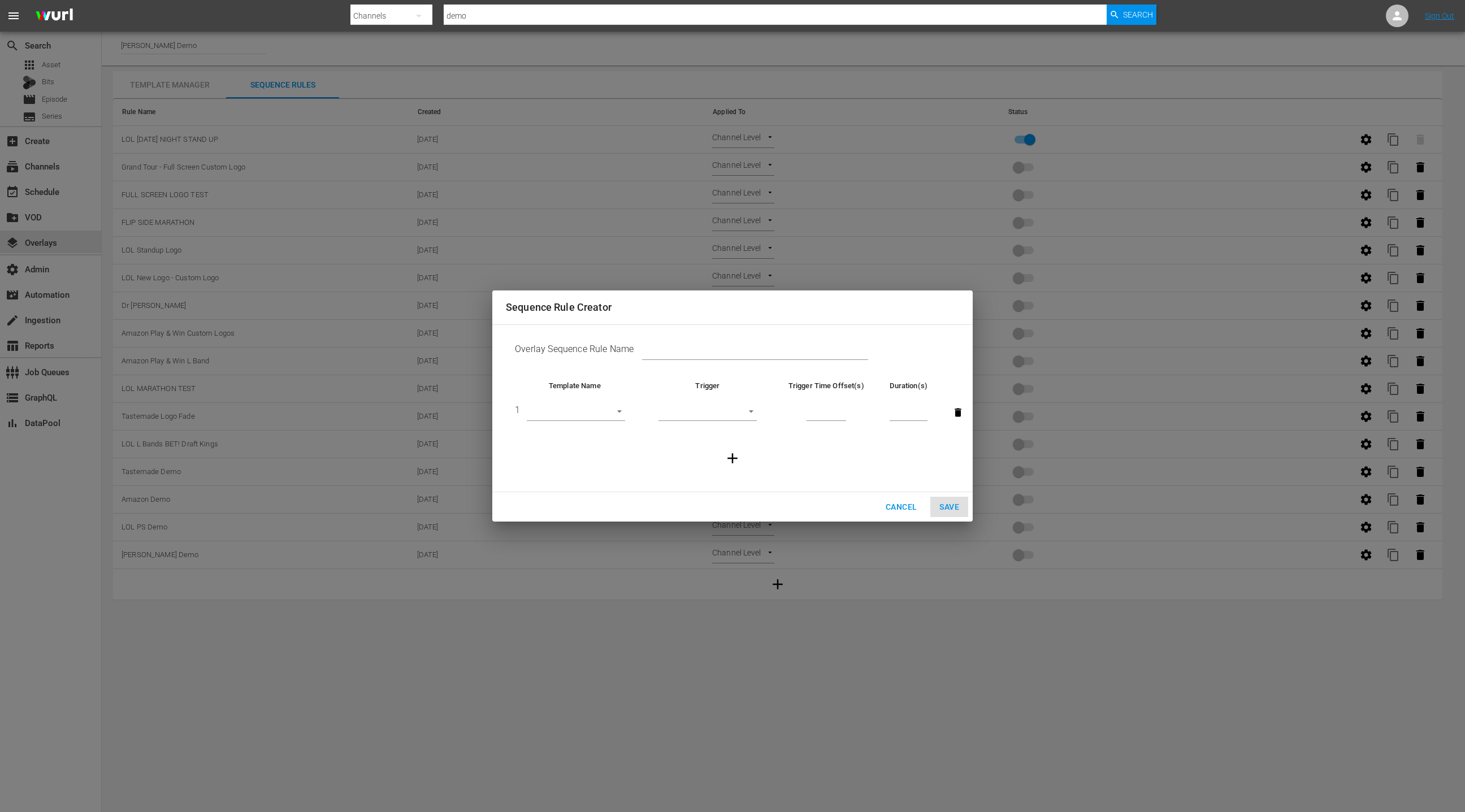
click at [657, 349] on input "text" at bounding box center [755, 351] width 226 height 17
type input "NEW GFX TIME FRAME SKD"
click at [594, 410] on body "menu Search By Channels Search ID, Title, Description, Keywords, or Category de…" at bounding box center [732, 406] width 1465 height 812
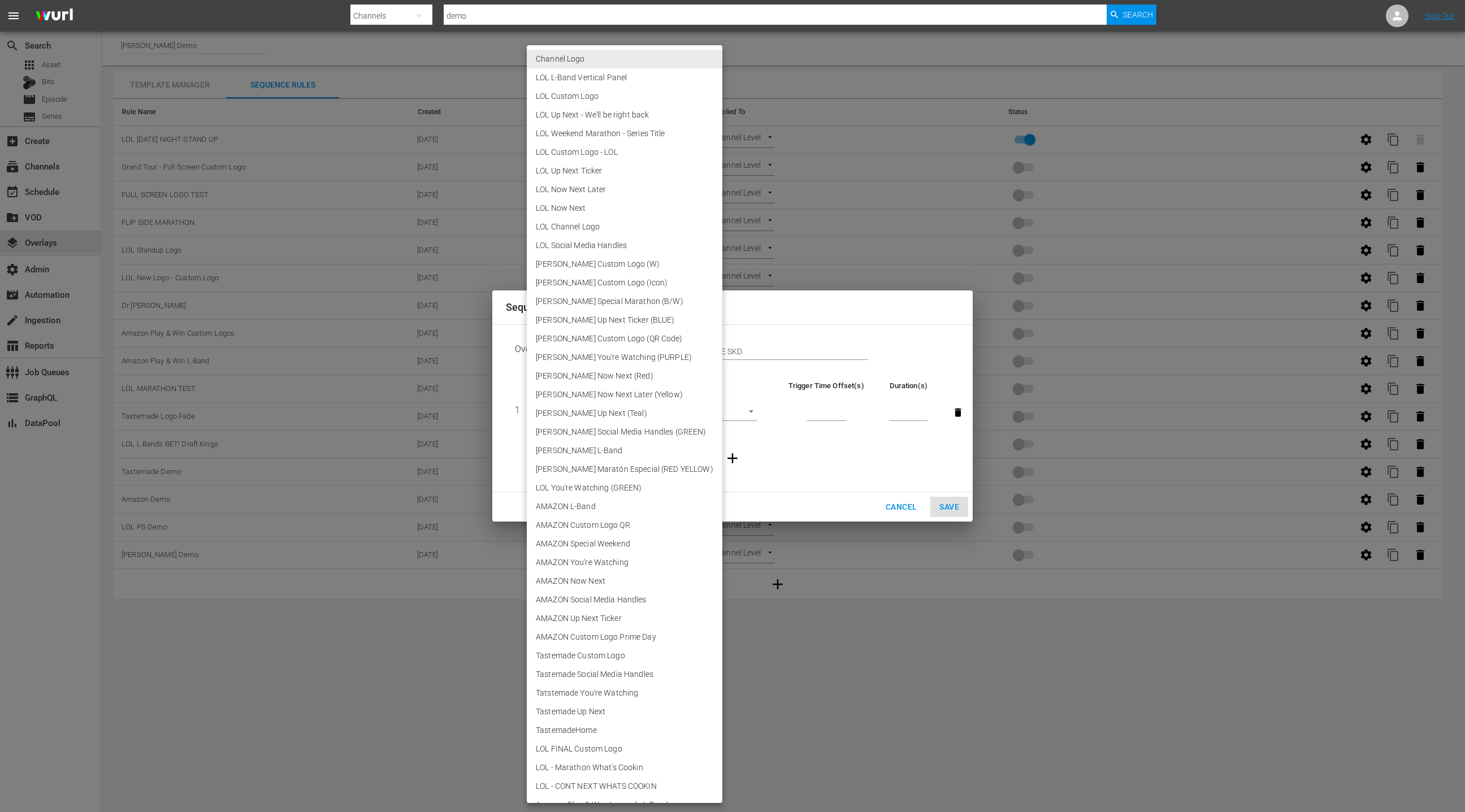
click at [623, 134] on li "LOL Weekend Marathon - Series Title" at bounding box center [624, 133] width 195 height 18
type input "28130"
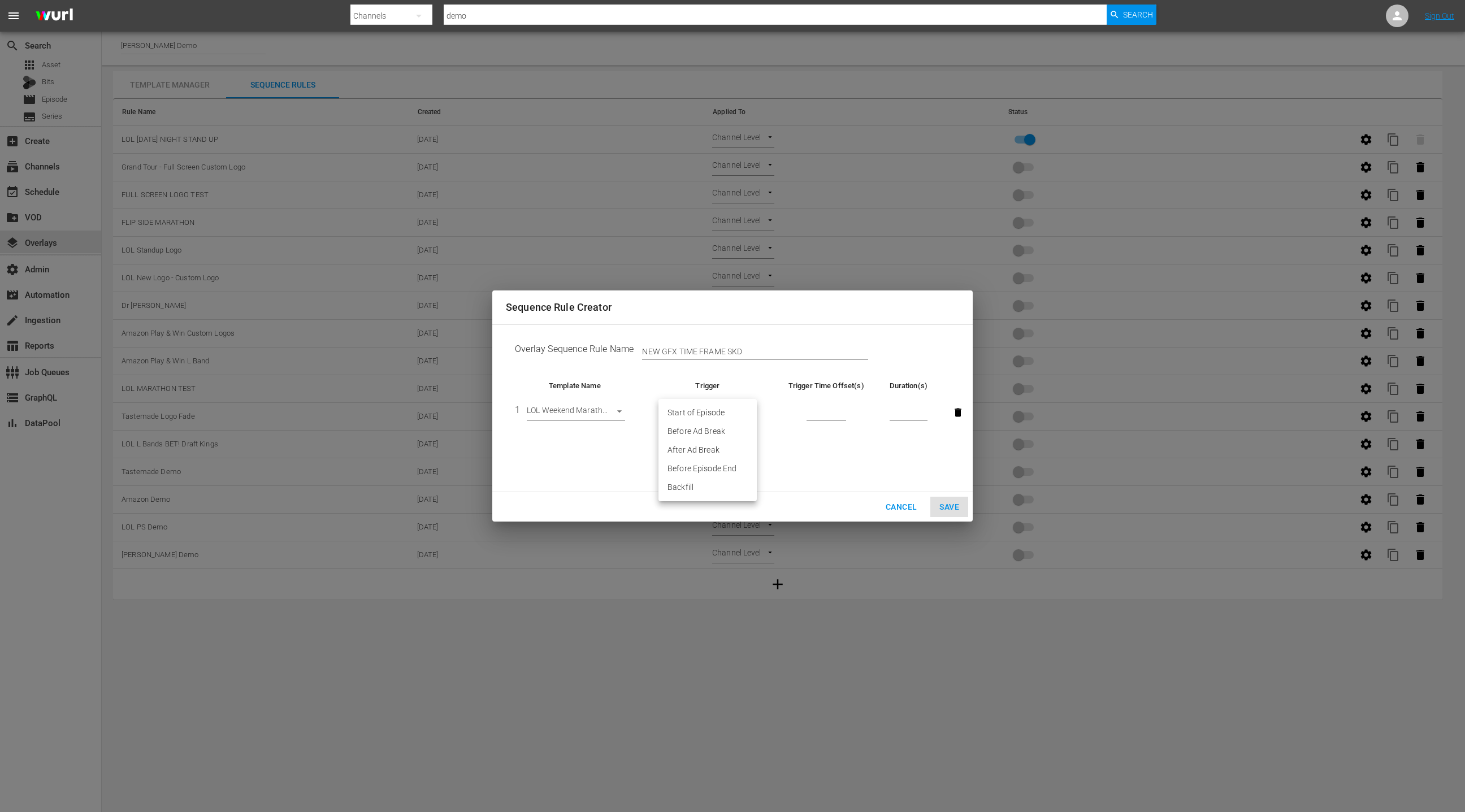
click at [738, 415] on body "menu Search By Channels Search ID, Title, Description, Keywords, or Category de…" at bounding box center [732, 406] width 1465 height 812
click at [741, 408] on li "Start of Episode" at bounding box center [708, 412] width 98 height 18
type input "START_OF_EPISODE"
click at [831, 412] on input "number" at bounding box center [826, 412] width 40 height 17
click at [893, 506] on span "Cancel" at bounding box center [902, 507] width 31 height 14
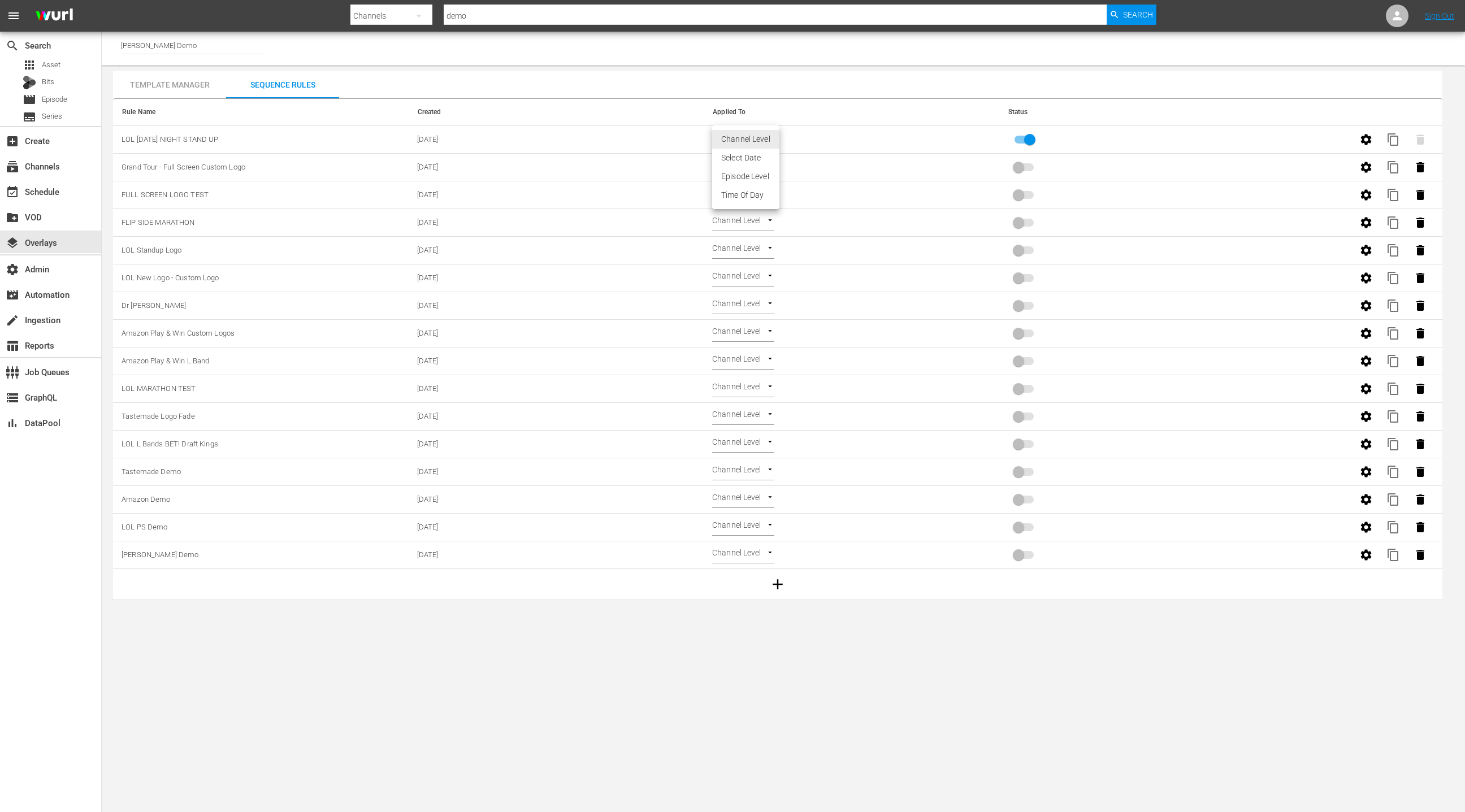
click at [747, 137] on body "menu Search By Channels Search ID, Title, Description, Keywords, or Category de…" at bounding box center [732, 406] width 1465 height 812
click at [751, 178] on li "Episode Level" at bounding box center [745, 177] width 68 height 18
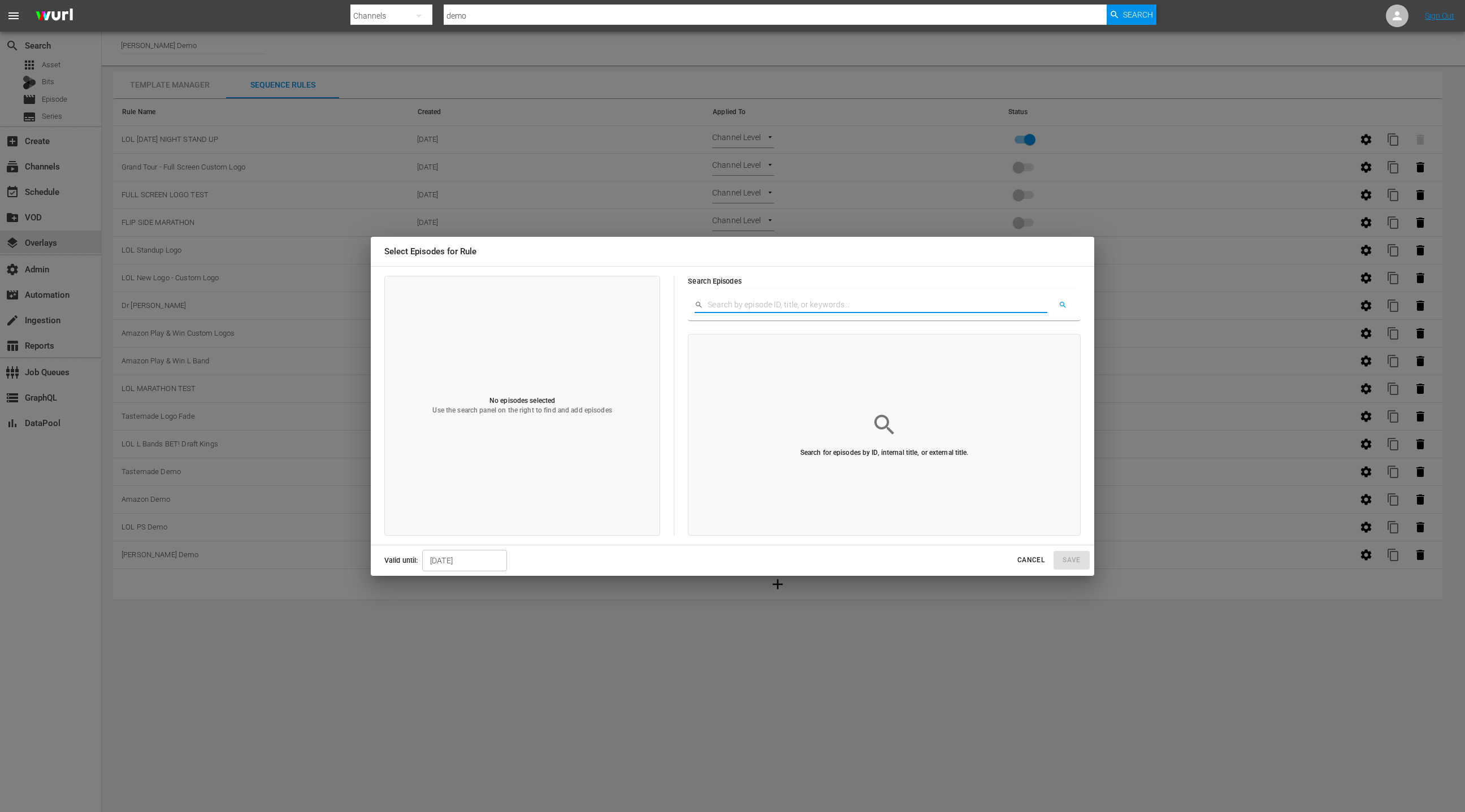
click at [775, 302] on input "text" at bounding box center [877, 305] width 339 height 17
click at [843, 373] on div "JJ Williamson" at bounding box center [826, 373] width 150 height 11
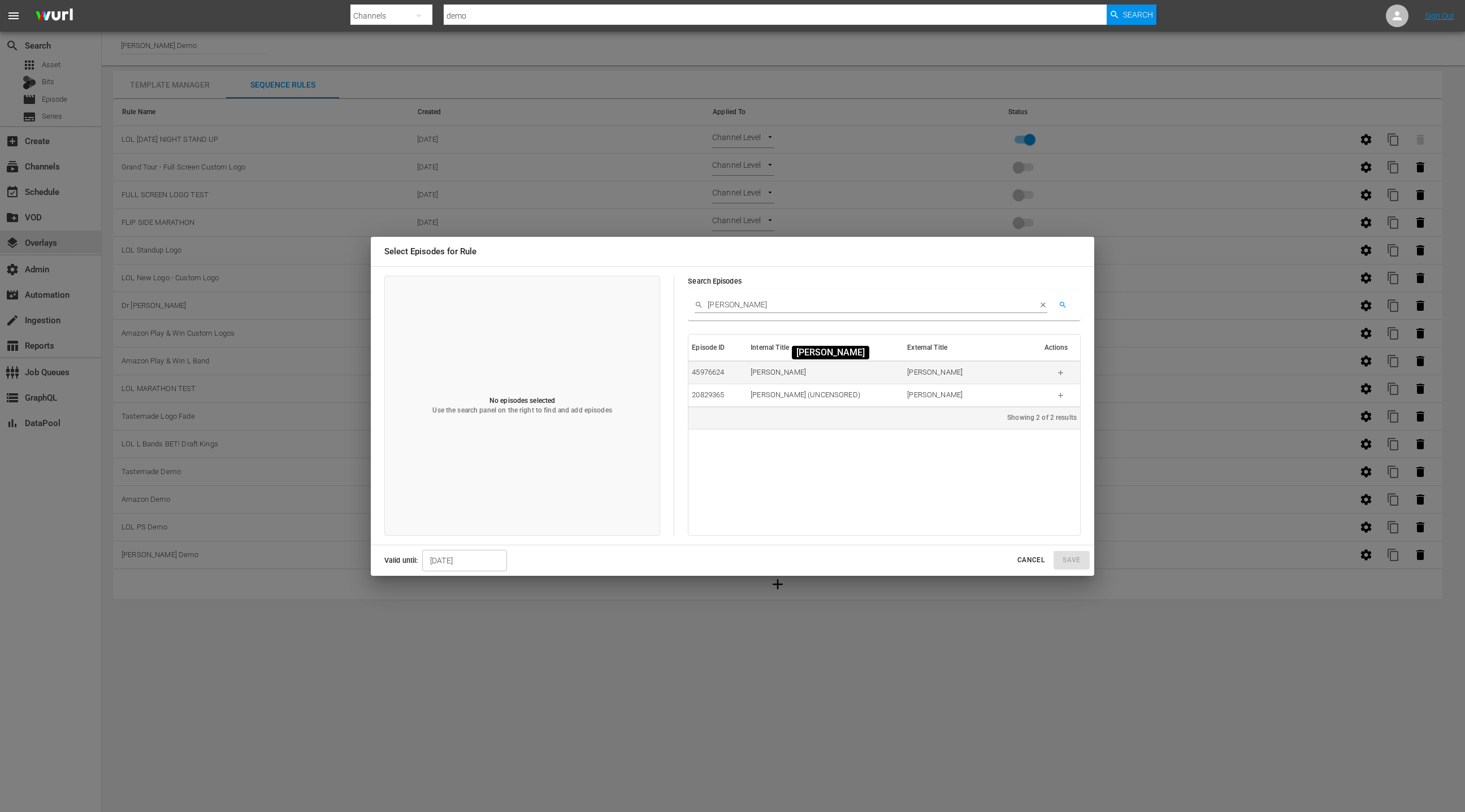
click at [843, 373] on div "JJ Williamson" at bounding box center [826, 373] width 150 height 11
click at [789, 375] on div "JJ Williamson" at bounding box center [826, 373] width 150 height 11
click at [789, 392] on div "JJ Williamson (UNCENSORED)" at bounding box center [826, 396] width 150 height 11
click at [767, 370] on div "JJ Williamson" at bounding box center [826, 373] width 150 height 11
click at [708, 304] on input "jj williamson" at bounding box center [869, 305] width 325 height 17
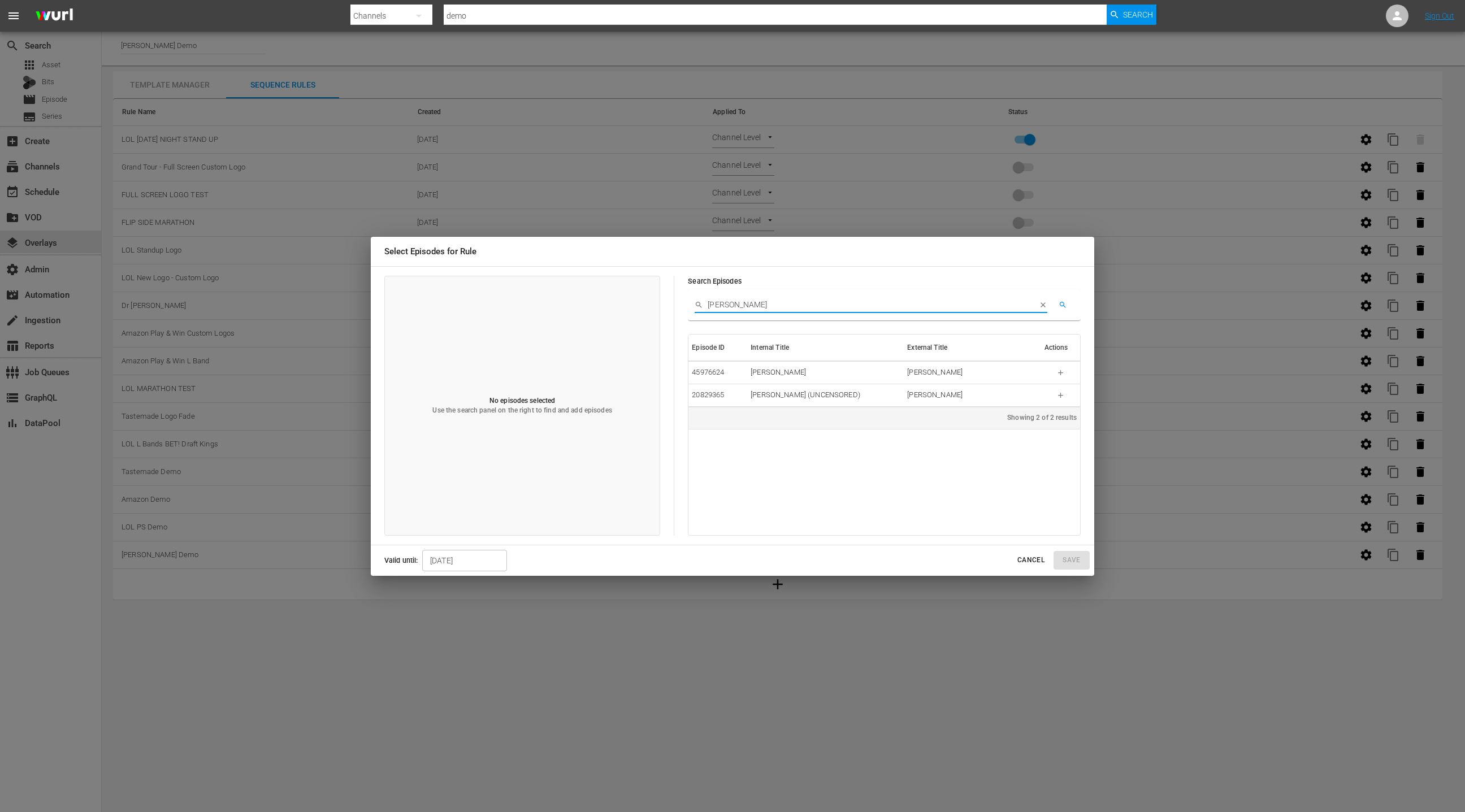
drag, startPoint x: 708, startPoint y: 304, endPoint x: 782, endPoint y: 309, distance: 74.2
click at [782, 309] on input "jj williamson" at bounding box center [869, 305] width 325 height 17
type input "cameron diaz"
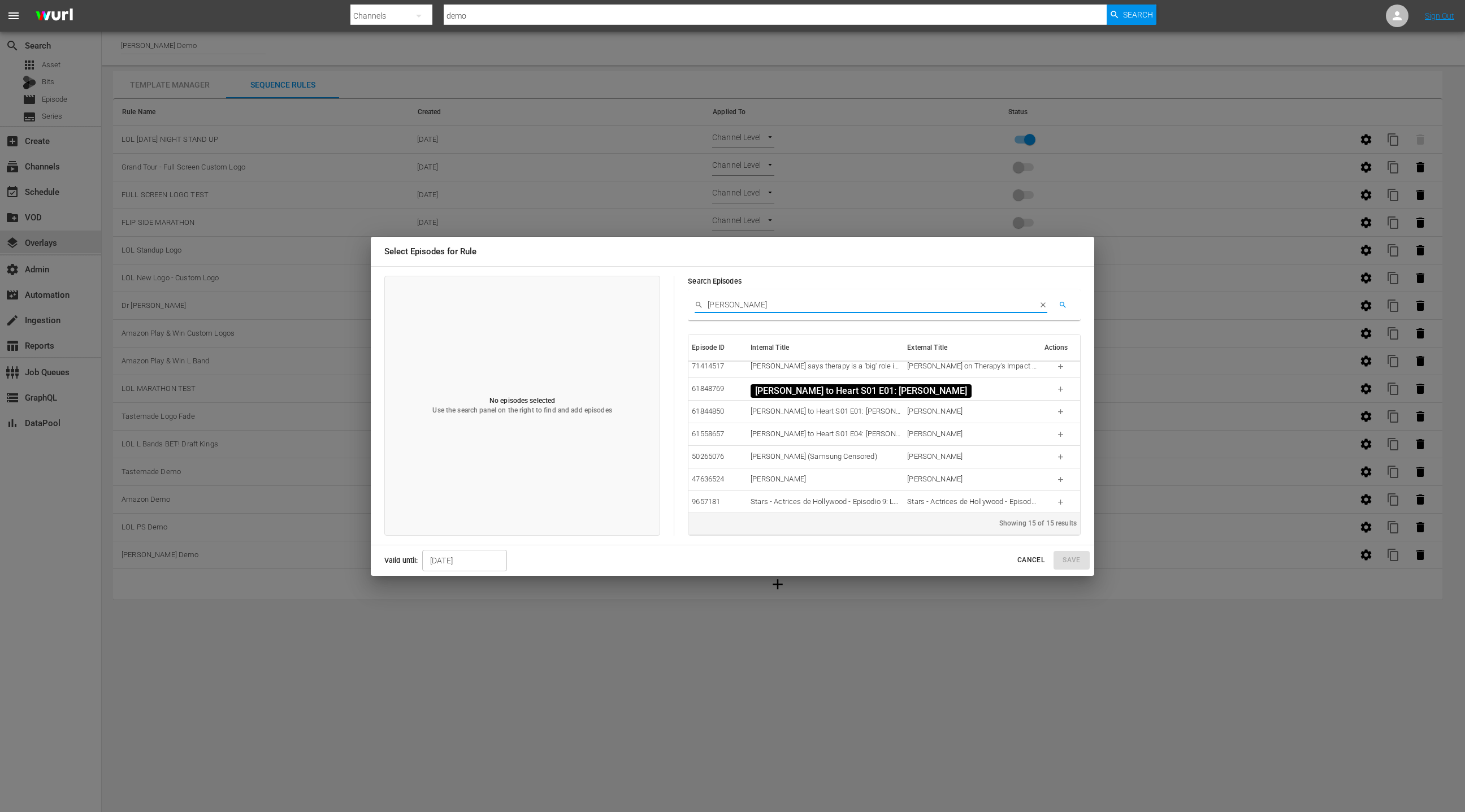
scroll to position [183, 0]
click at [862, 437] on div "Hart to Heart S01 E04: Cameron Diaz" at bounding box center [826, 438] width 150 height 11
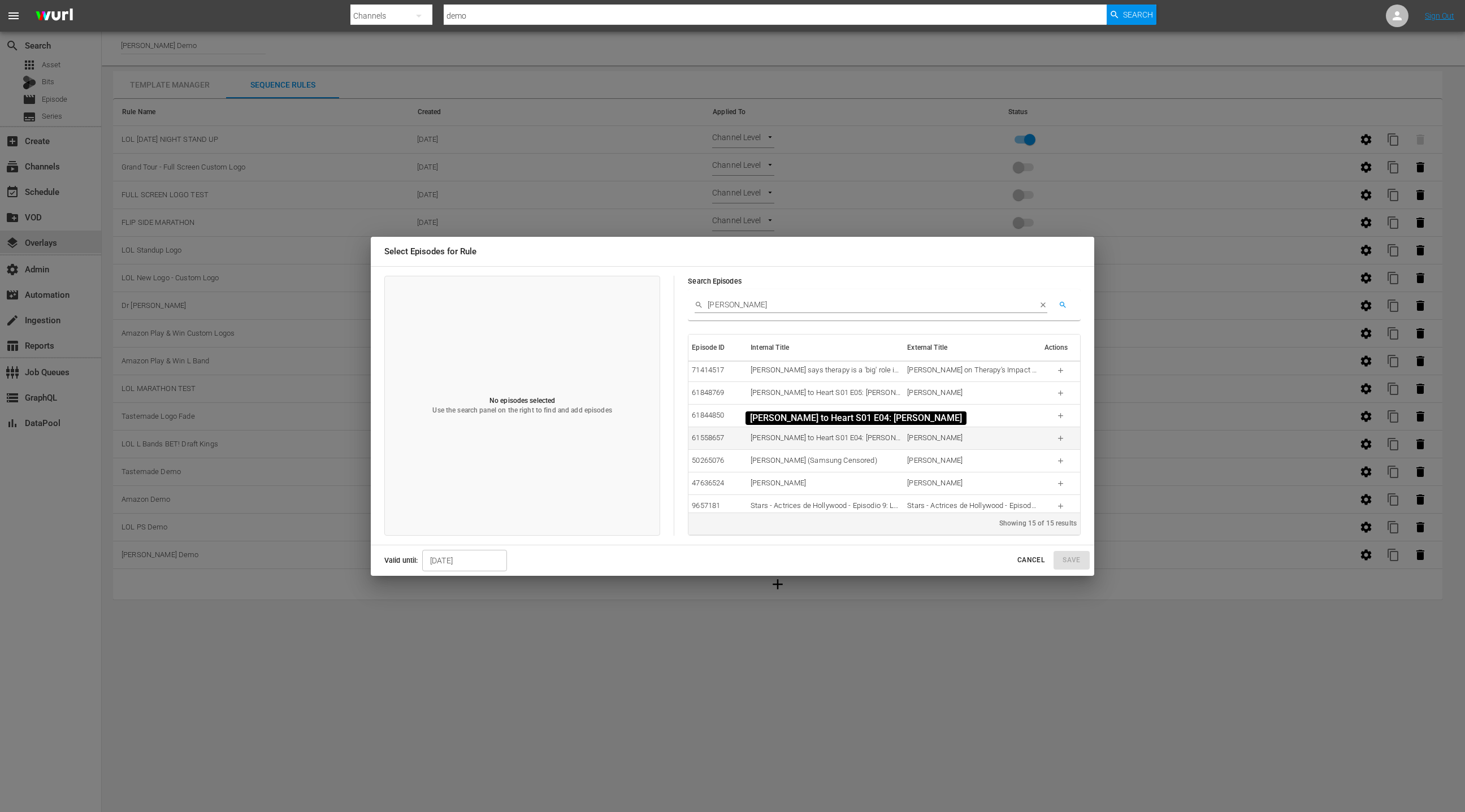
click at [862, 437] on div "Hart to Heart S01 E04: Cameron Diaz" at bounding box center [826, 438] width 150 height 11
click at [836, 400] on td "Hart to Heart S01 E05: Taraji P. Henson" at bounding box center [825, 393] width 156 height 22
click at [1065, 438] on button "button" at bounding box center [1061, 438] width 12 height 12
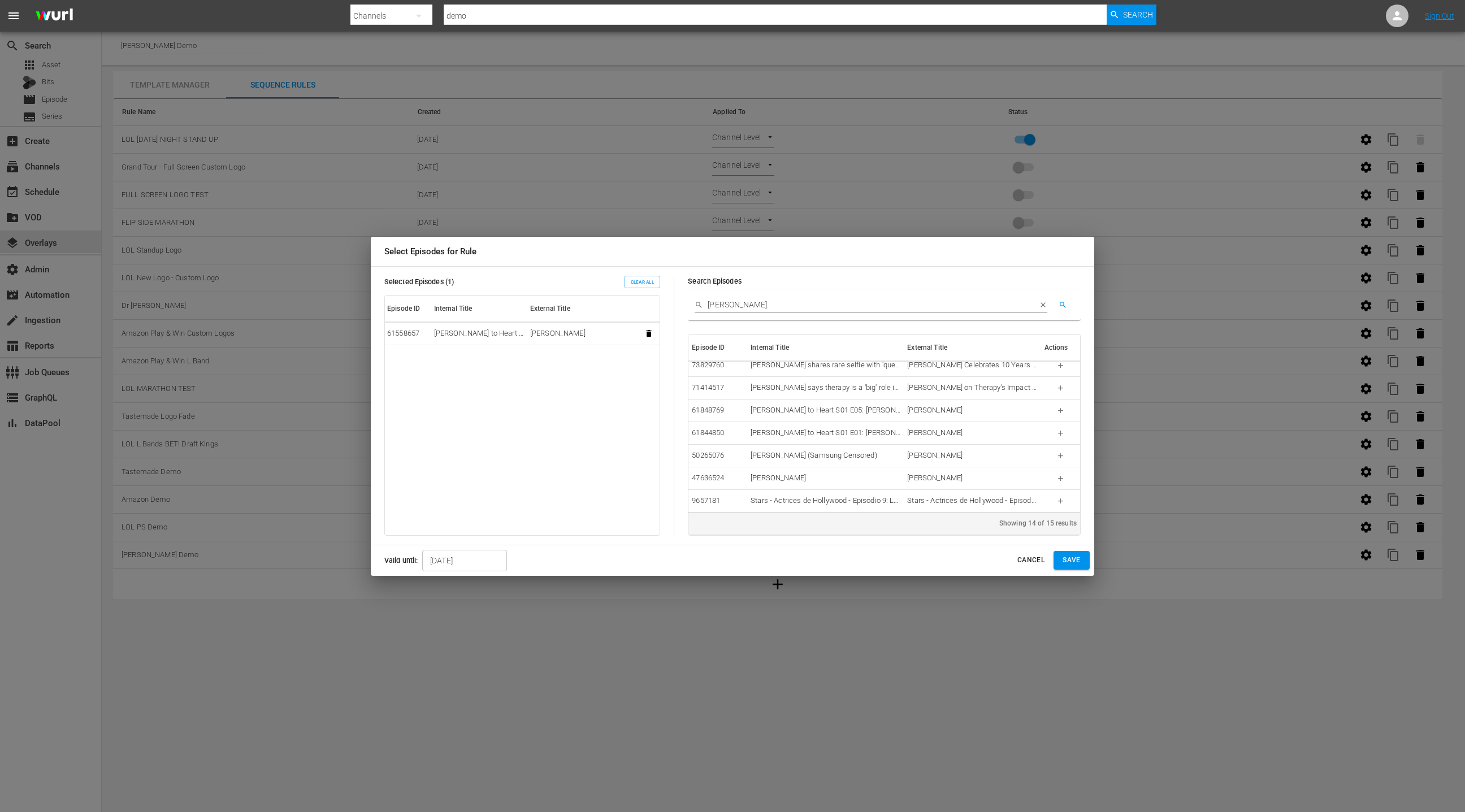
scroll to position [165, 0]
click at [1034, 566] on span "Cancel" at bounding box center [1030, 560] width 27 height 12
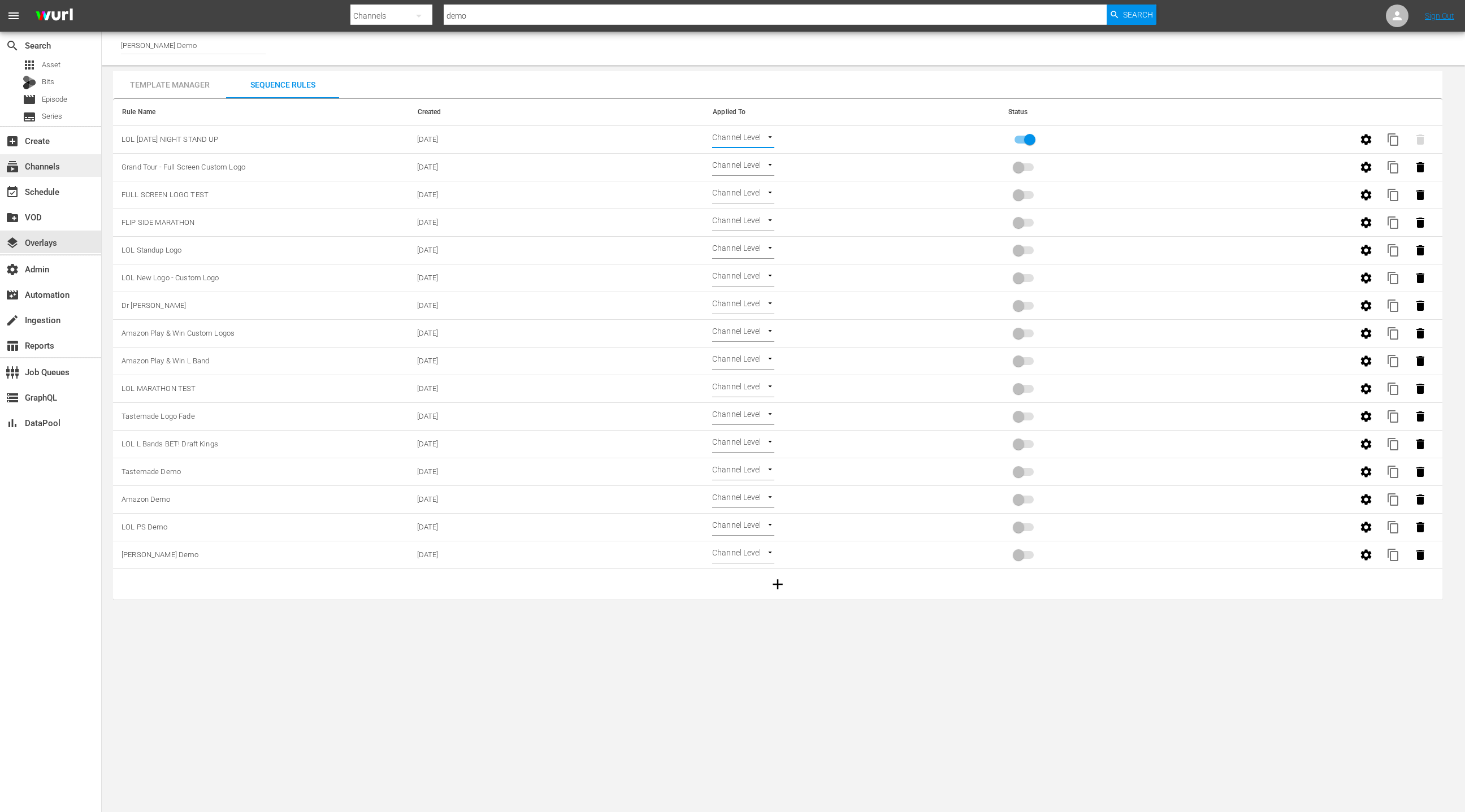
click at [71, 156] on div "subscriptions Channels" at bounding box center [50, 166] width 101 height 22
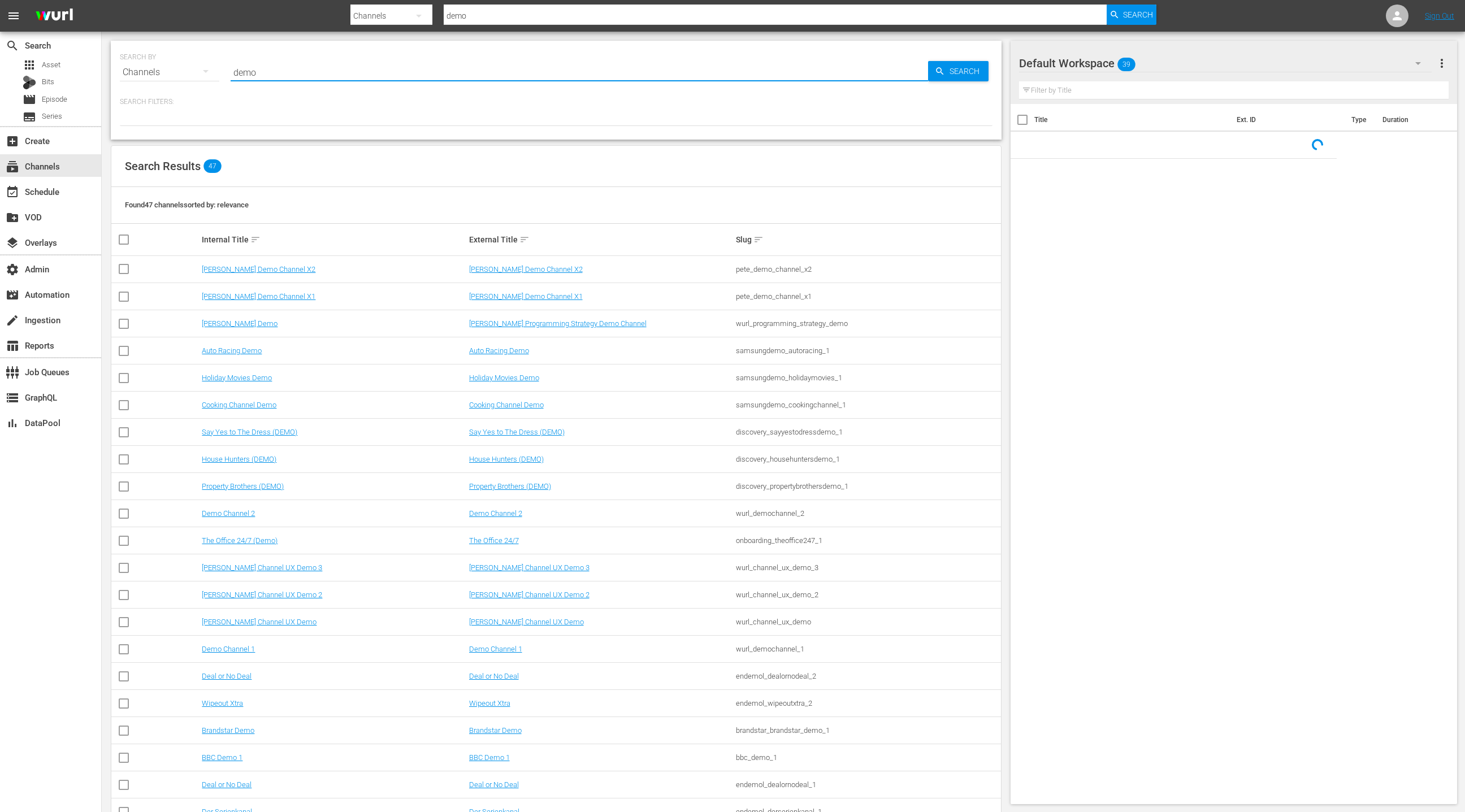
click at [245, 75] on input "demo" at bounding box center [579, 72] width 697 height 27
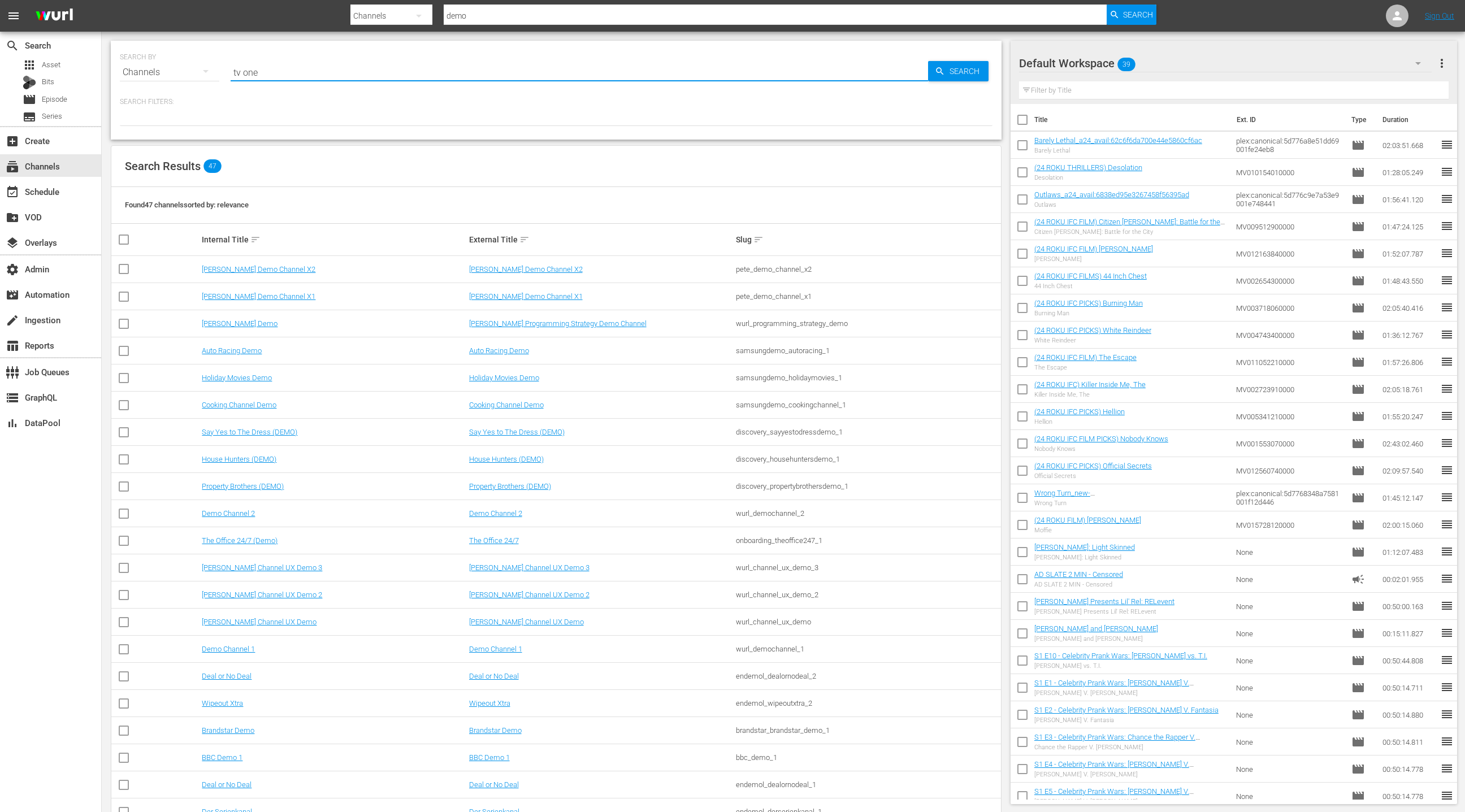
type input "tv one"
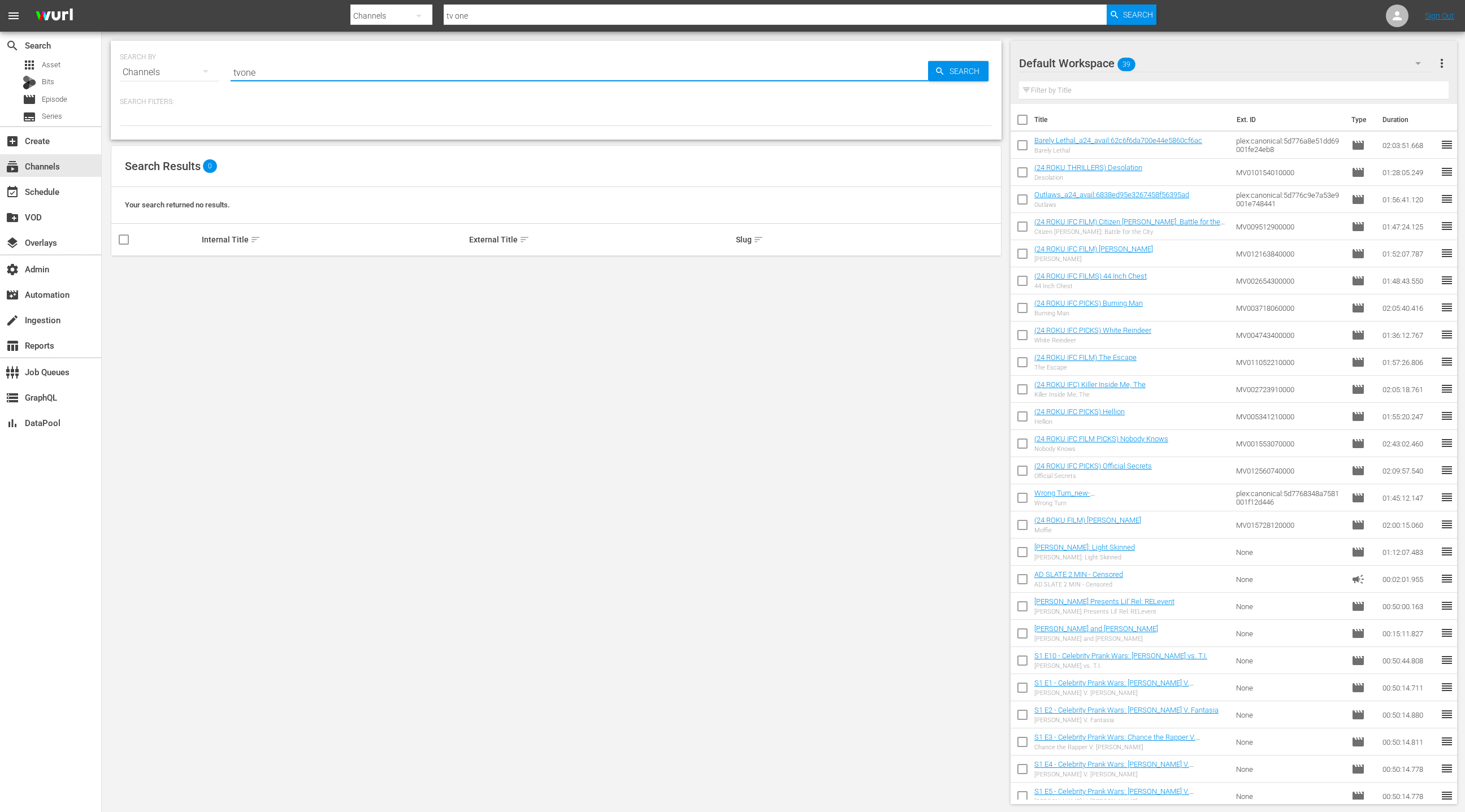
type input "tvone"
click at [239, 73] on input "tvone" at bounding box center [579, 72] width 697 height 27
